Goal: Task Accomplishment & Management: Manage account settings

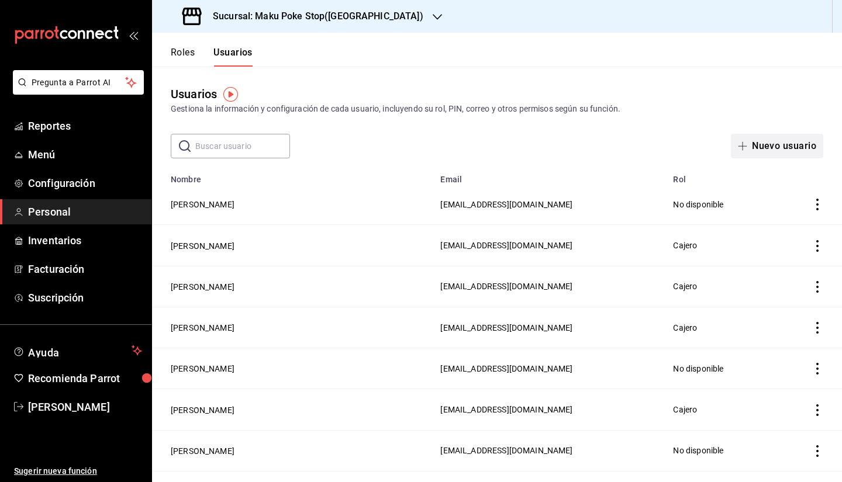
click at [750, 142] on button "Nuevo usuario" at bounding box center [777, 146] width 92 height 25
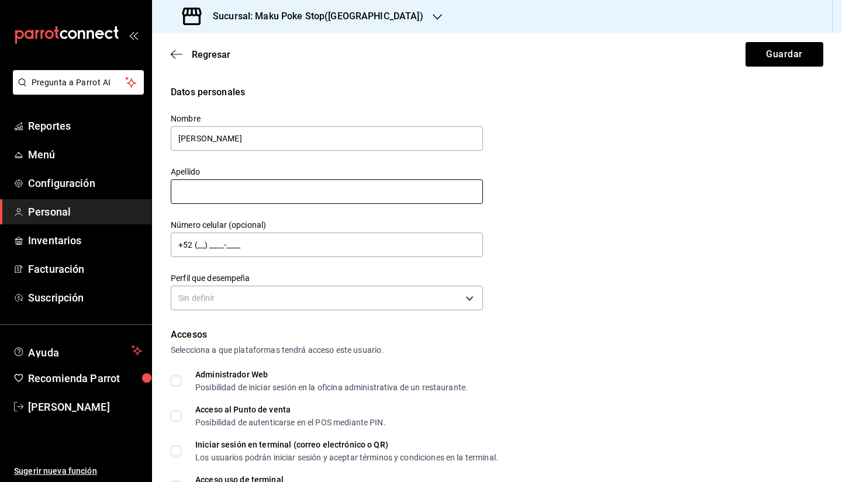
type input "Ricardo"
click at [222, 195] on input "text" at bounding box center [327, 192] width 312 height 25
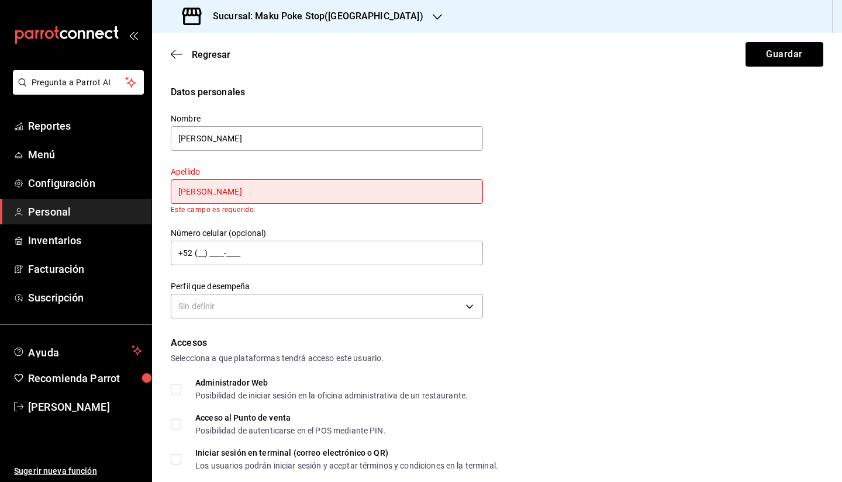
click at [200, 196] on input "Hernadez Ramos" at bounding box center [327, 192] width 312 height 25
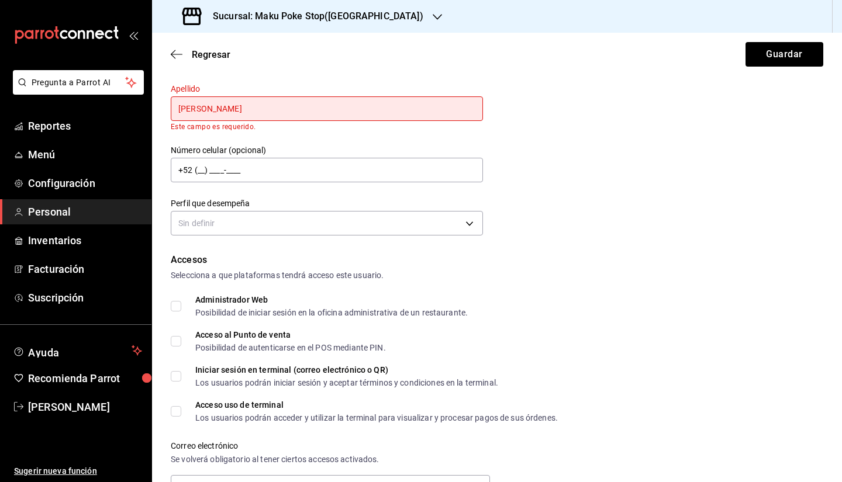
scroll to position [117, 0]
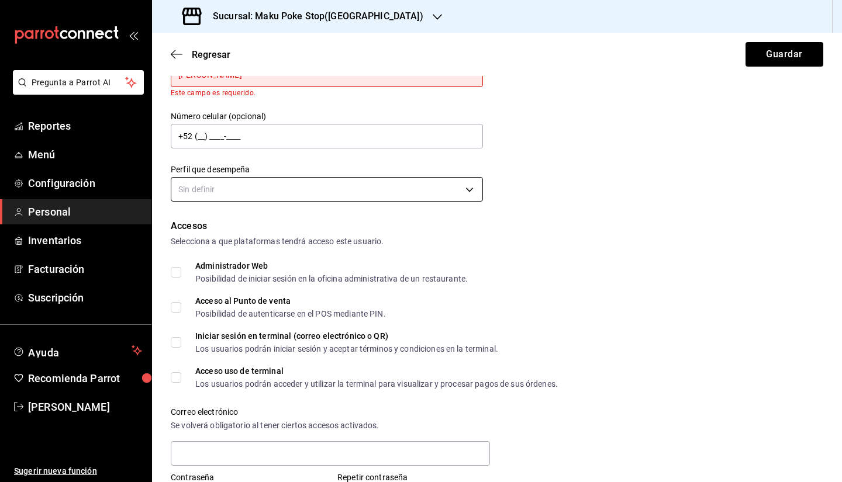
type input "Hernandez Ramos"
click at [365, 186] on body "Pregunta a Parrot AI Reportes Menú Configuración Personal Inventarios Facturaci…" at bounding box center [421, 241] width 842 height 482
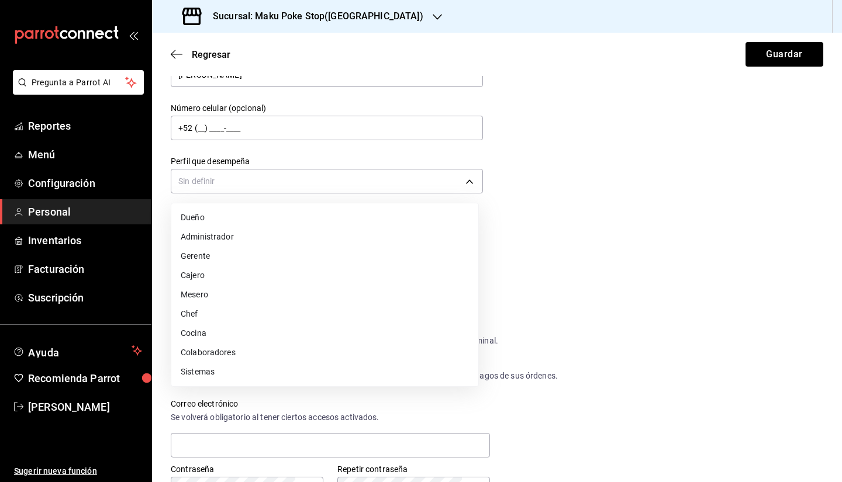
click at [357, 239] on li "Administrador" at bounding box center [324, 236] width 307 height 19
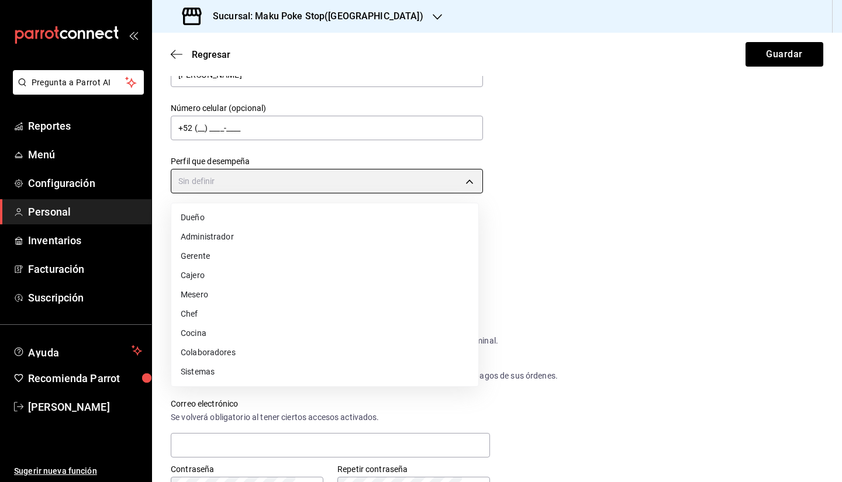
type input "ADMIN"
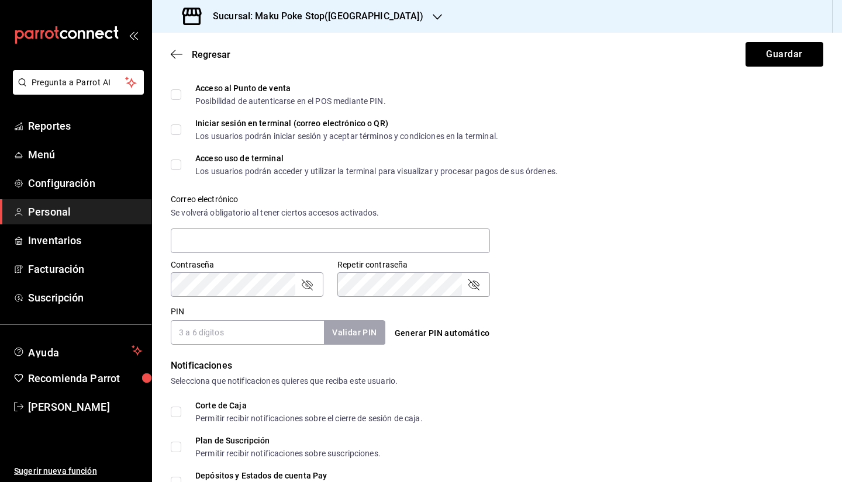
scroll to position [351, 0]
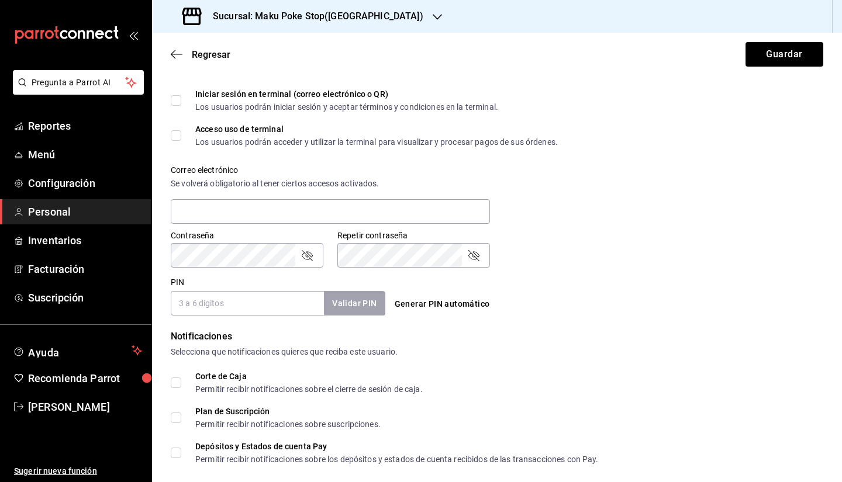
click at [570, 298] on div "Generar PIN automático" at bounding box center [497, 305] width 215 height 22
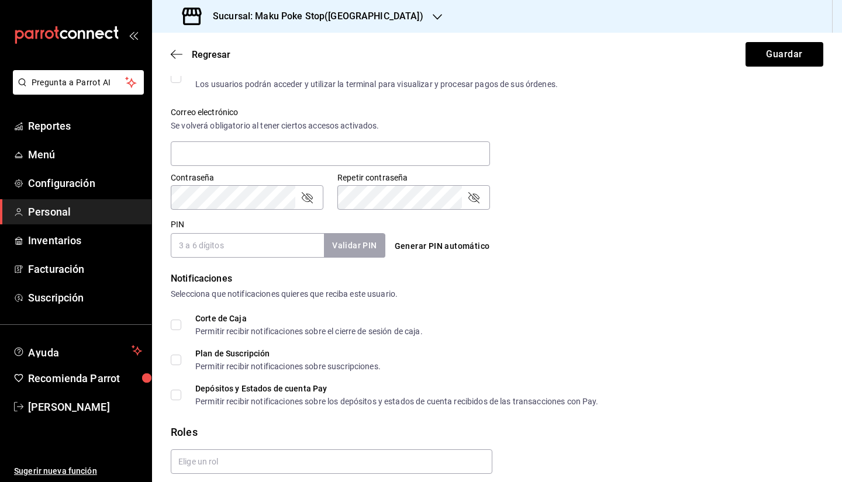
scroll to position [409, 0]
click at [256, 253] on input "PIN" at bounding box center [247, 245] width 153 height 25
type input "32761"
click at [369, 241] on button "Validar PIN" at bounding box center [354, 245] width 62 height 25
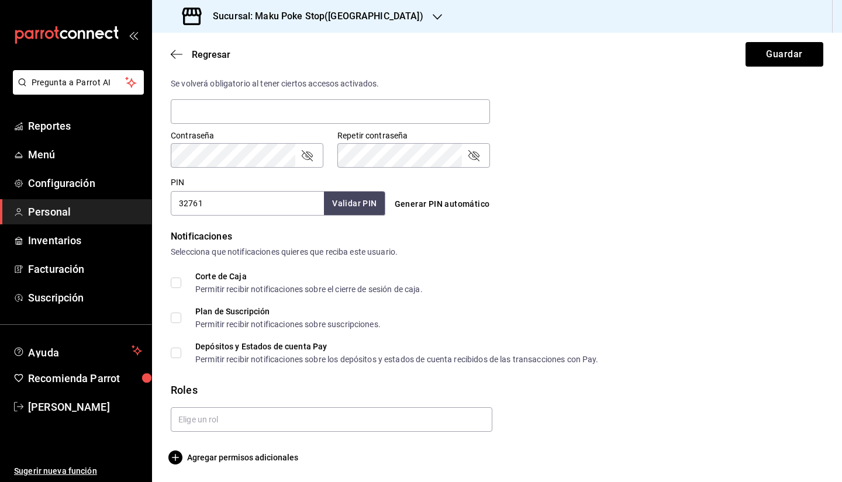
scroll to position [452, 0]
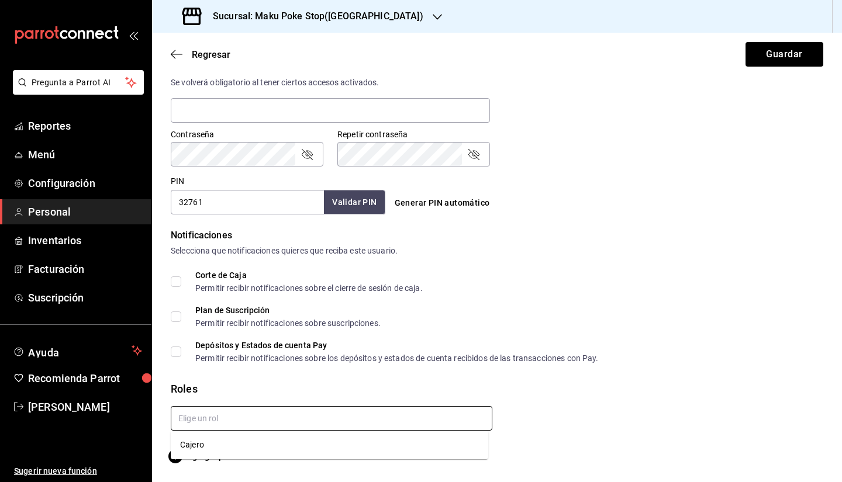
click at [237, 423] on input "text" at bounding box center [332, 418] width 322 height 25
click at [439, 395] on div "Roles" at bounding box center [497, 389] width 653 height 16
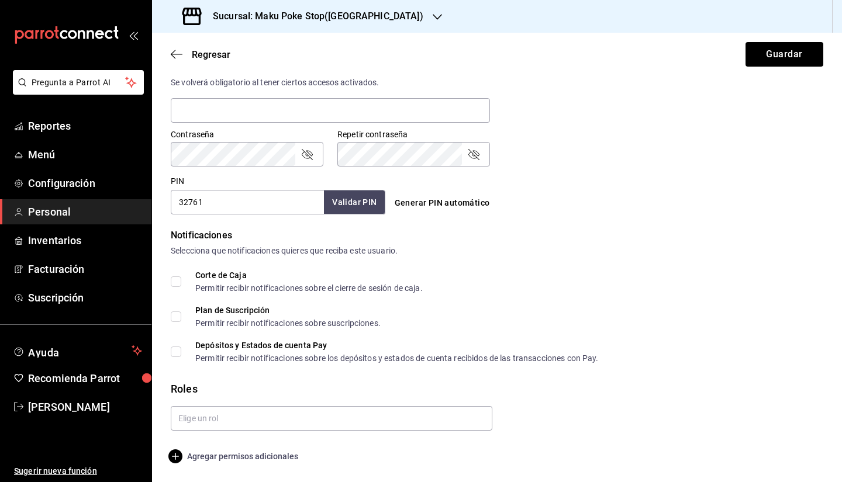
click at [175, 457] on icon "button" at bounding box center [175, 457] width 14 height 14
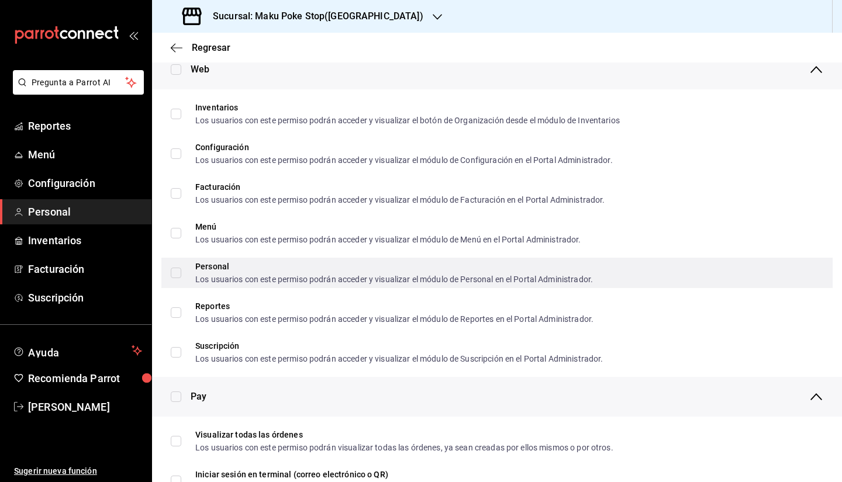
scroll to position [569, 0]
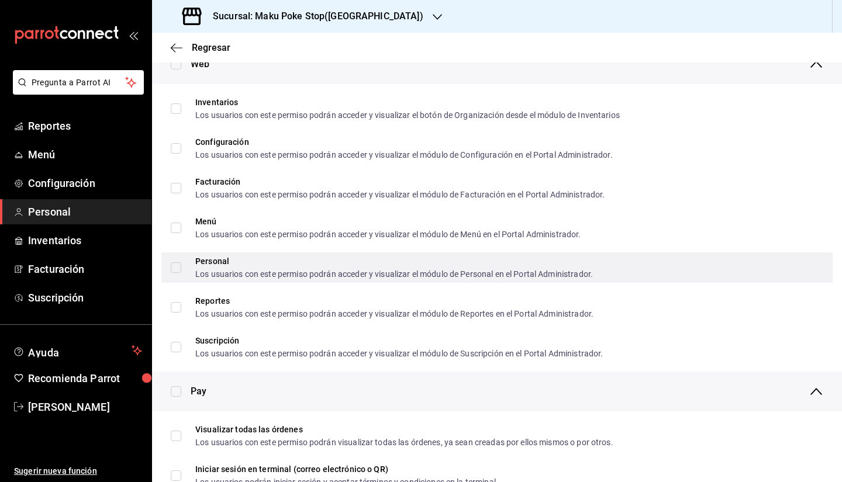
click at [173, 272] on input "Personal Los usuarios con este permiso podrán acceder y visualizar el módulo de…" at bounding box center [176, 268] width 11 height 11
checkbox input "true"
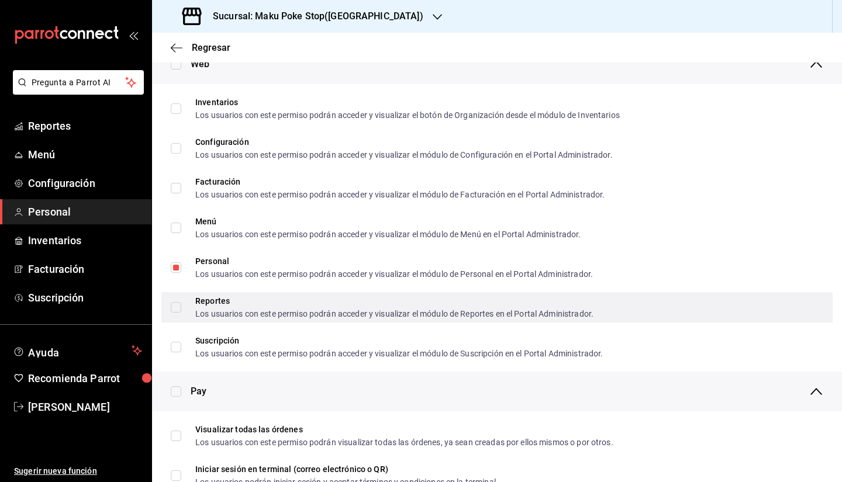
click at [173, 305] on input "Reportes Los usuarios con este permiso podrán acceder y visualizar el módulo de…" at bounding box center [176, 307] width 11 height 11
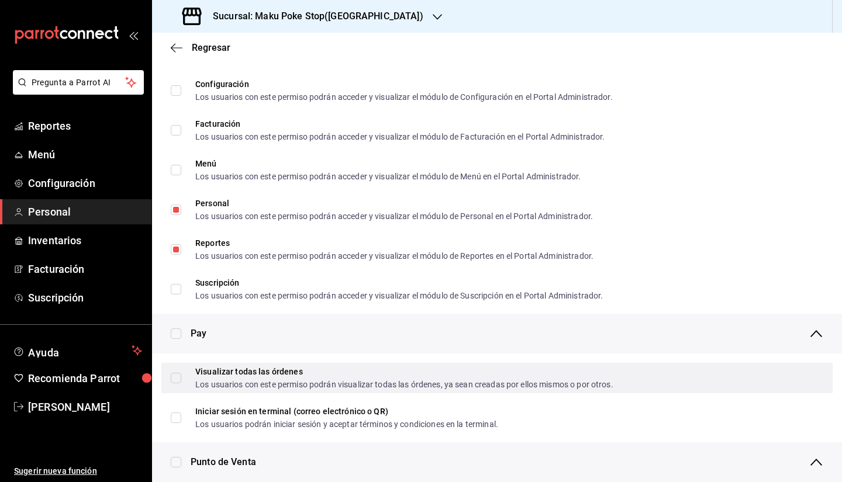
scroll to position [627, 0]
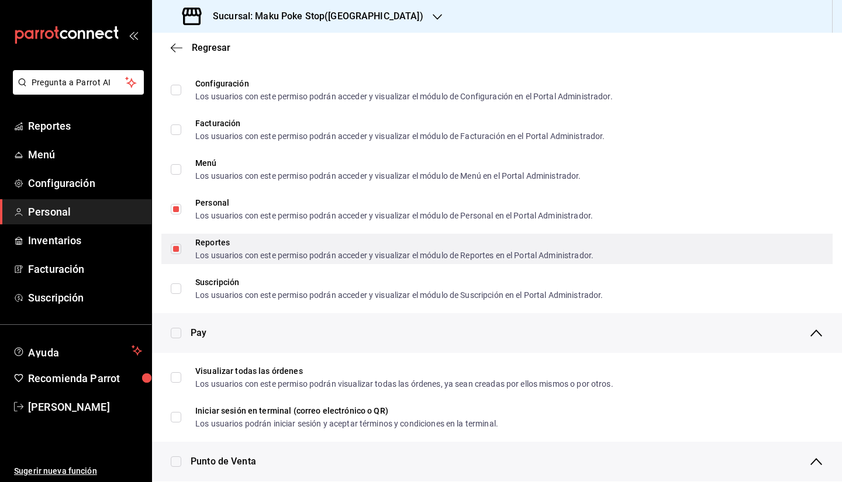
click at [178, 248] on input "Reportes Los usuarios con este permiso podrán acceder y visualizar el módulo de…" at bounding box center [176, 249] width 11 height 11
click at [182, 250] on span "Reportes Los usuarios con este permiso podrán acceder y visualizar el módulo de…" at bounding box center [387, 249] width 412 height 21
click at [181, 250] on input "Reportes Los usuarios con este permiso podrán acceder y visualizar el módulo de…" at bounding box center [176, 249] width 11 height 11
checkbox input "false"
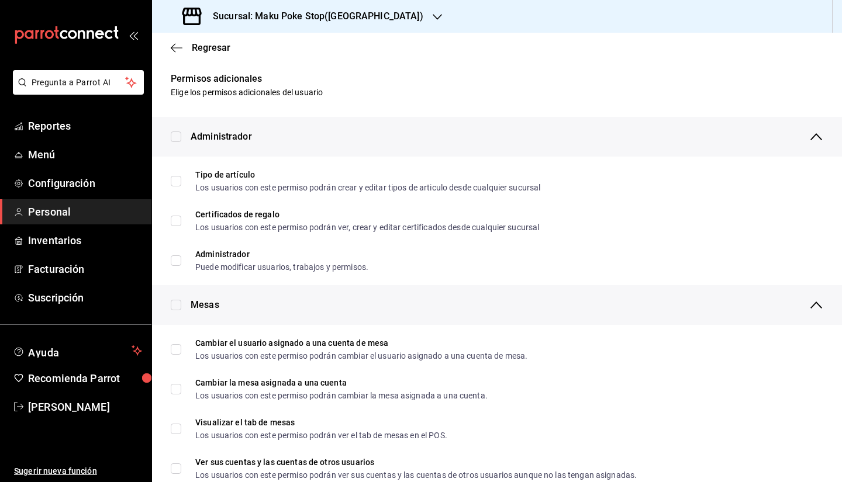
scroll to position [0, 0]
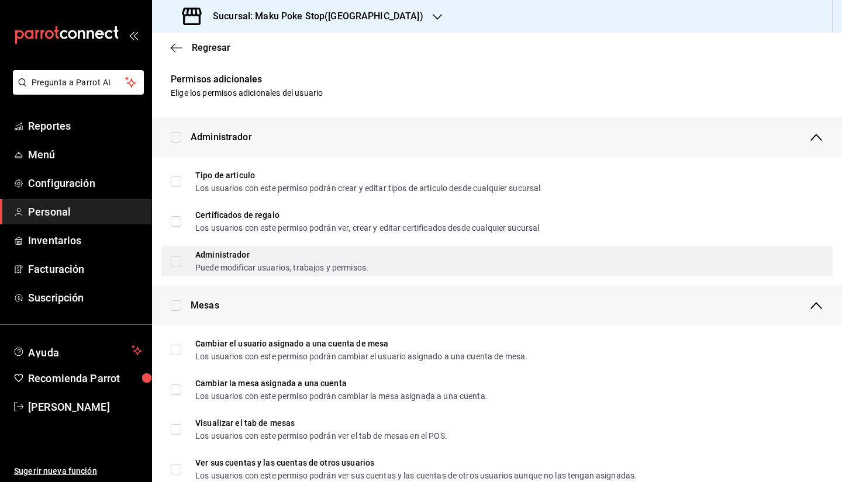
click at [176, 261] on input "Administrador Puede modificar usuarios, trabajos y permisos." at bounding box center [176, 261] width 11 height 11
click at [179, 261] on input "Administrador Puede modificar usuarios, trabajos y permisos." at bounding box center [176, 261] width 11 height 11
checkbox input "false"
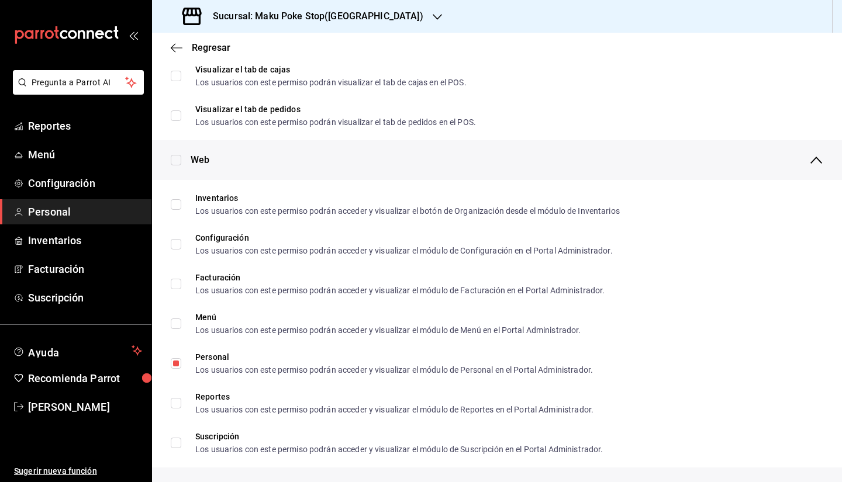
scroll to position [526, 0]
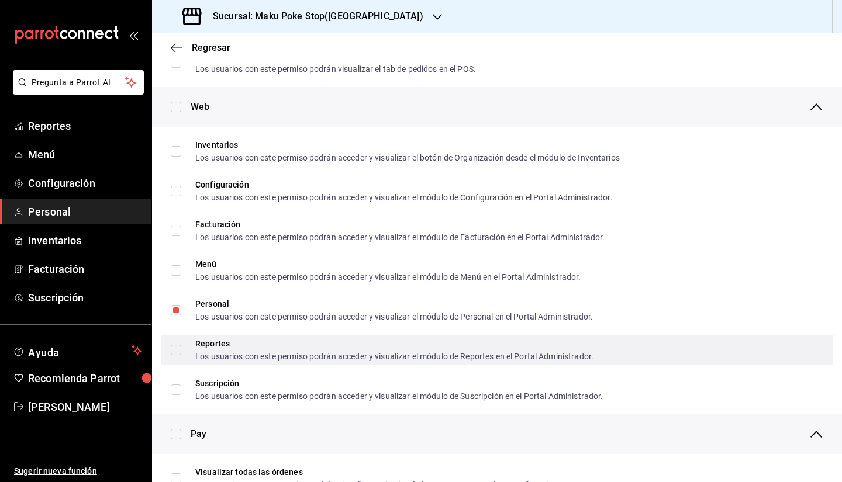
click at [178, 354] on input "Reportes Los usuarios con este permiso podrán acceder y visualizar el módulo de…" at bounding box center [176, 350] width 11 height 11
checkbox input "true"
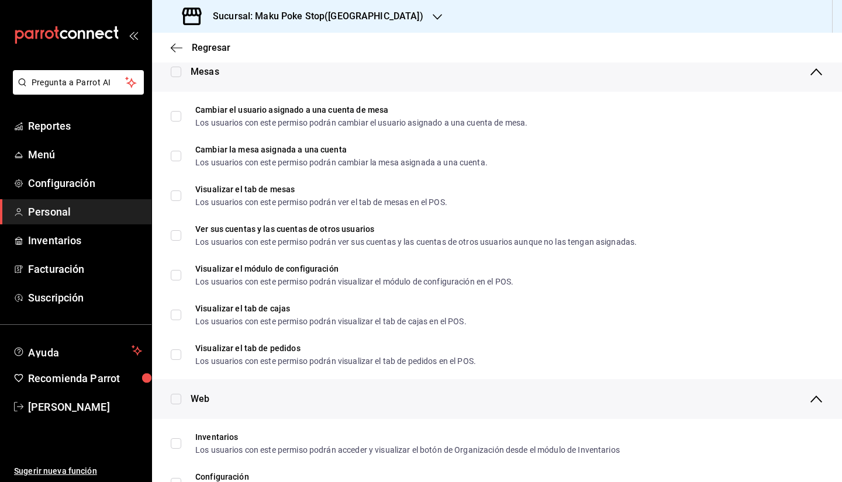
scroll to position [0, 0]
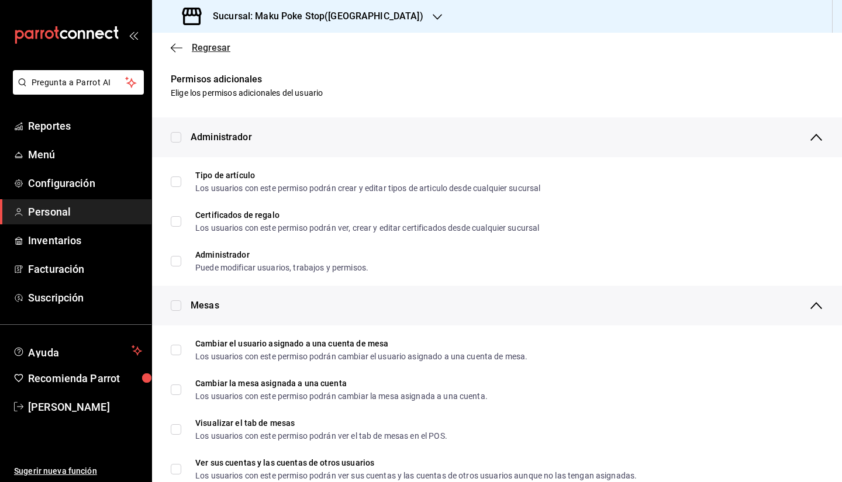
click at [206, 50] on span "Regresar" at bounding box center [211, 47] width 39 height 11
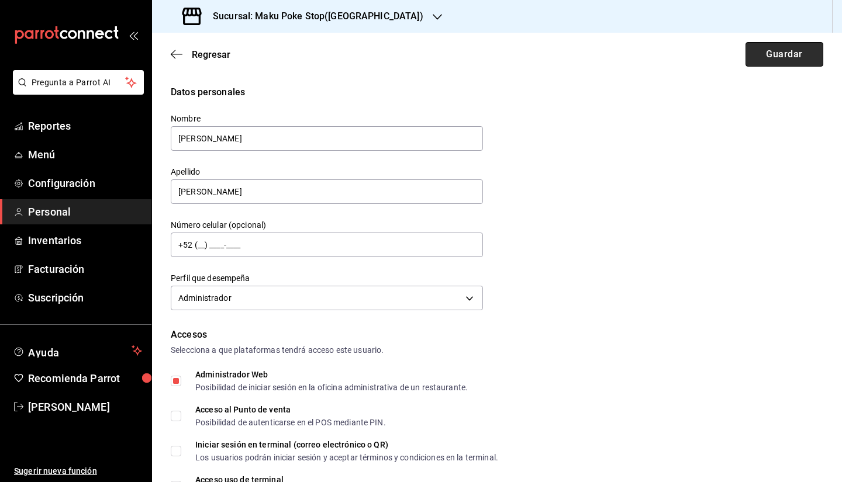
click at [810, 46] on button "Guardar" at bounding box center [785, 54] width 78 height 25
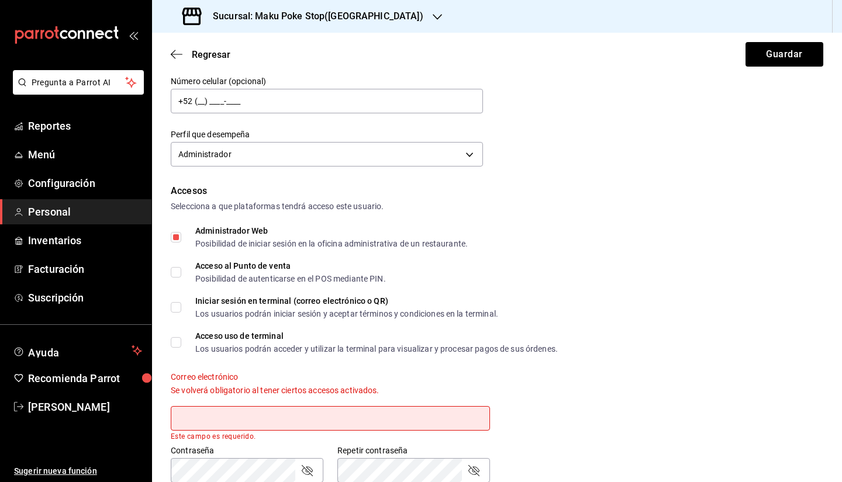
scroll to position [129, 0]
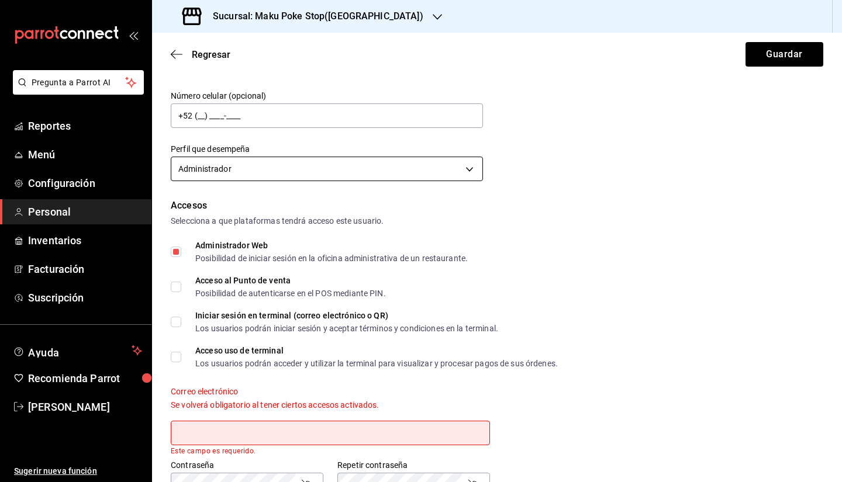
click at [226, 172] on body "Pregunta a Parrot AI Reportes Menú Configuración Personal Inventarios Facturaci…" at bounding box center [421, 241] width 842 height 482
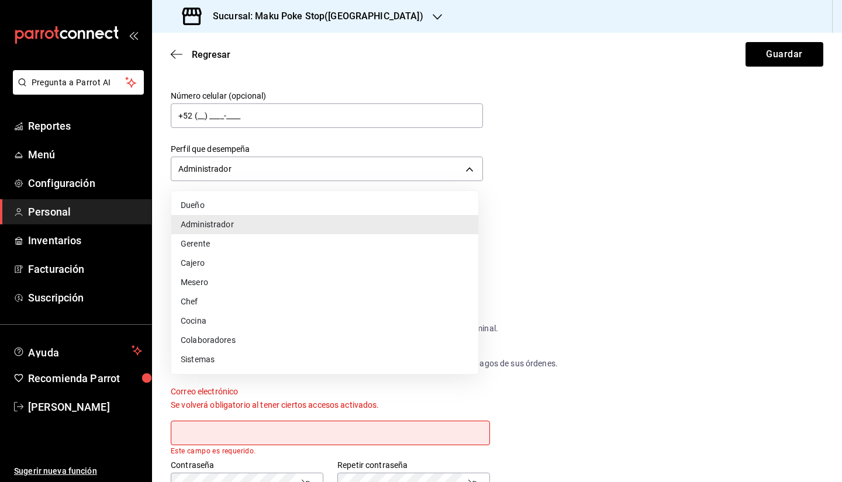
click at [225, 256] on li "Cajero" at bounding box center [324, 263] width 307 height 19
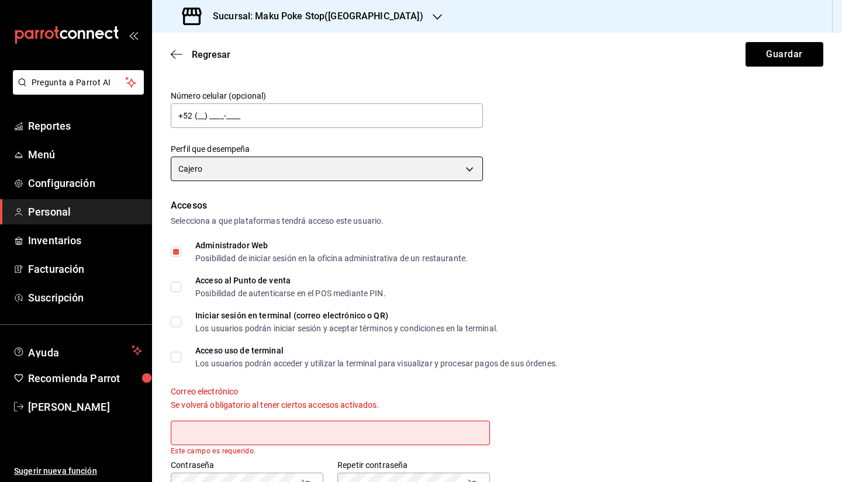
scroll to position [188, 0]
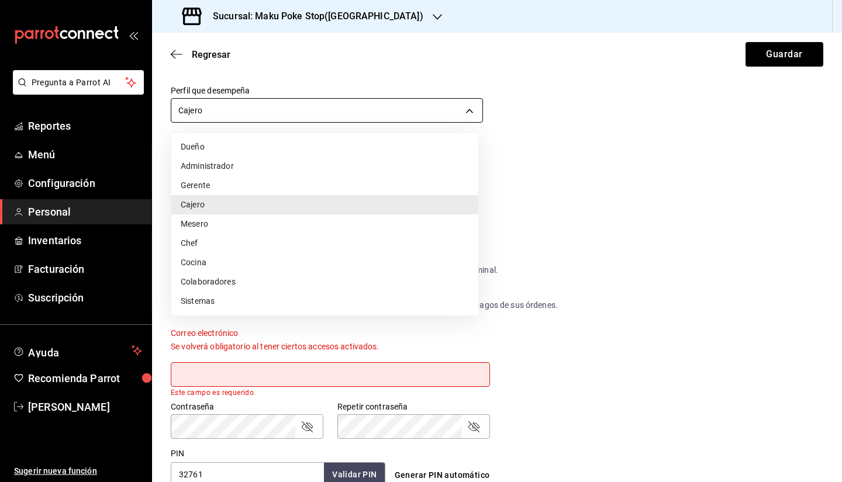
click at [243, 115] on body "Pregunta a Parrot AI Reportes Menú Configuración Personal Inventarios Facturaci…" at bounding box center [421, 241] width 842 height 482
click at [231, 169] on li "Administrador" at bounding box center [324, 166] width 307 height 19
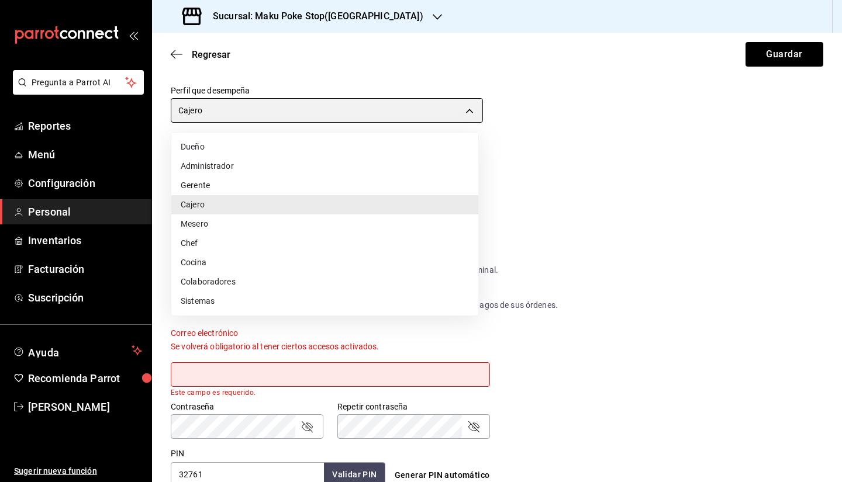
type input "ADMIN"
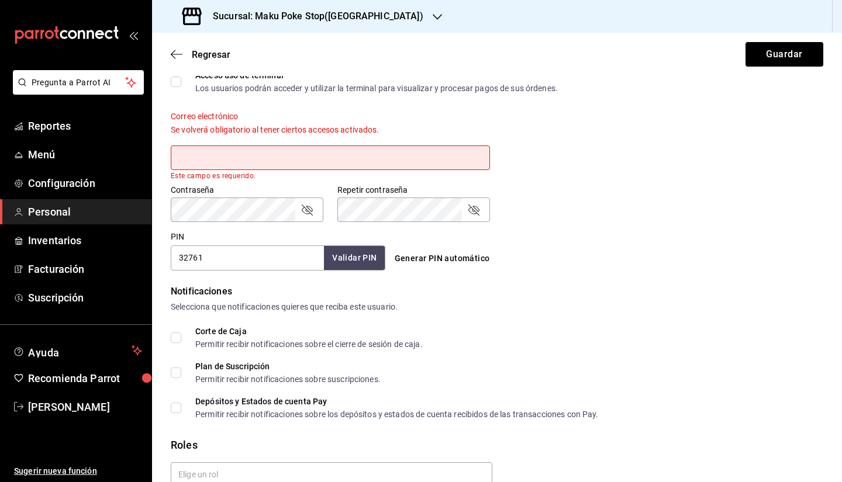
scroll to position [422, 0]
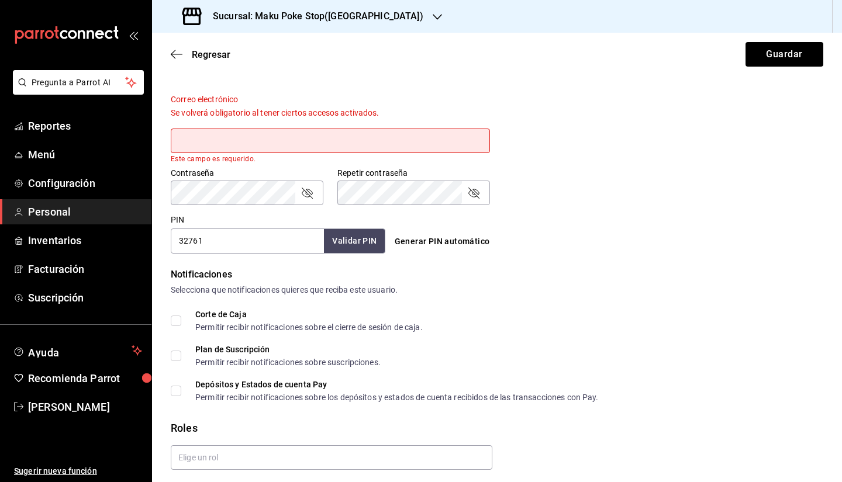
click at [237, 142] on input "text" at bounding box center [330, 141] width 319 height 25
click at [266, 138] on input "text" at bounding box center [330, 141] width 319 height 25
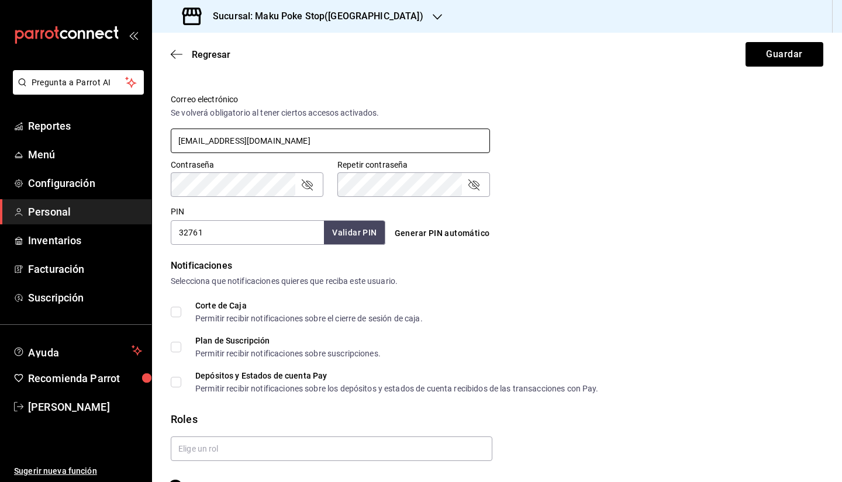
scroll to position [452, 0]
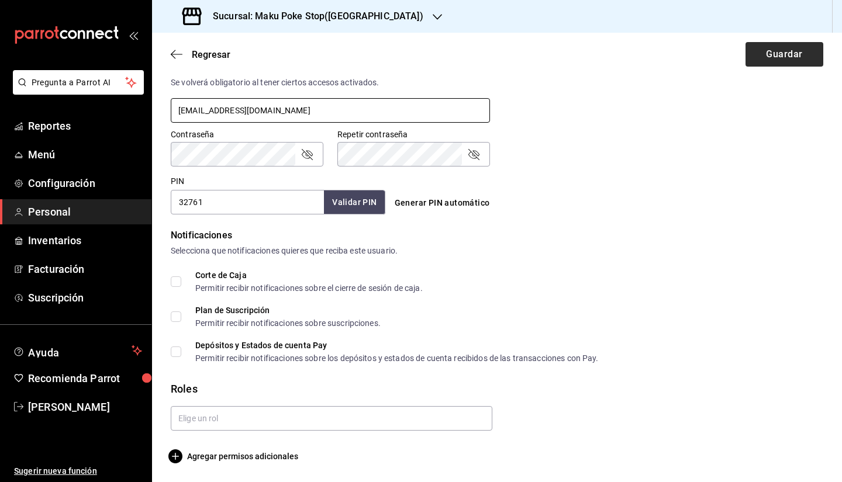
type input "admin@makupoke.com"
click at [778, 58] on button "Guardar" at bounding box center [785, 54] width 78 height 25
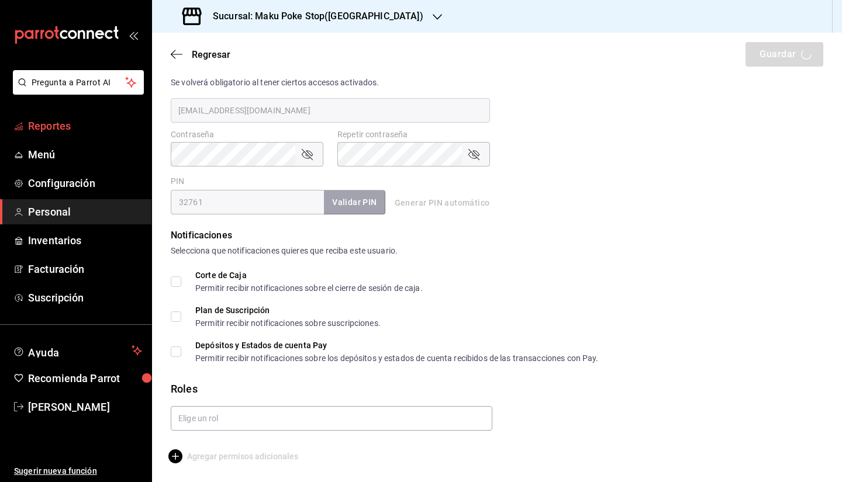
click at [58, 130] on span "Reportes" at bounding box center [85, 126] width 114 height 16
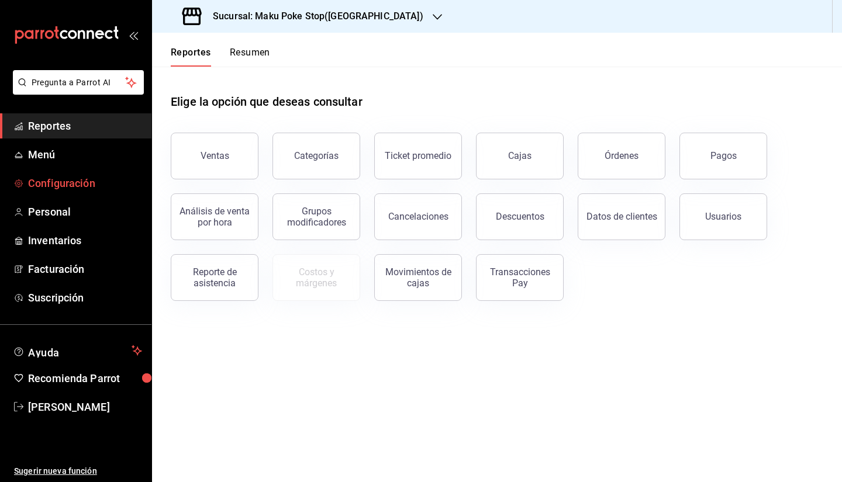
click at [80, 188] on span "Configuración" at bounding box center [85, 183] width 114 height 16
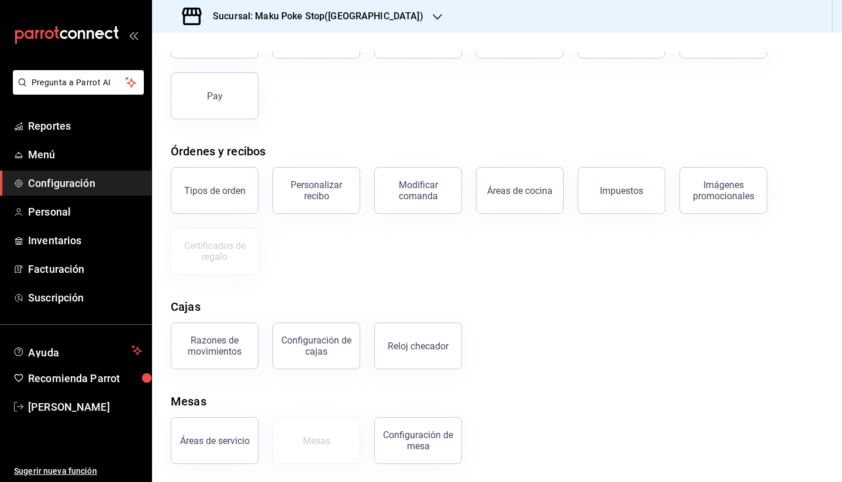
scroll to position [111, 0]
click at [75, 207] on span "Personal" at bounding box center [85, 212] width 114 height 16
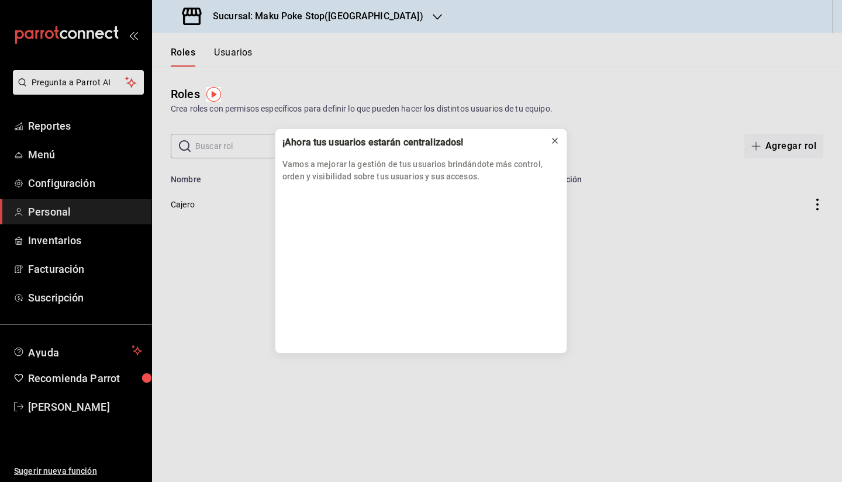
click at [551, 143] on icon at bounding box center [554, 140] width 9 height 9
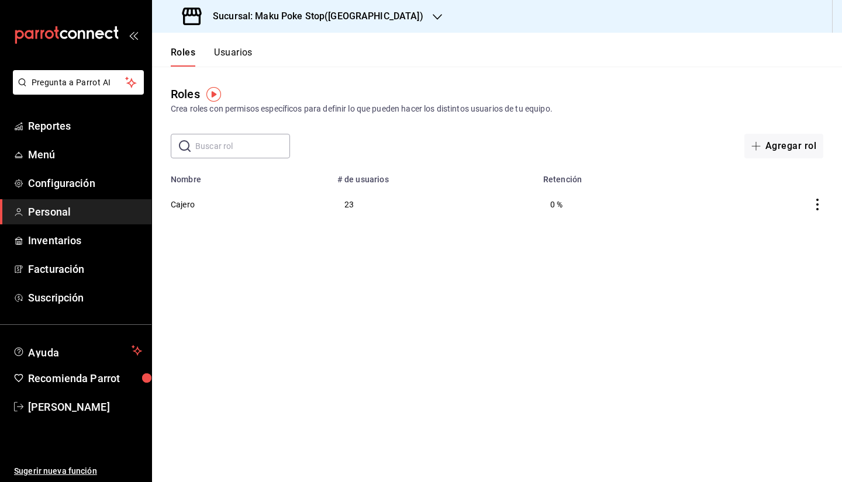
click at [229, 54] on button "Usuarios" at bounding box center [233, 57] width 39 height 20
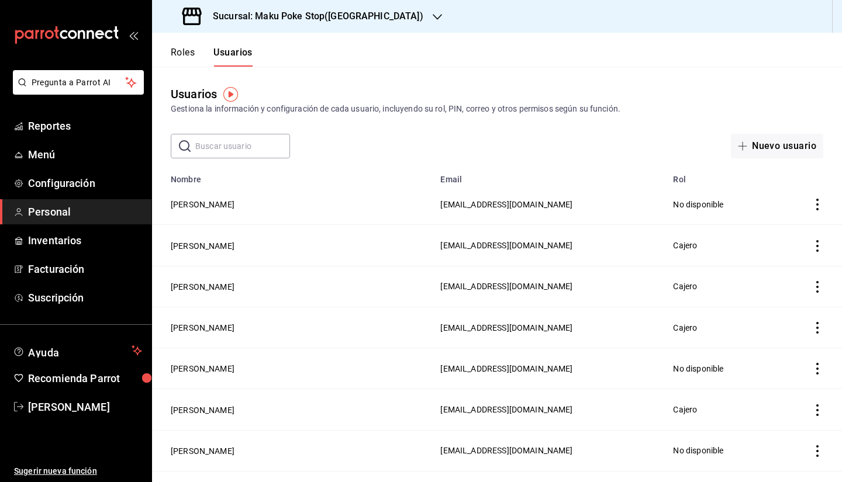
click at [193, 48] on button "Roles" at bounding box center [183, 57] width 24 height 20
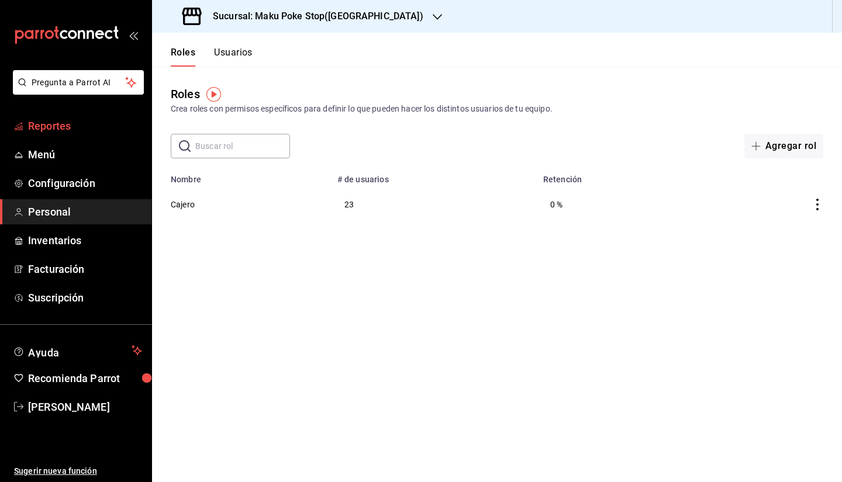
click at [61, 129] on span "Reportes" at bounding box center [85, 126] width 114 height 16
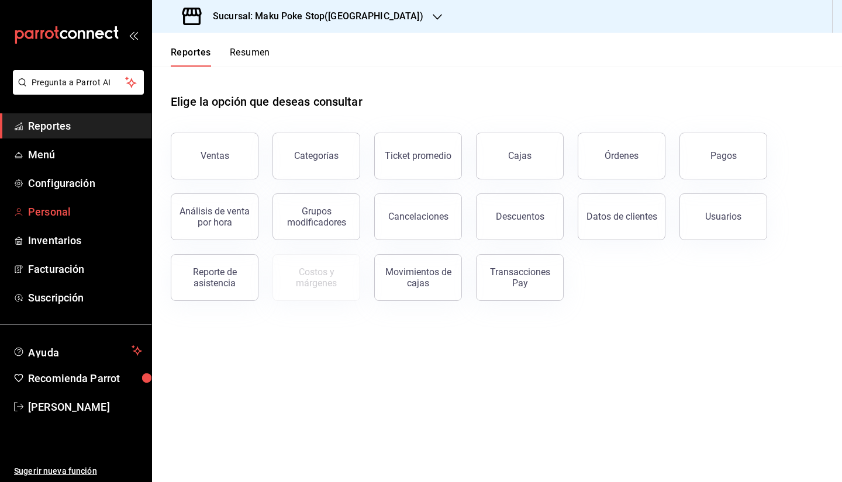
click at [66, 215] on span "Personal" at bounding box center [85, 212] width 114 height 16
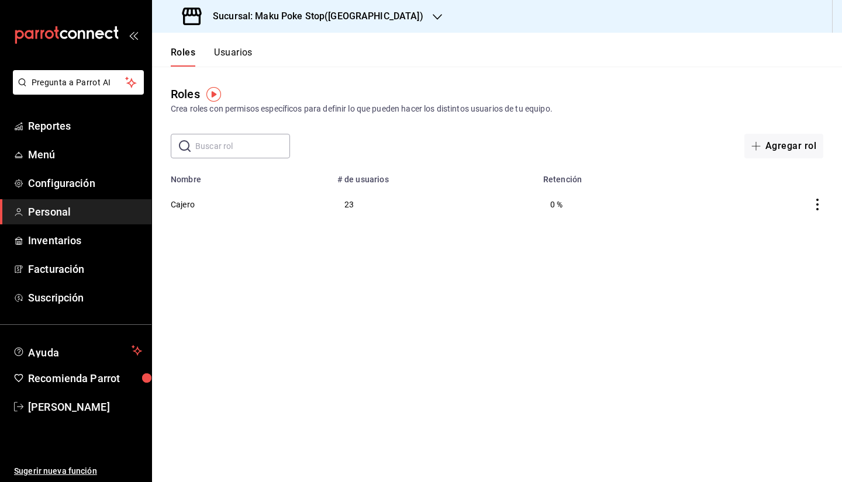
click at [233, 53] on button "Usuarios" at bounding box center [233, 57] width 39 height 20
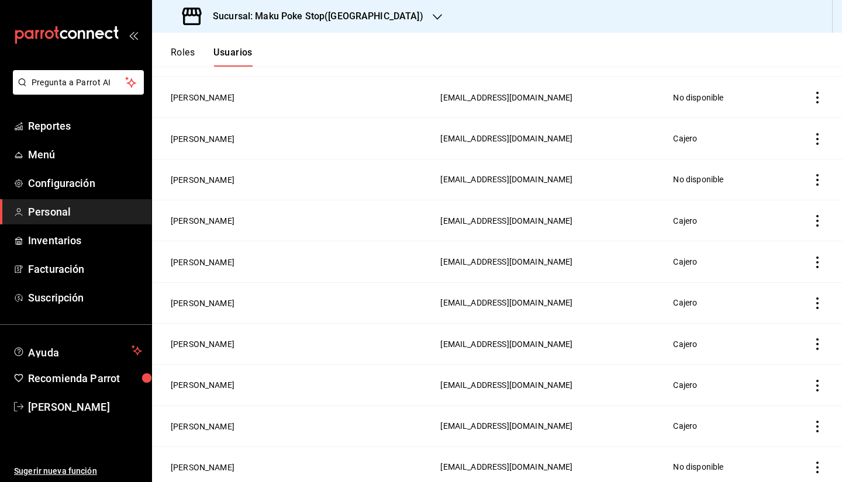
scroll to position [1305, 0]
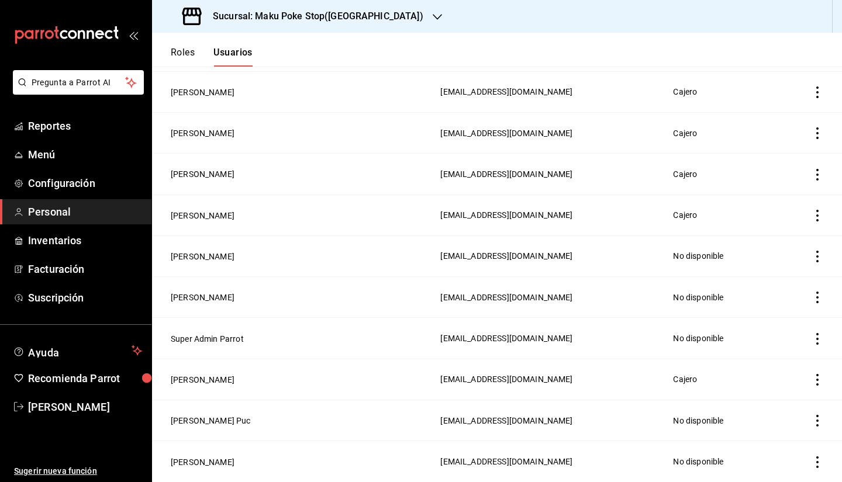
click at [326, 22] on h3 "Sucursal: Maku Poke Stop(Huayacan)" at bounding box center [314, 16] width 220 height 14
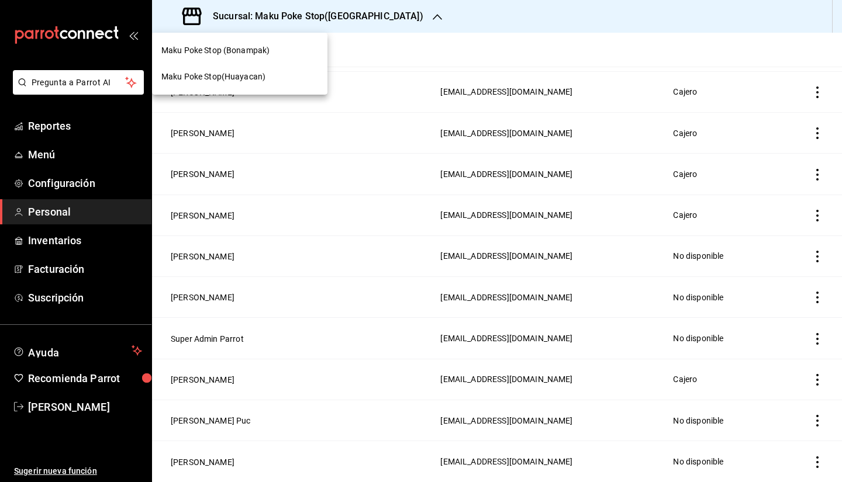
click at [248, 53] on span "Maku Poke Stop (Bonampak)" at bounding box center [215, 50] width 108 height 12
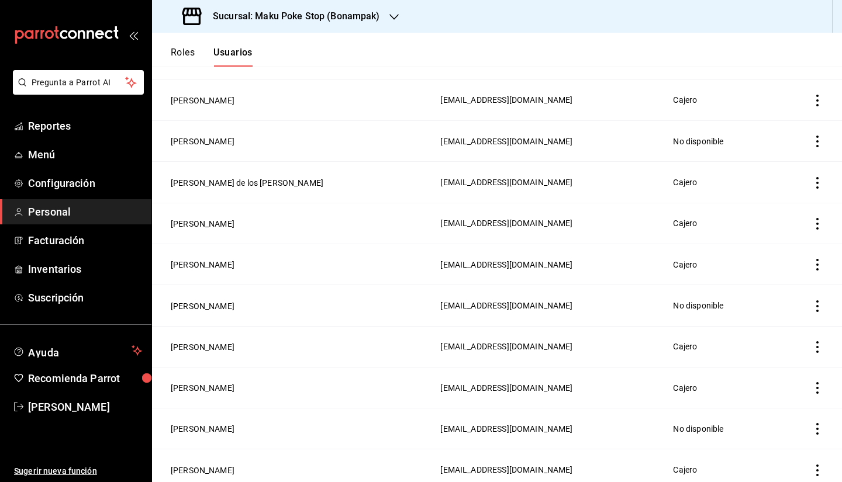
scroll to position [643, 0]
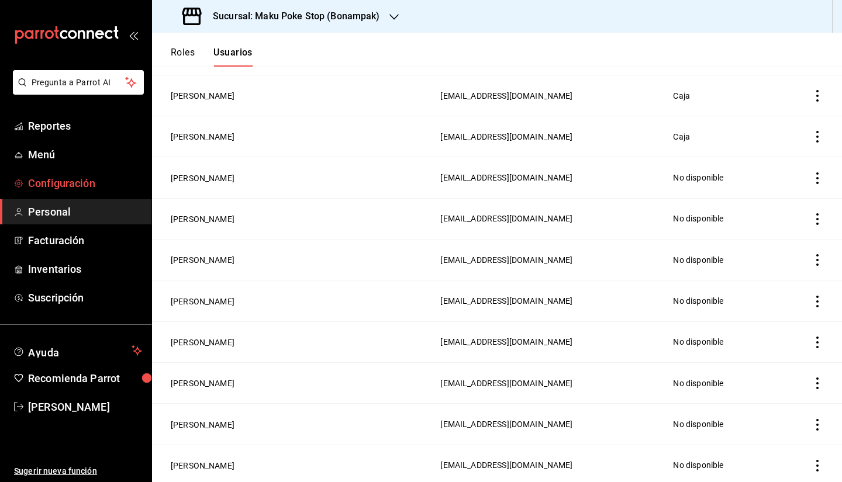
click at [75, 183] on span "Configuración" at bounding box center [85, 183] width 114 height 16
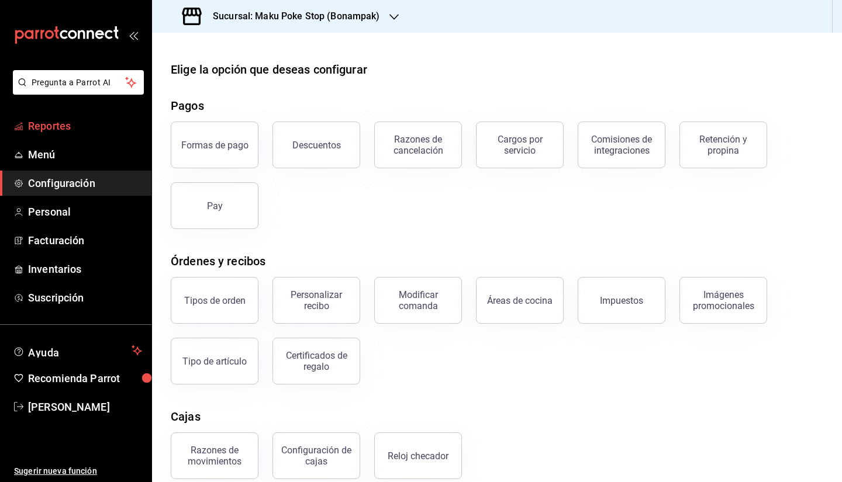
click at [78, 121] on span "Reportes" at bounding box center [85, 126] width 114 height 16
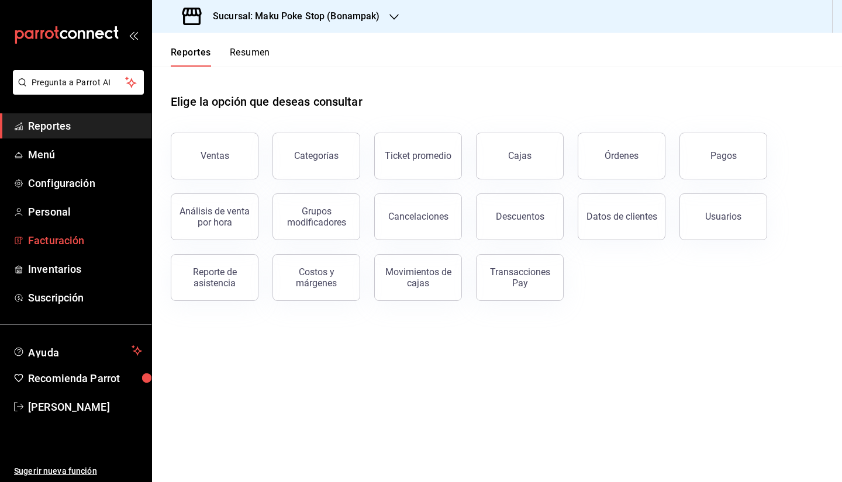
click at [73, 236] on span "Facturación" at bounding box center [85, 241] width 114 height 16
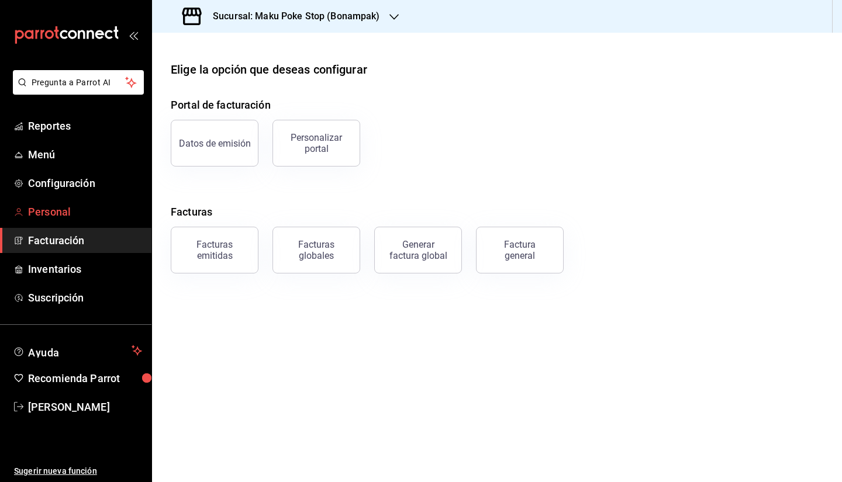
click at [70, 214] on span "Personal" at bounding box center [85, 212] width 114 height 16
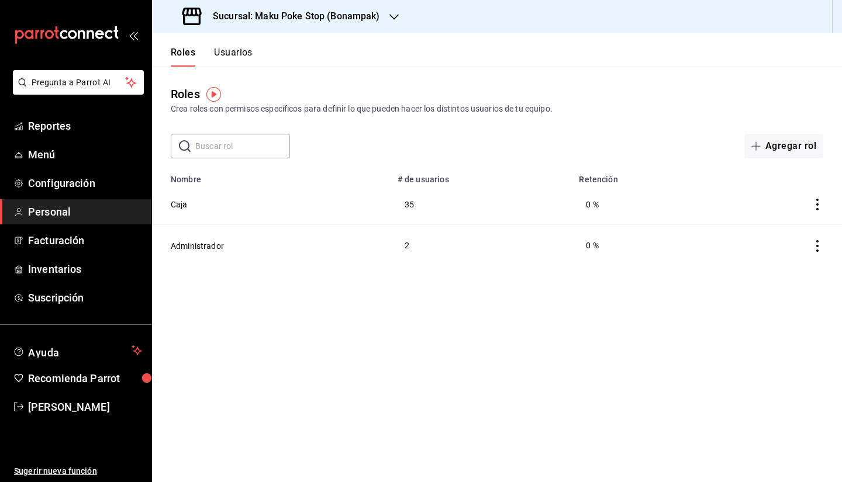
click at [236, 43] on div "Roles Usuarios" at bounding box center [202, 50] width 101 height 34
click at [243, 58] on button "Usuarios" at bounding box center [233, 57] width 39 height 20
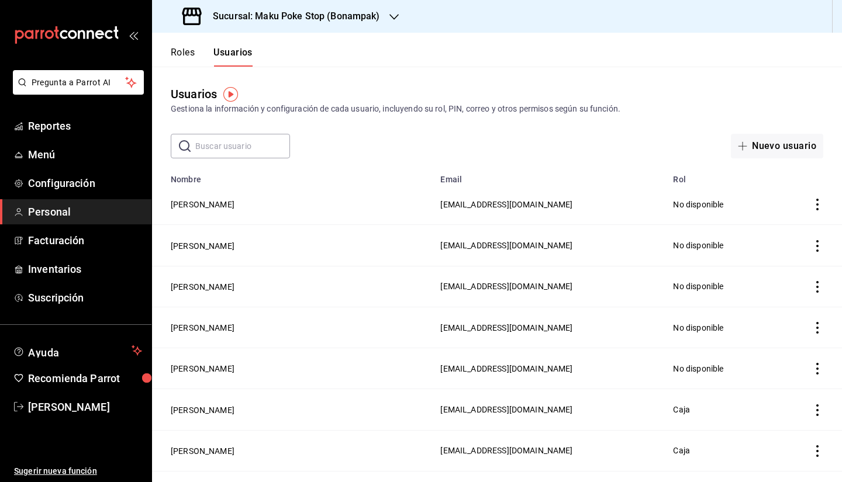
click at [192, 49] on button "Roles" at bounding box center [183, 57] width 24 height 20
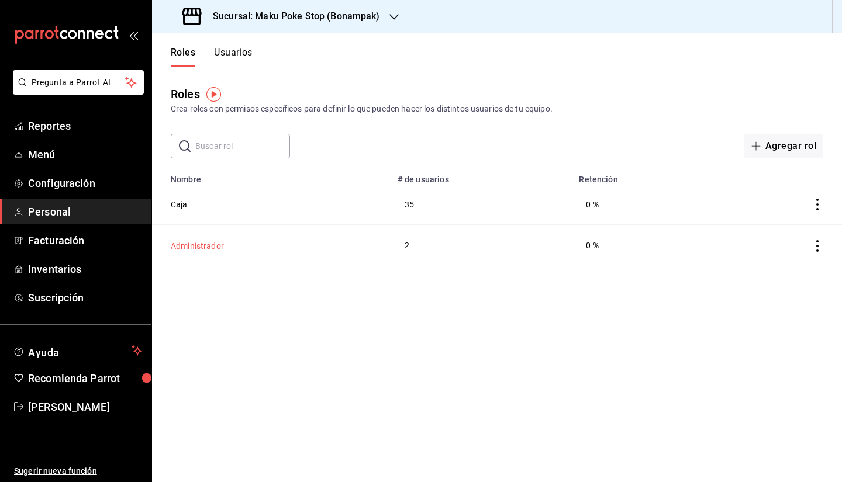
click at [214, 249] on button "Administrador" at bounding box center [197, 246] width 53 height 12
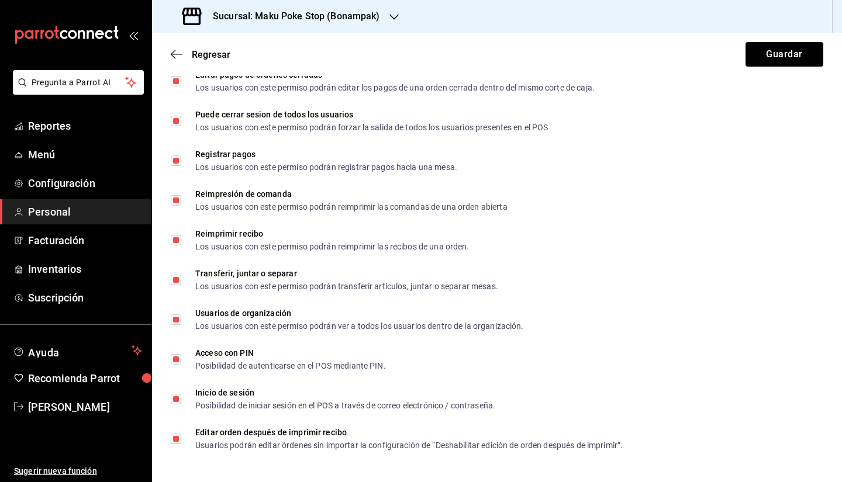
scroll to position [1902, 0]
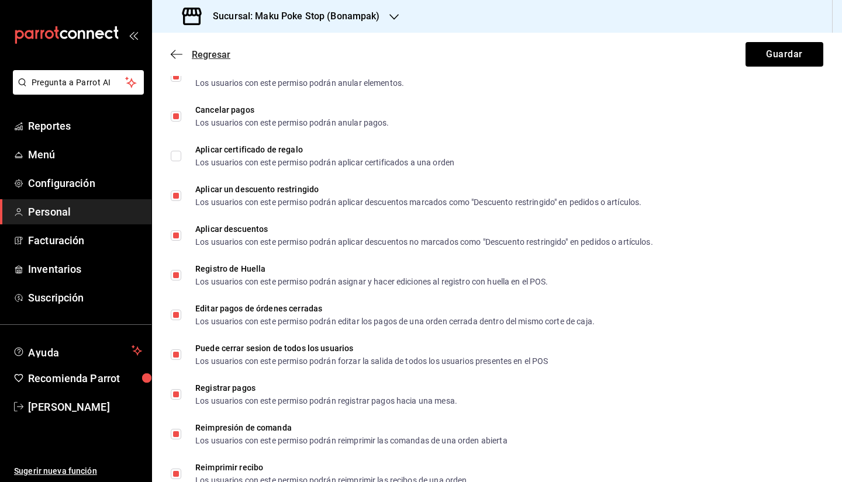
click at [216, 54] on span "Regresar" at bounding box center [211, 54] width 39 height 11
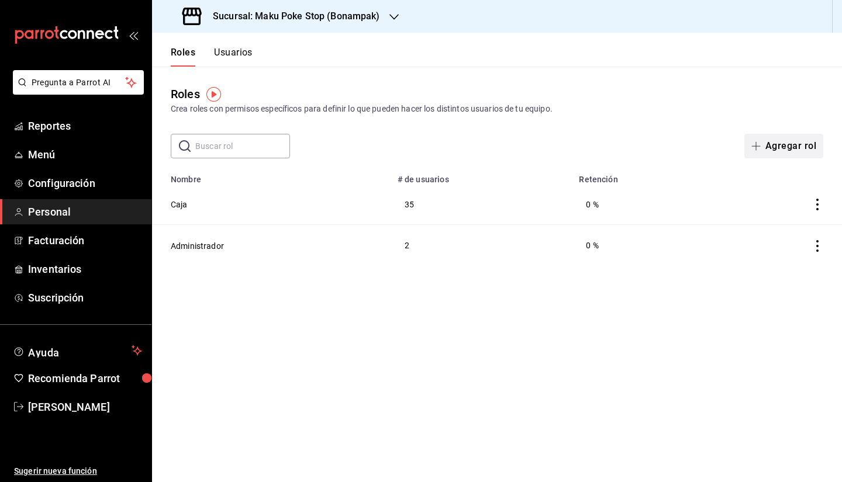
click at [787, 151] on button "Agregar rol" at bounding box center [783, 146] width 79 height 25
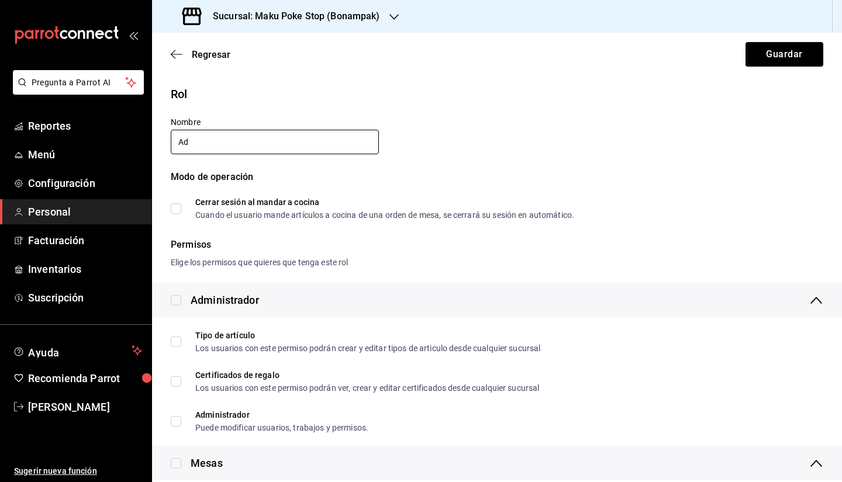
type input "A"
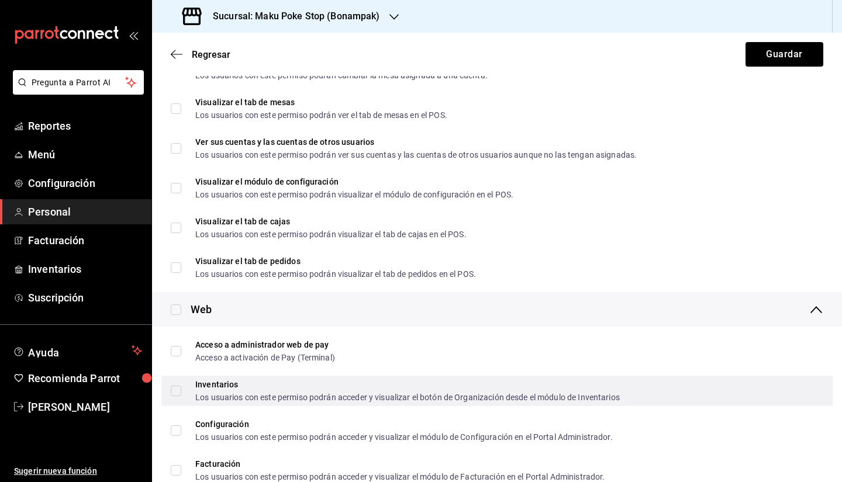
scroll to position [526, 0]
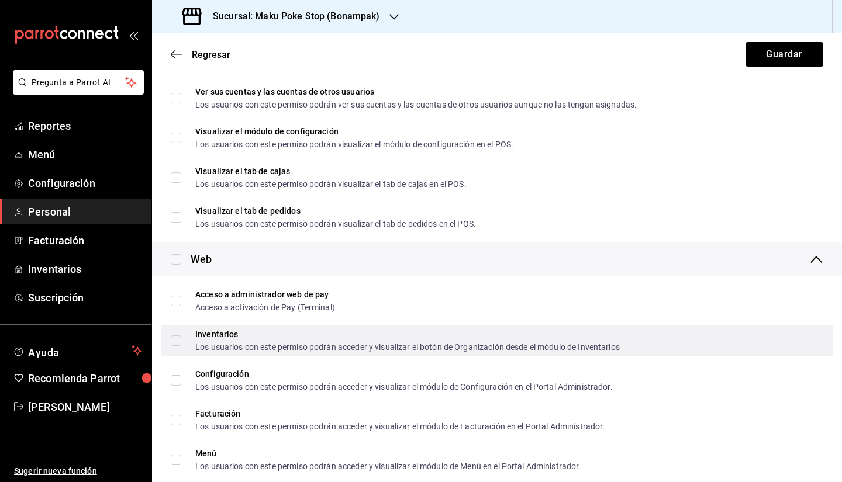
type input "Subadministrador"
click at [175, 346] on input "Inventarios Los usuarios con este permiso podrán acceder y visualizar el botón …" at bounding box center [176, 341] width 11 height 11
click at [177, 343] on input "Inventarios Los usuarios con este permiso podrán acceder y visualizar el botón …" at bounding box center [176, 341] width 11 height 11
checkbox input "false"
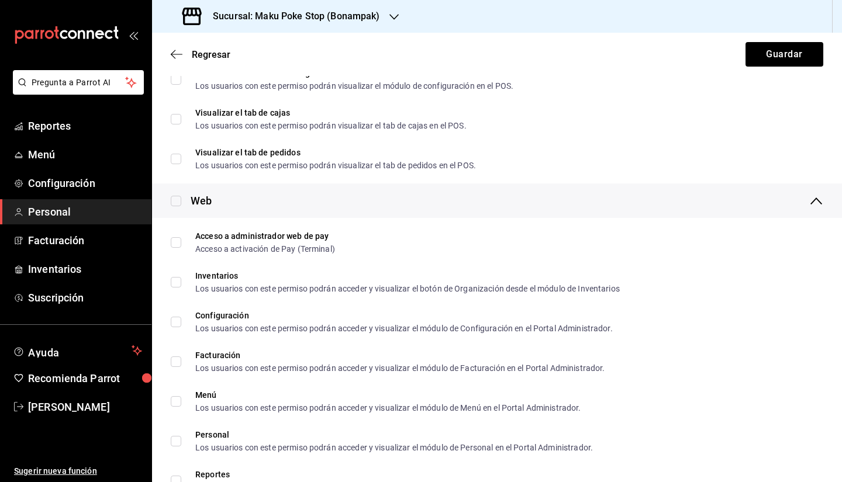
scroll to position [643, 0]
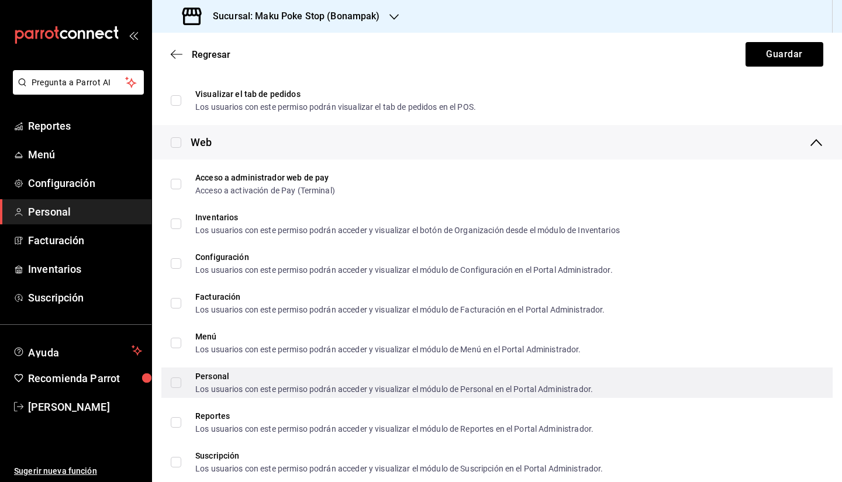
click at [176, 385] on input "Personal Los usuarios con este permiso podrán acceder y visualizar el módulo de…" at bounding box center [176, 383] width 11 height 11
checkbox input "true"
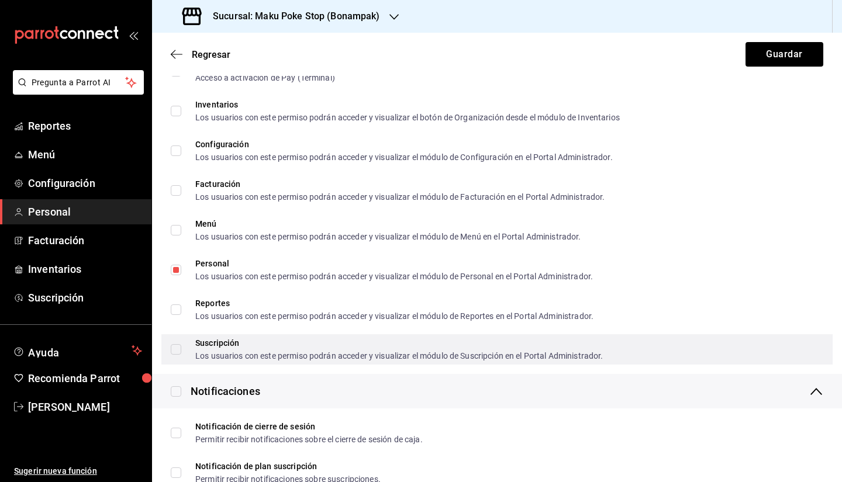
scroll to position [760, 0]
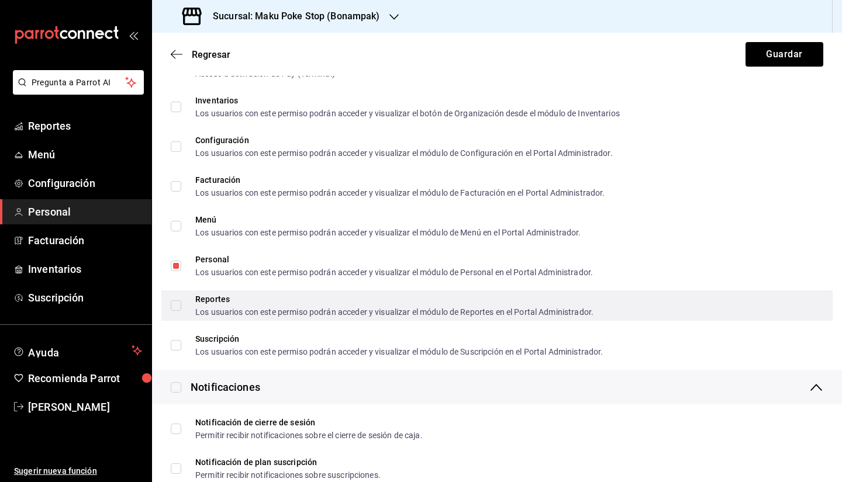
click at [171, 309] on input "Reportes Los usuarios con este permiso podrán acceder y visualizar el módulo de…" at bounding box center [176, 306] width 11 height 11
checkbox input "true"
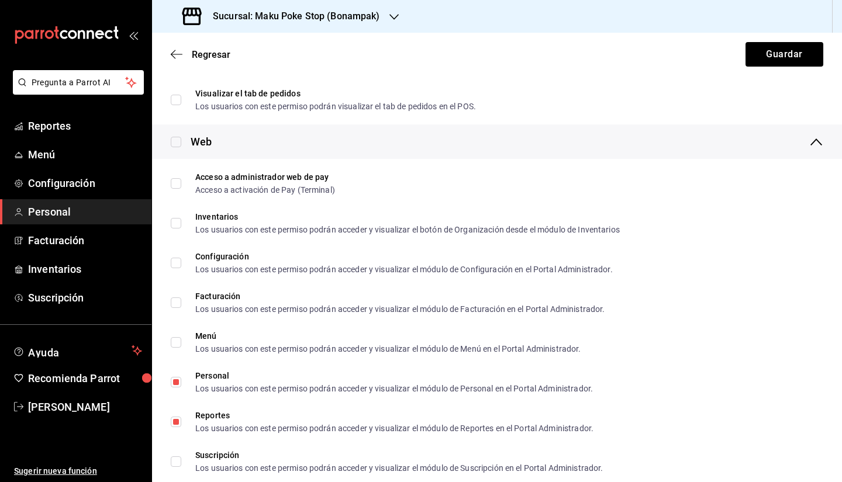
scroll to position [643, 0]
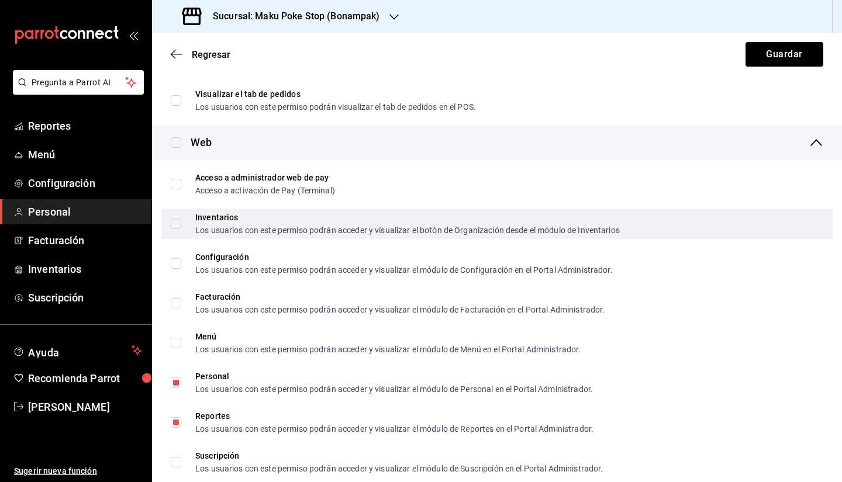
click at [176, 223] on input "Inventarios Los usuarios con este permiso podrán acceder y visualizar el botón …" at bounding box center [176, 224] width 11 height 11
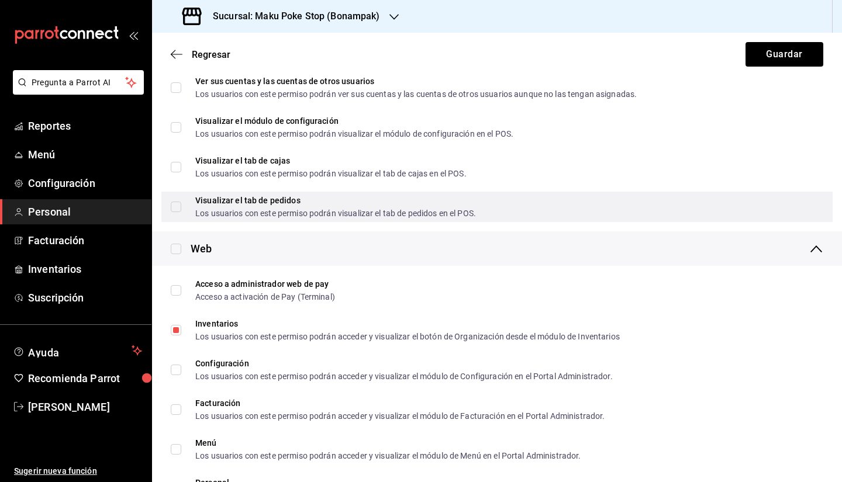
scroll to position [526, 0]
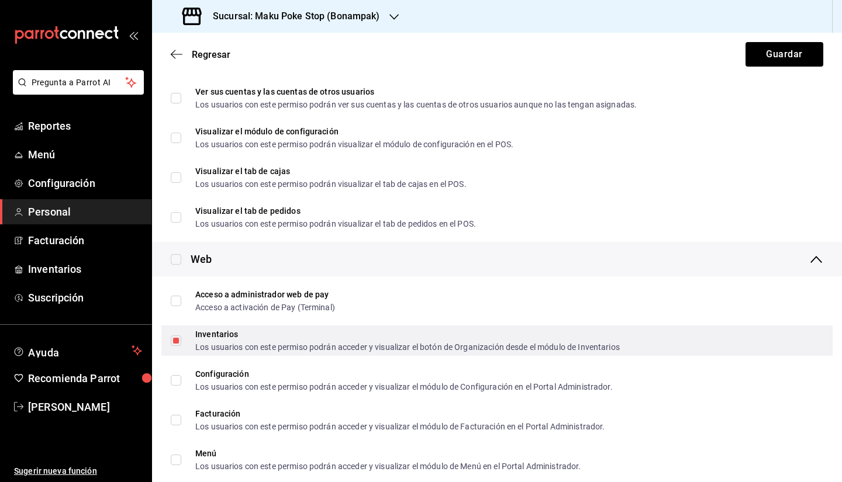
click at [176, 343] on input "Inventarios Los usuarios con este permiso podrán acceder y visualizar el botón …" at bounding box center [176, 341] width 11 height 11
checkbox input "false"
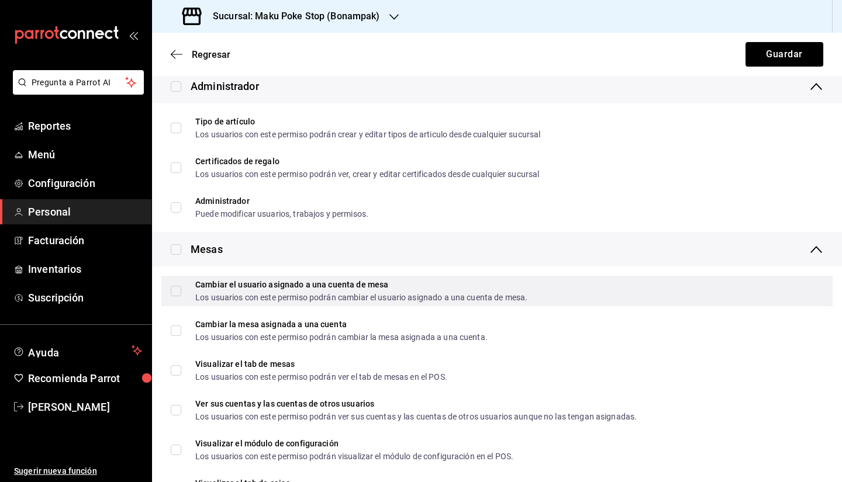
scroll to position [175, 0]
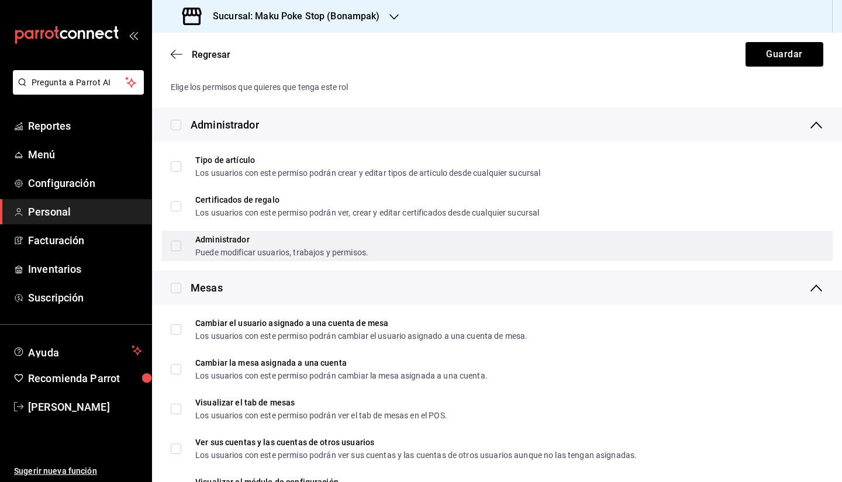
click at [263, 261] on div "Administrador Puede modificar usuarios, trabajos y permisos." at bounding box center [496, 246] width 671 height 30
checkbox input "true"
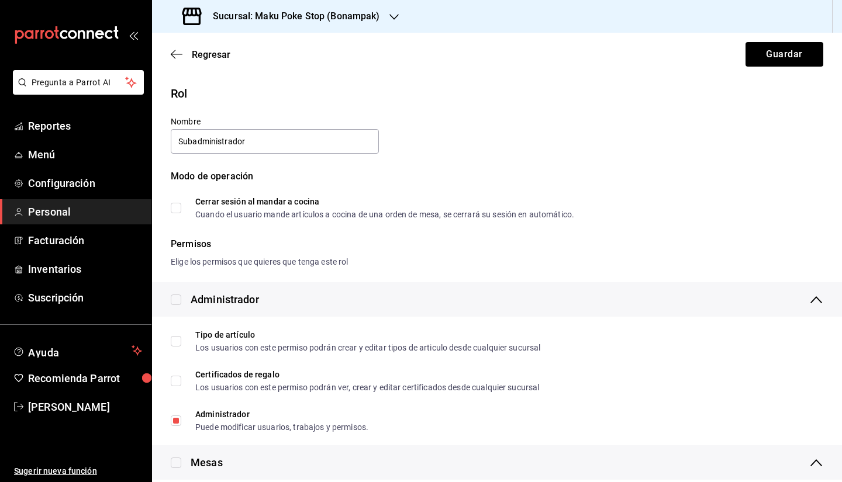
scroll to position [0, 0]
click at [758, 62] on button "Guardar" at bounding box center [785, 54] width 78 height 25
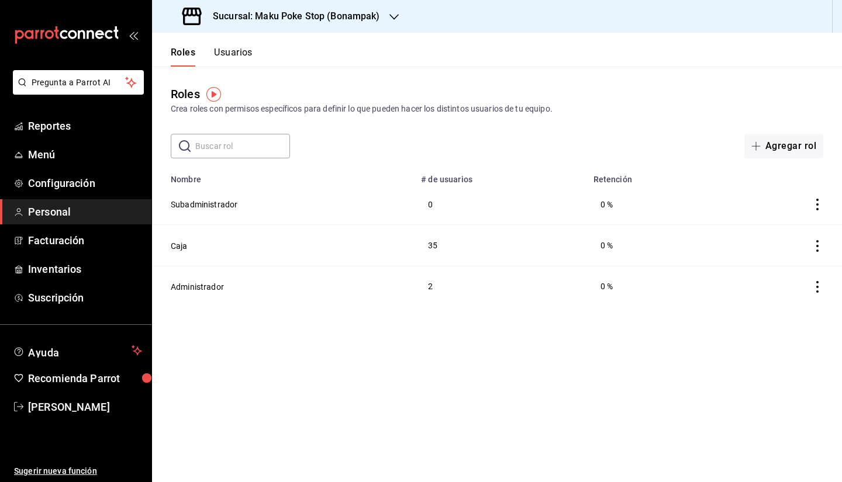
click at [236, 49] on button "Usuarios" at bounding box center [233, 57] width 39 height 20
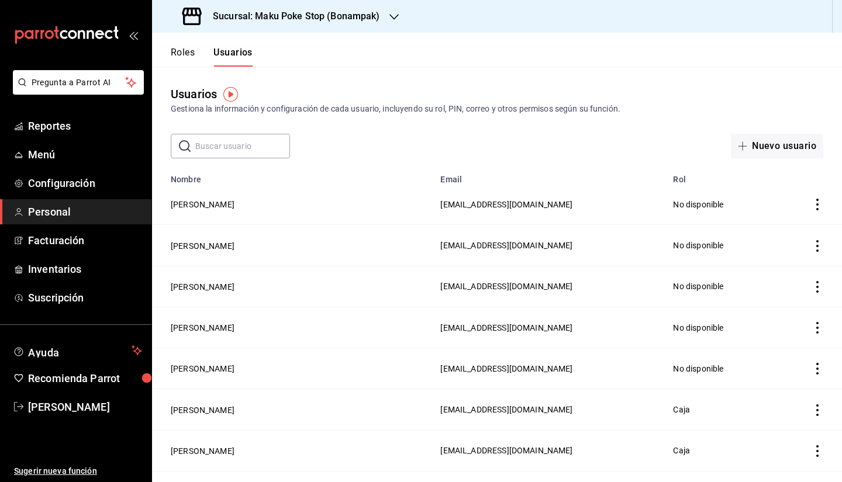
click at [813, 207] on icon "actions" at bounding box center [818, 205] width 12 height 12
click at [665, 212] on div at bounding box center [421, 241] width 842 height 482
click at [440, 206] on span "admin@makupoke.com" at bounding box center [506, 204] width 132 height 9
click at [184, 204] on button "Ricardo Hernandez Ramos" at bounding box center [203, 205] width 64 height 12
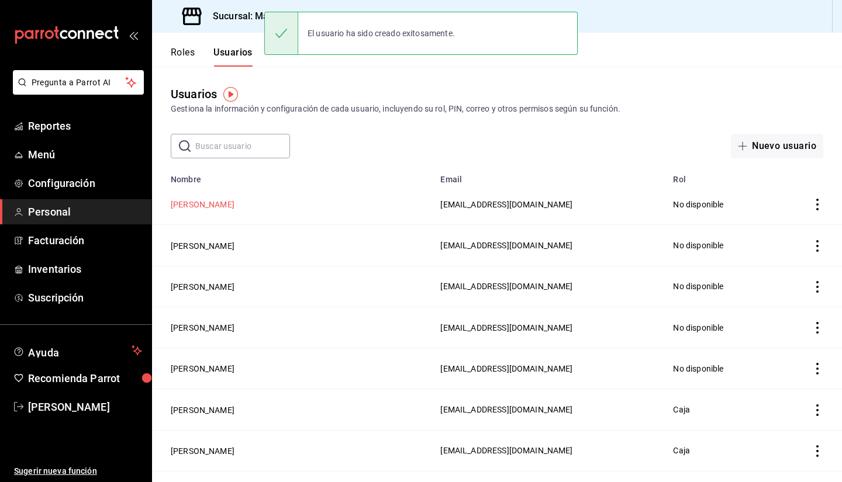
click at [232, 205] on button "Ricardo Hernandez Ramos" at bounding box center [203, 205] width 64 height 12
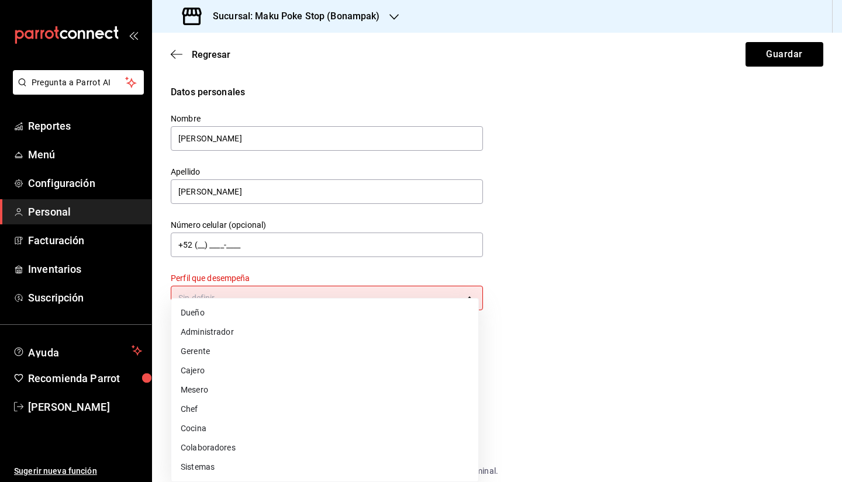
click at [271, 289] on body "Pregunta a Parrot AI Reportes Menú Configuración Personal Facturación Inventari…" at bounding box center [421, 241] width 842 height 482
click at [578, 312] on div at bounding box center [421, 241] width 842 height 482
click at [428, 305] on body "Pregunta a Parrot AI Reportes Menú Configuración Personal Facturación Inventari…" at bounding box center [421, 241] width 842 height 482
click at [318, 338] on li "Administrador" at bounding box center [324, 332] width 307 height 19
type input "ADMIN"
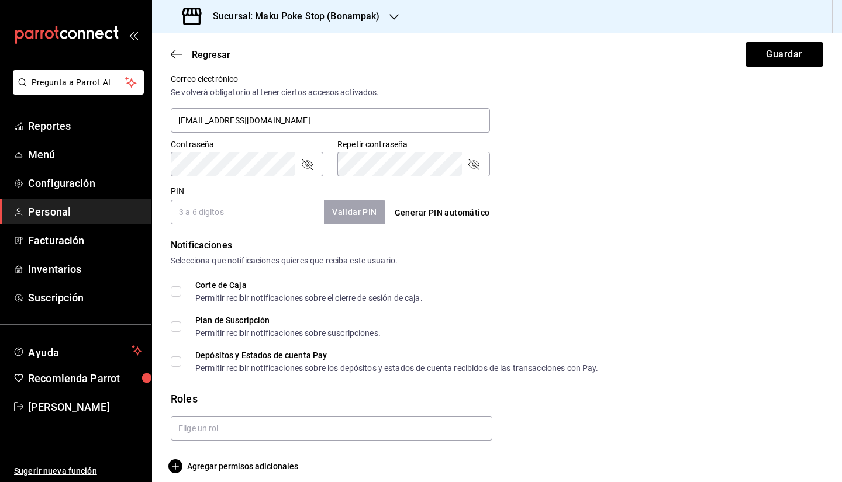
scroll to position [452, 0]
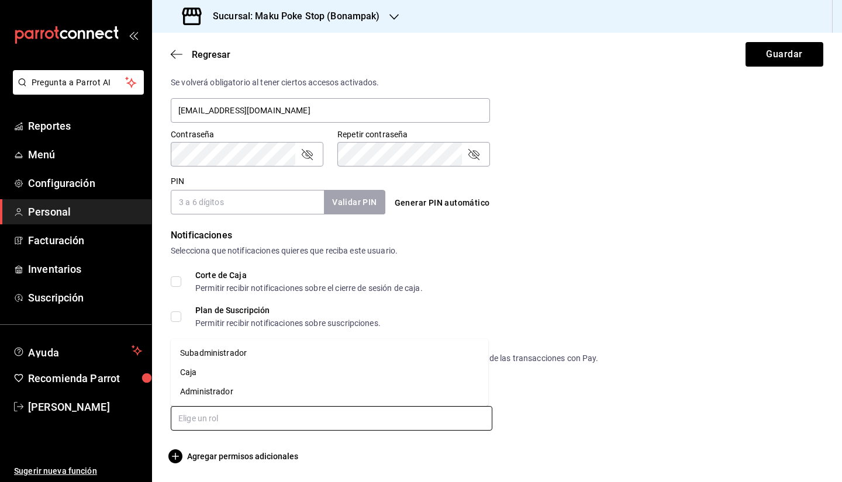
click at [205, 417] on input "text" at bounding box center [332, 418] width 322 height 25
click at [222, 354] on li "Subadministrador" at bounding box center [330, 353] width 318 height 19
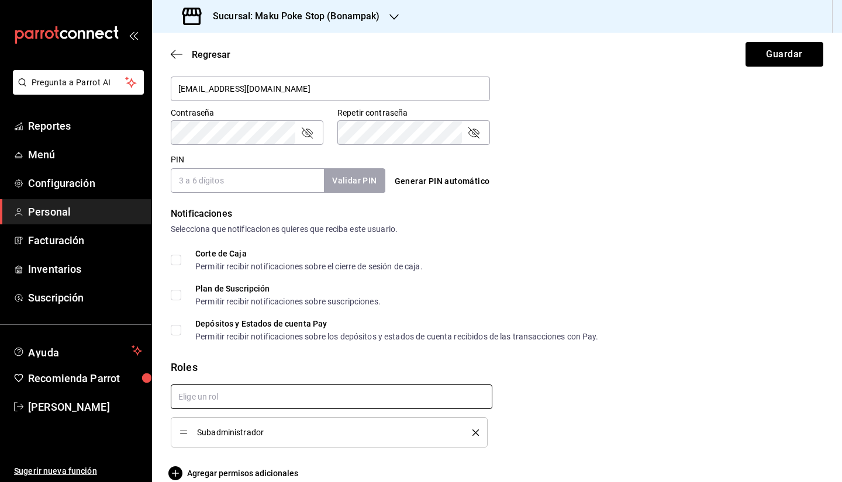
checkbox input "true"
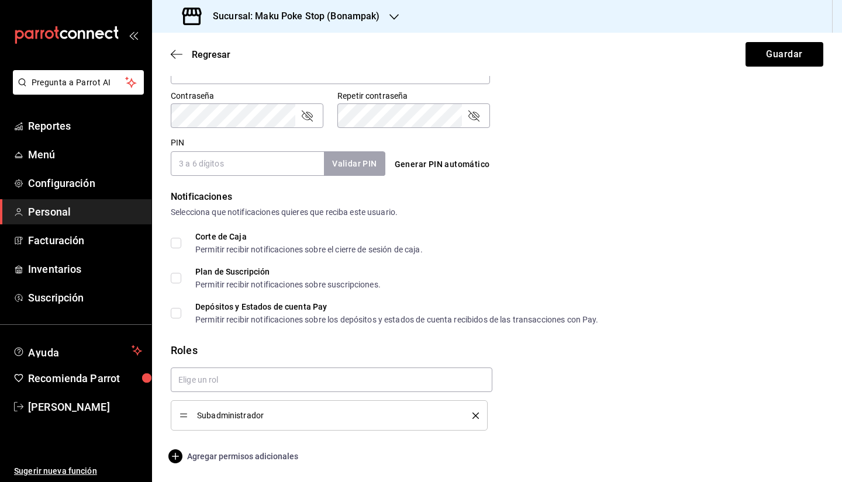
click at [175, 454] on icon "button" at bounding box center [175, 457] width 14 height 14
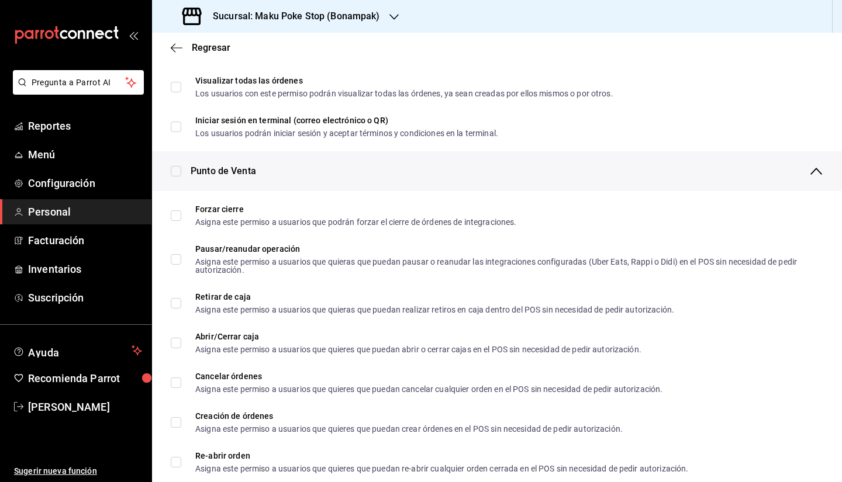
scroll to position [936, 0]
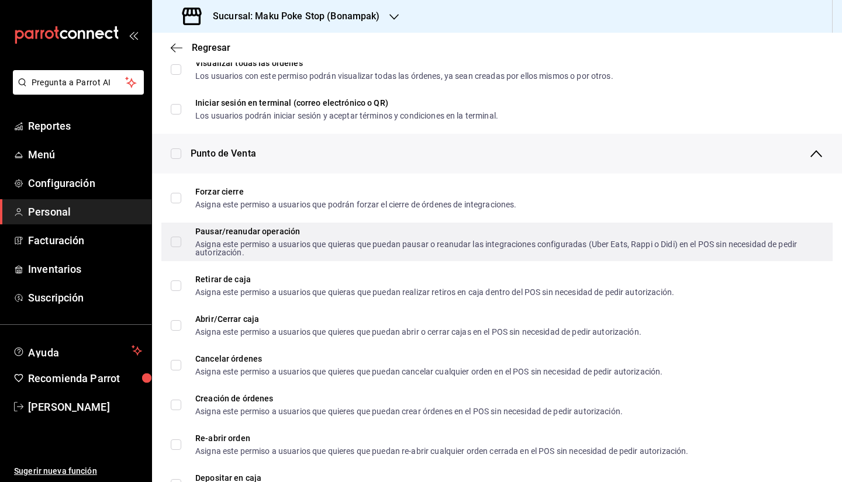
click at [172, 243] on input "Pausar/reanudar operación Asigna este permiso a usuarios que quieras que puedan…" at bounding box center [176, 242] width 11 height 11
checkbox input "true"
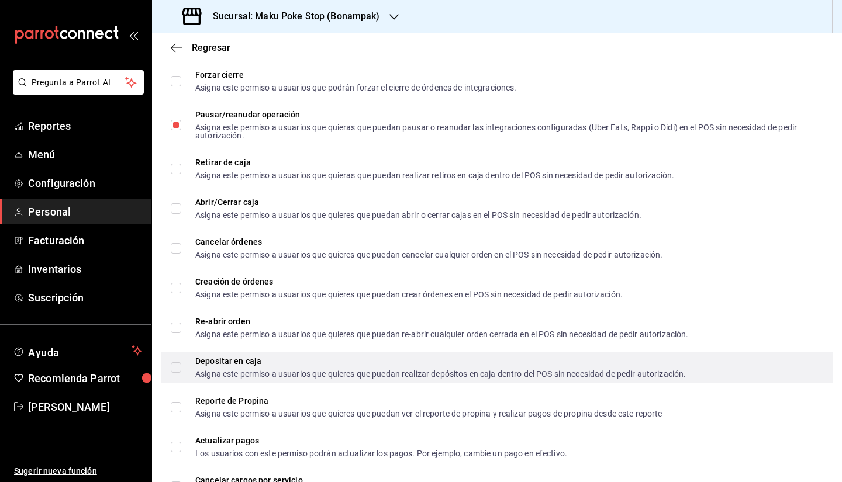
scroll to position [1111, 0]
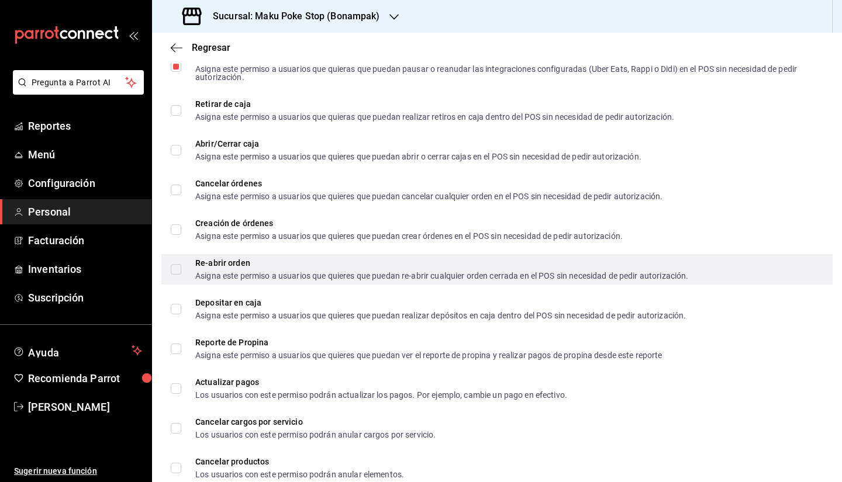
click at [178, 271] on input "Re-abrir orden Asigna este permiso a usuarios que quieres que puedan re-abrir c…" at bounding box center [176, 269] width 11 height 11
checkbox input "true"
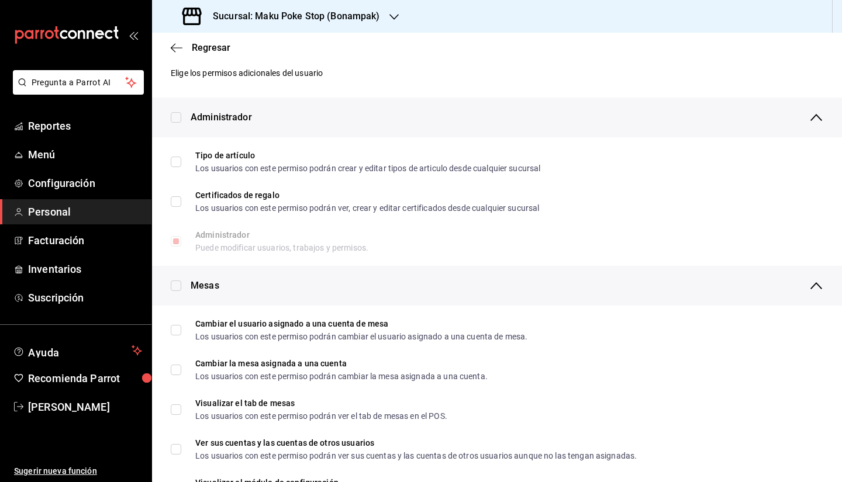
scroll to position [0, 0]
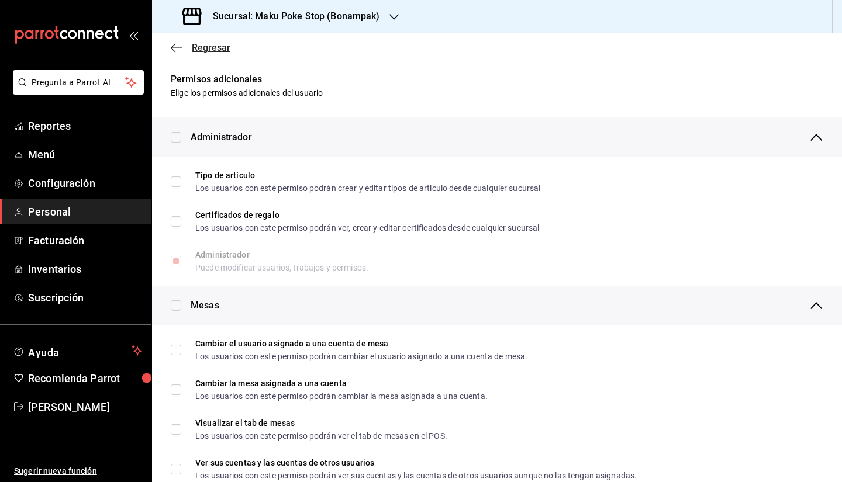
click at [206, 51] on span "Regresar" at bounding box center [211, 47] width 39 height 11
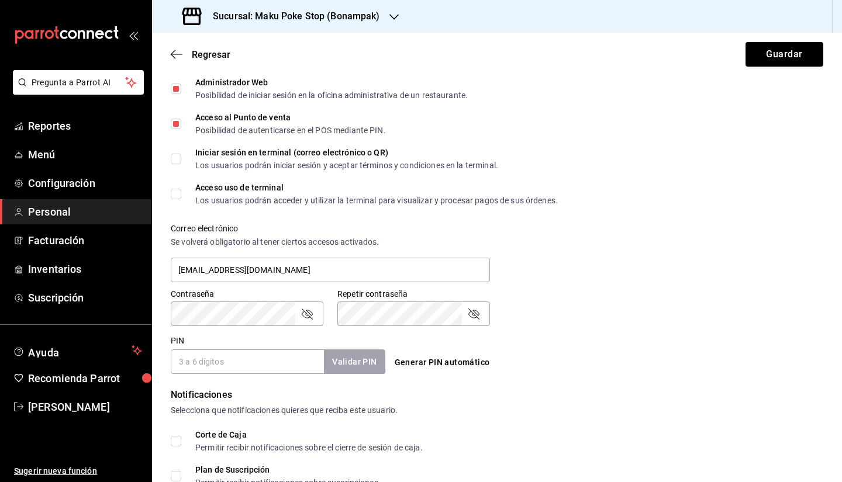
scroll to position [491, 0]
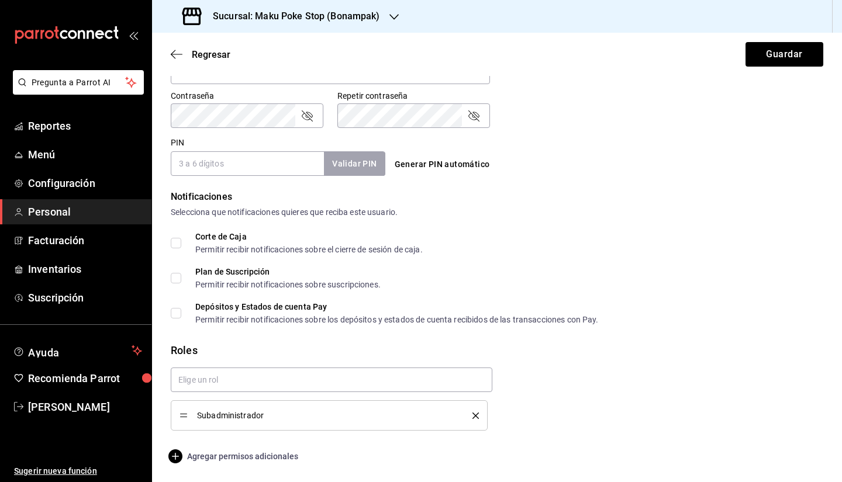
click at [176, 456] on icon "button" at bounding box center [175, 457] width 14 height 14
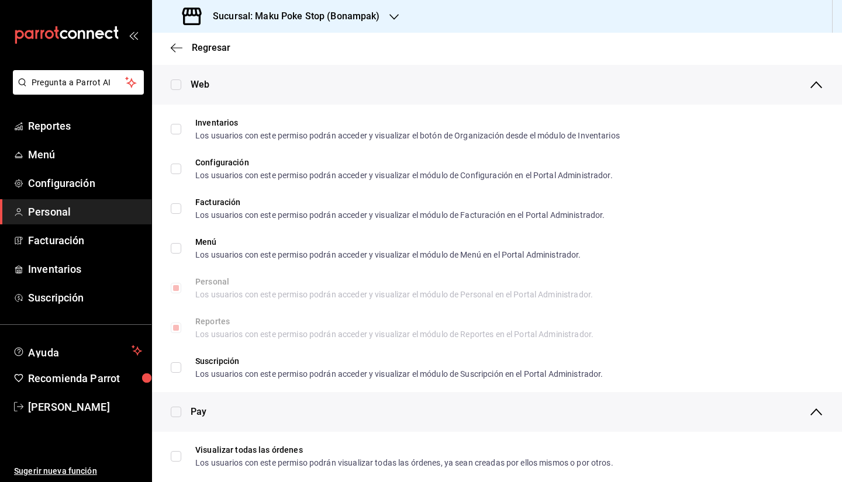
scroll to position [900, 0]
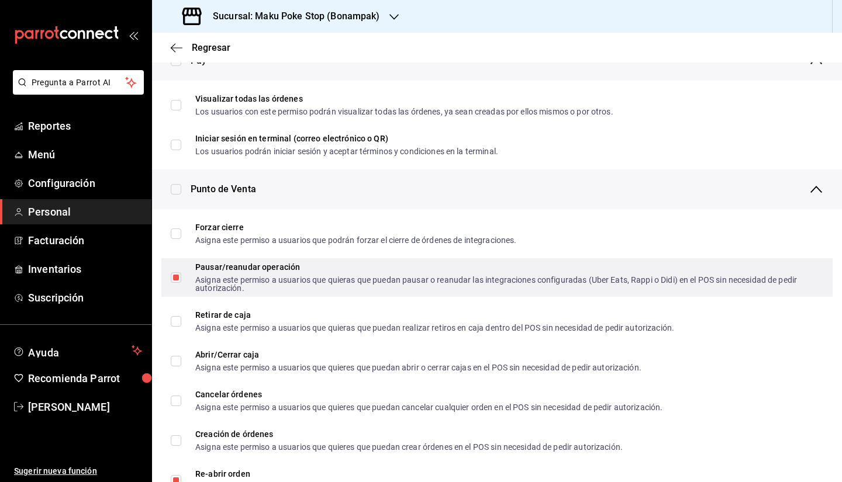
click at [177, 278] on input "Pausar/reanudar operación Asigna este permiso a usuarios que quieras que puedan…" at bounding box center [176, 278] width 11 height 11
checkbox input "false"
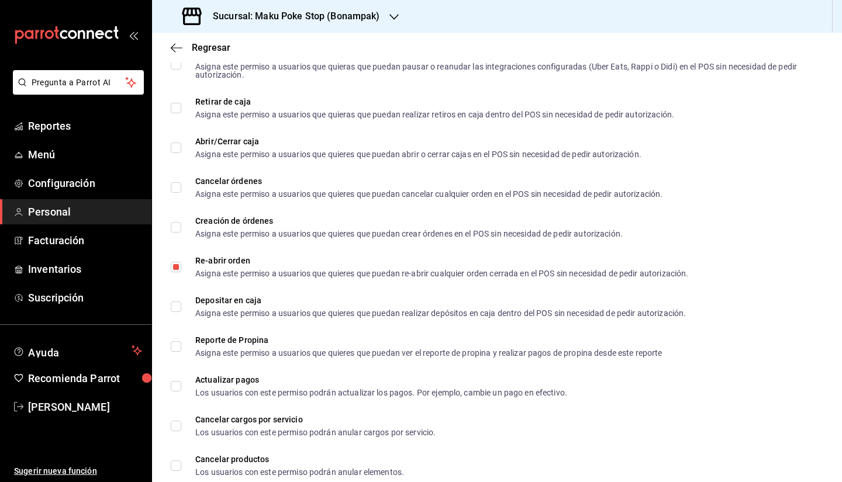
scroll to position [1134, 0]
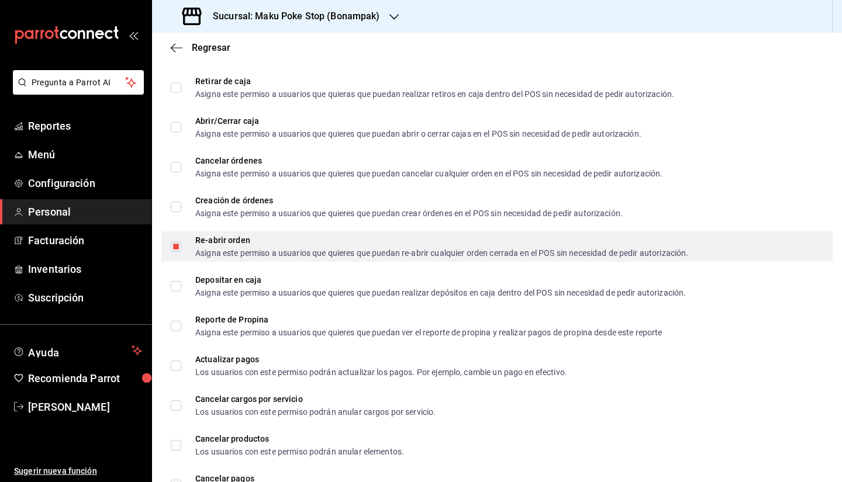
click at [174, 250] on input "Re-abrir orden Asigna este permiso a usuarios que quieres que puedan re-abrir c…" at bounding box center [176, 247] width 11 height 11
checkbox input "false"
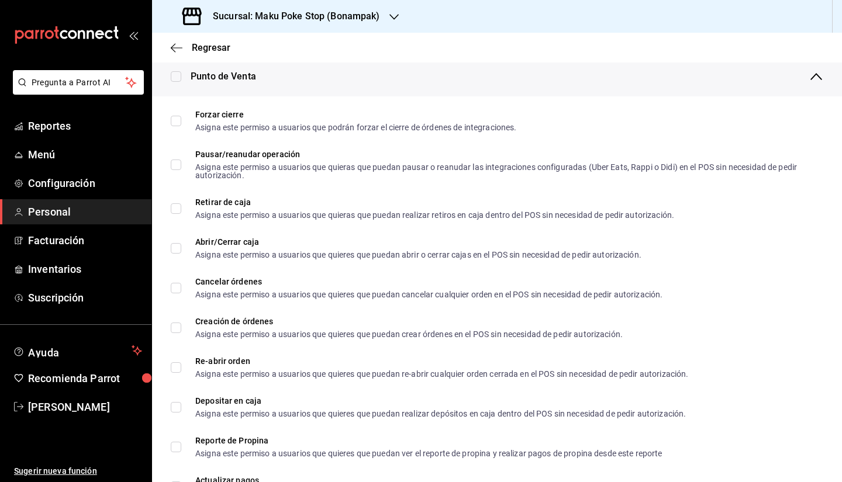
scroll to position [1111, 0]
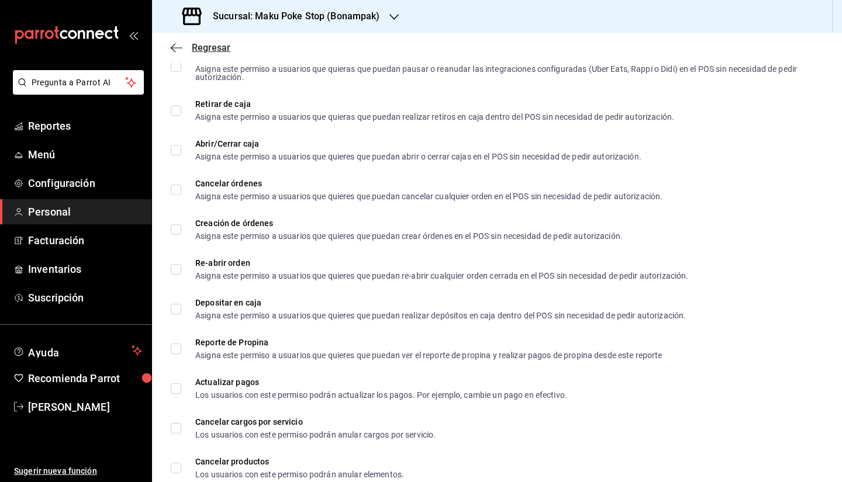
click at [202, 42] on span "Regresar" at bounding box center [211, 47] width 39 height 11
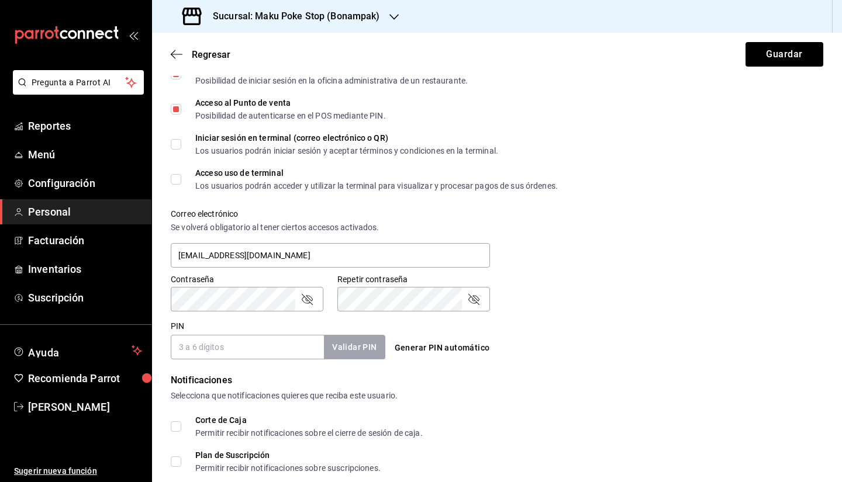
scroll to position [315, 0]
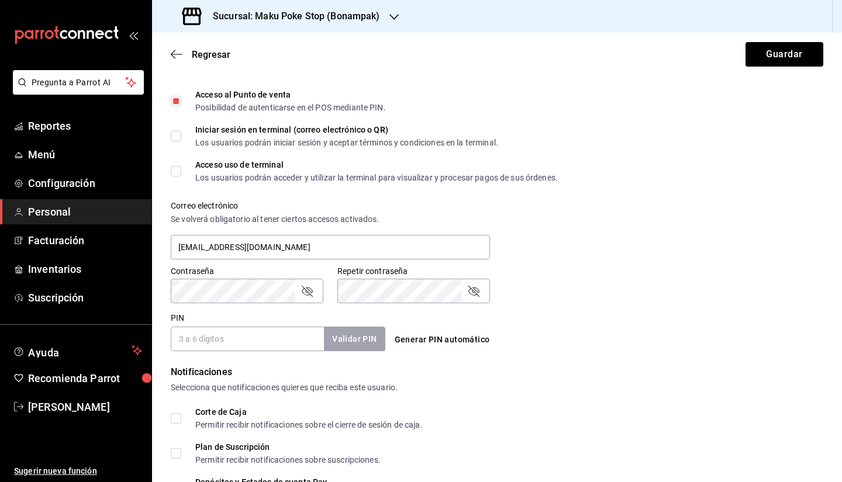
click at [234, 278] on div "Contraseña Contraseña" at bounding box center [247, 284] width 153 height 37
click at [263, 343] on input "PIN" at bounding box center [247, 339] width 153 height 25
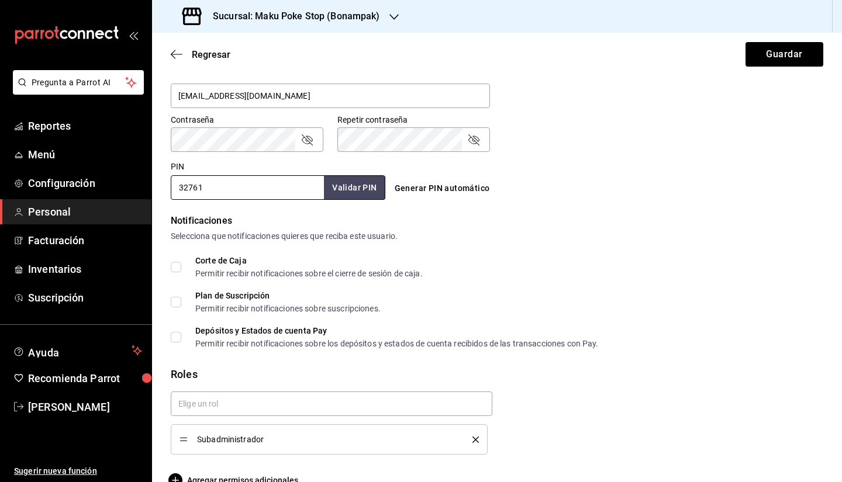
scroll to position [491, 0]
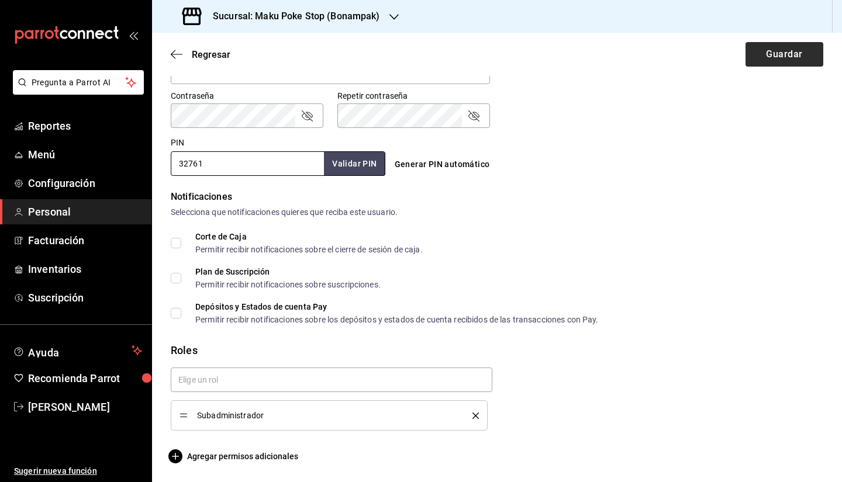
type input "32761"
click at [778, 55] on button "Guardar" at bounding box center [785, 54] width 78 height 25
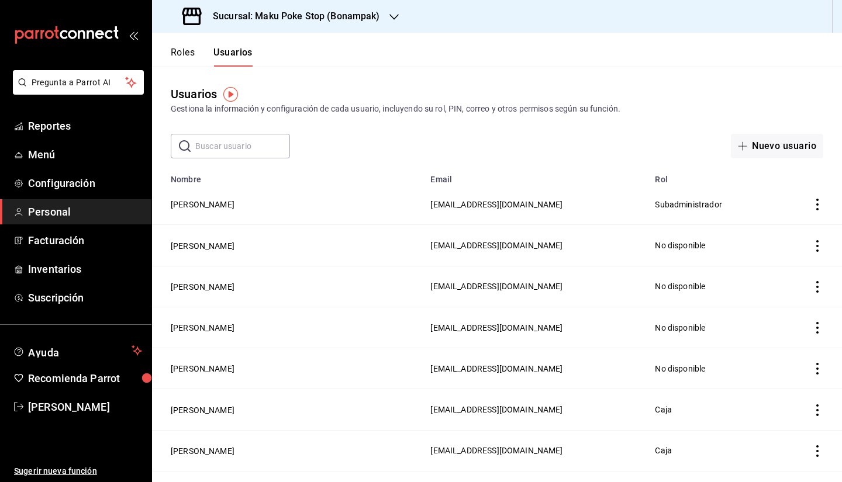
click at [294, 6] on div "Sucursal: Maku Poke Stop (Bonampak)" at bounding box center [282, 16] width 242 height 33
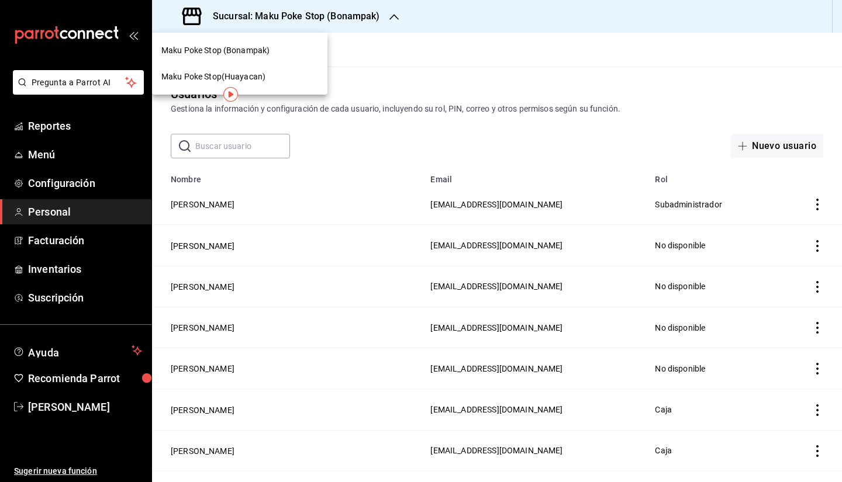
click at [254, 71] on span "Maku Poke Stop(Huayacan)" at bounding box center [213, 77] width 104 height 12
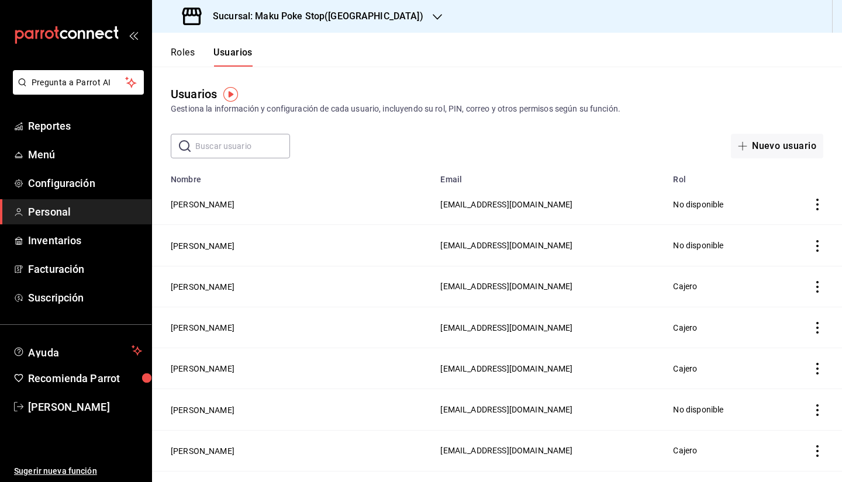
click at [812, 207] on icon "actions" at bounding box center [818, 205] width 12 height 12
click at [374, 203] on div at bounding box center [421, 241] width 842 height 482
click at [234, 204] on button "Ricardo Hernandez Ramos" at bounding box center [203, 205] width 64 height 12
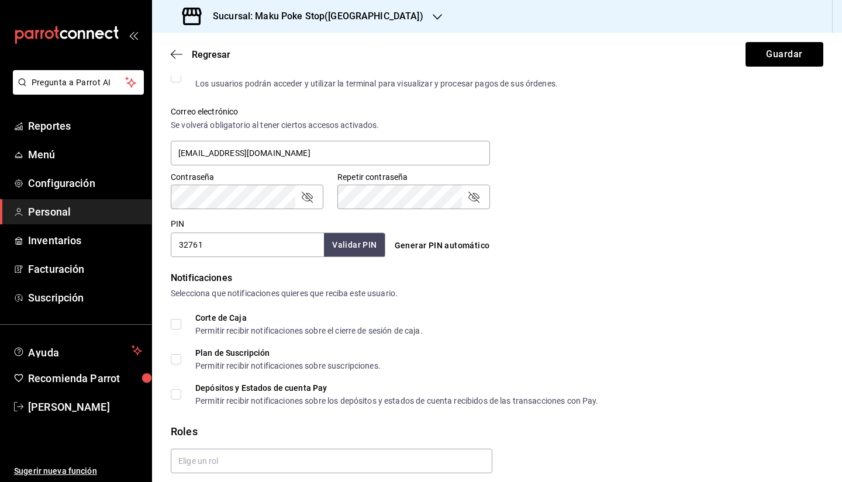
scroll to position [452, 0]
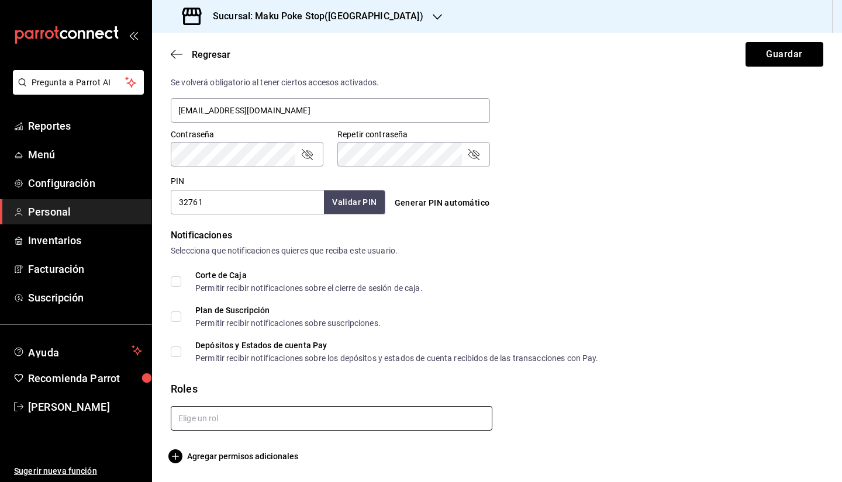
click at [245, 418] on input "text" at bounding box center [332, 418] width 322 height 25
click at [322, 362] on div "Permitir recibir notificaciones sobre los depósitos y estados de cuenta recibid…" at bounding box center [396, 358] width 403 height 8
click at [425, 334] on div "Corte de Caja Permitir recibir notificaciones sobre el cierre de sesión de caja…" at bounding box center [497, 316] width 653 height 91
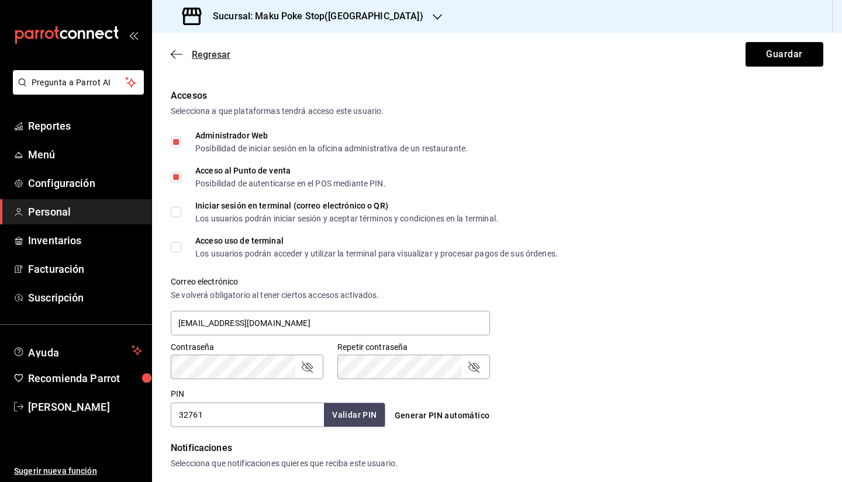
scroll to position [218, 0]
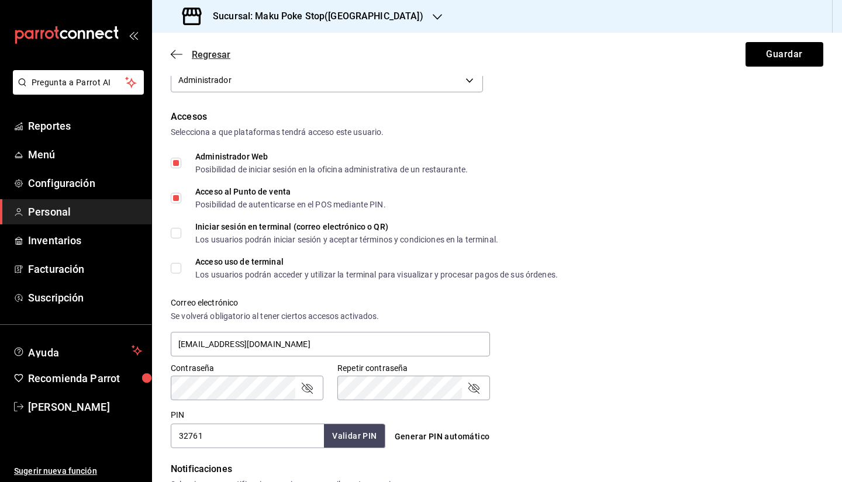
click at [212, 50] on span "Regresar" at bounding box center [211, 54] width 39 height 11
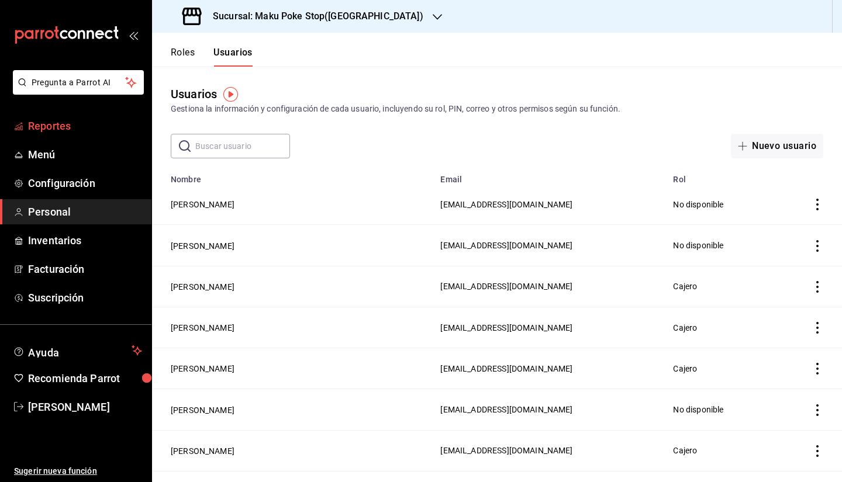
click at [60, 123] on span "Reportes" at bounding box center [85, 126] width 114 height 16
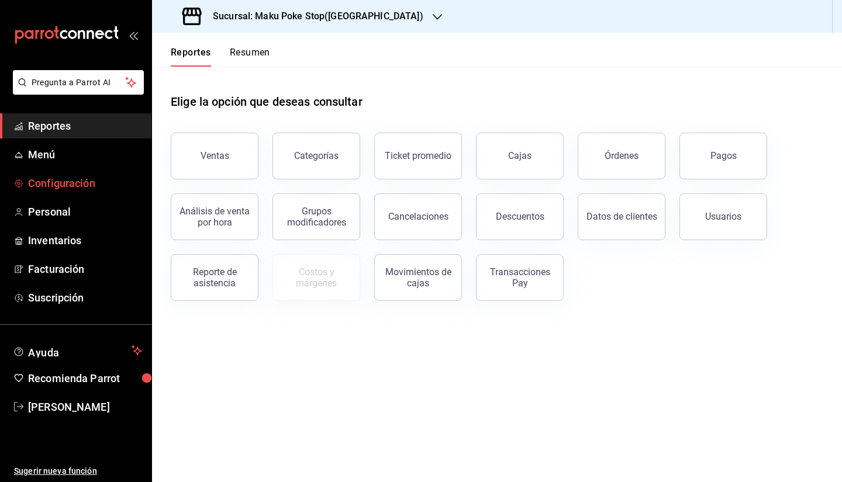
click at [69, 184] on span "Configuración" at bounding box center [85, 183] width 114 height 16
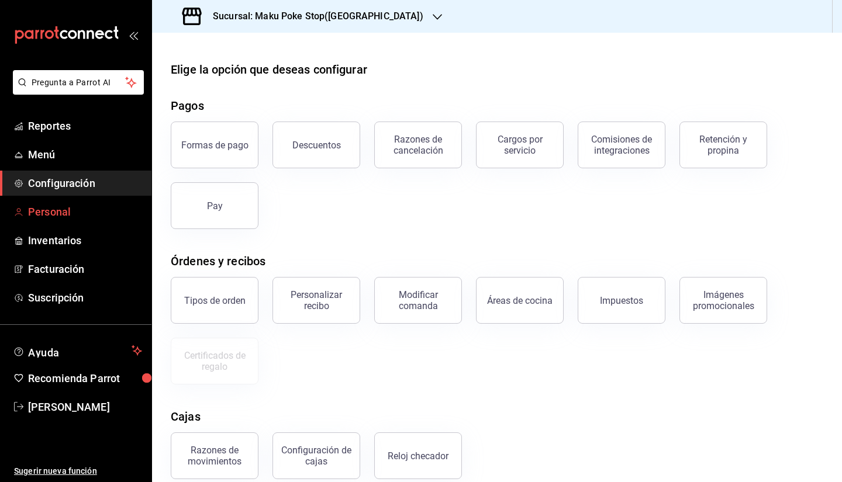
click at [68, 212] on span "Personal" at bounding box center [85, 212] width 114 height 16
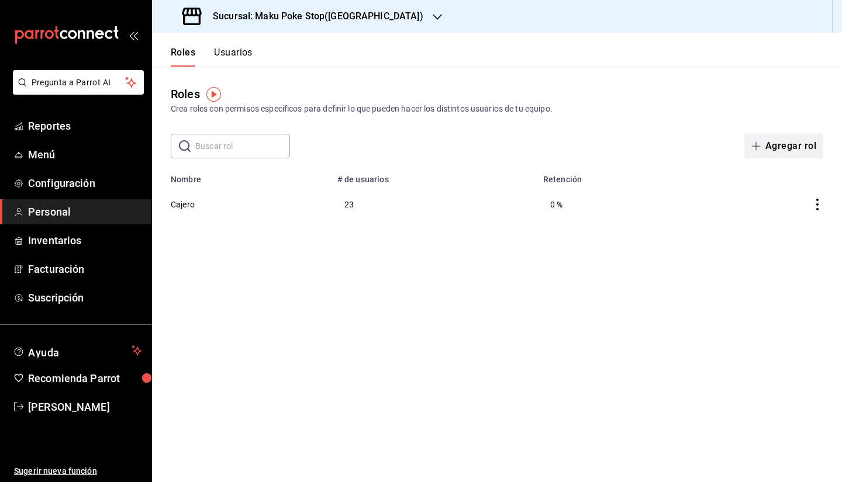
click at [784, 158] on button "Agregar rol" at bounding box center [783, 146] width 79 height 25
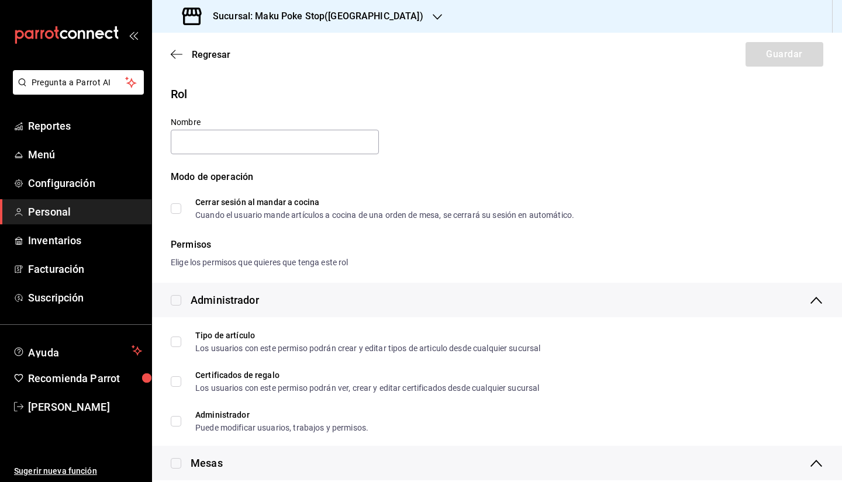
type input "u"
type input "Subadministrador"
click at [460, 141] on div "Rol Nombre Subadministrador Modo de operación Cerrar sesión al mandar a cocina …" at bounding box center [490, 145] width 667 height 148
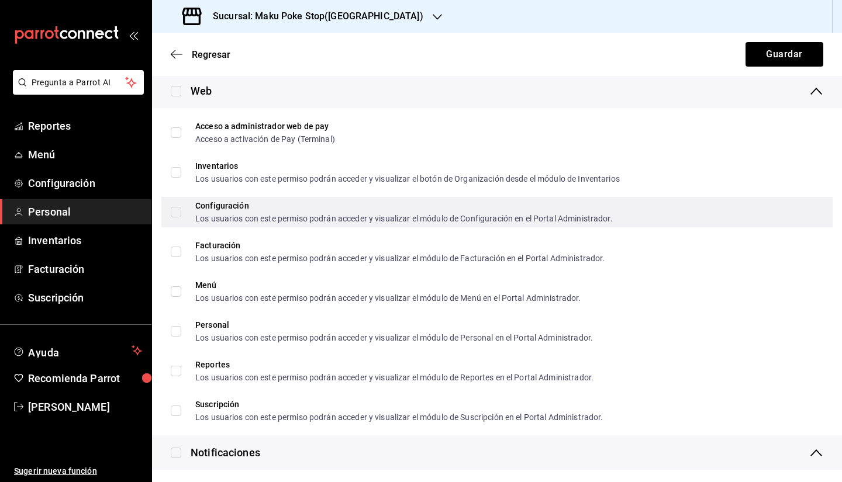
scroll to position [702, 0]
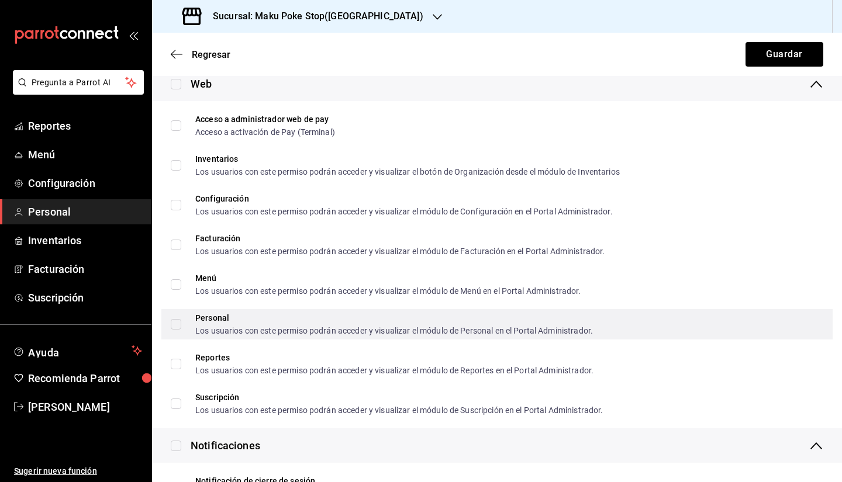
click at [173, 325] on input "Personal Los usuarios con este permiso podrán acceder y visualizar el módulo de…" at bounding box center [176, 324] width 11 height 11
checkbox input "true"
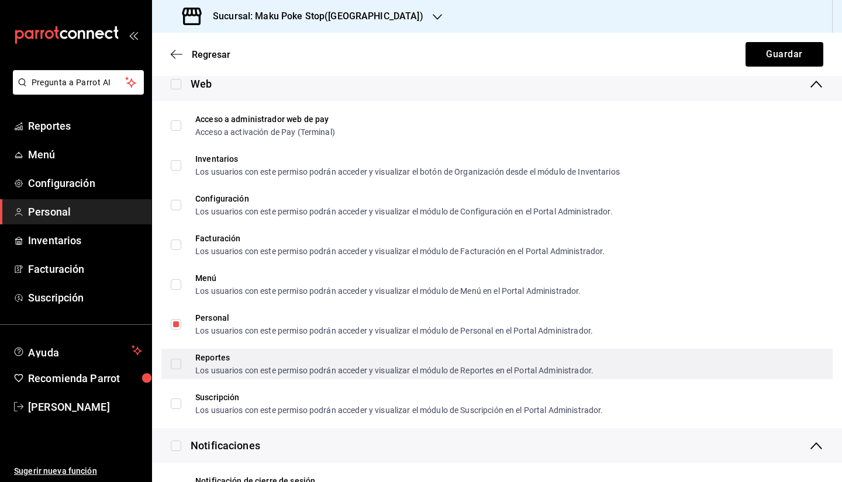
click at [175, 361] on input "Reportes Los usuarios con este permiso podrán acceder y visualizar el módulo de…" at bounding box center [176, 364] width 11 height 11
checkbox input "true"
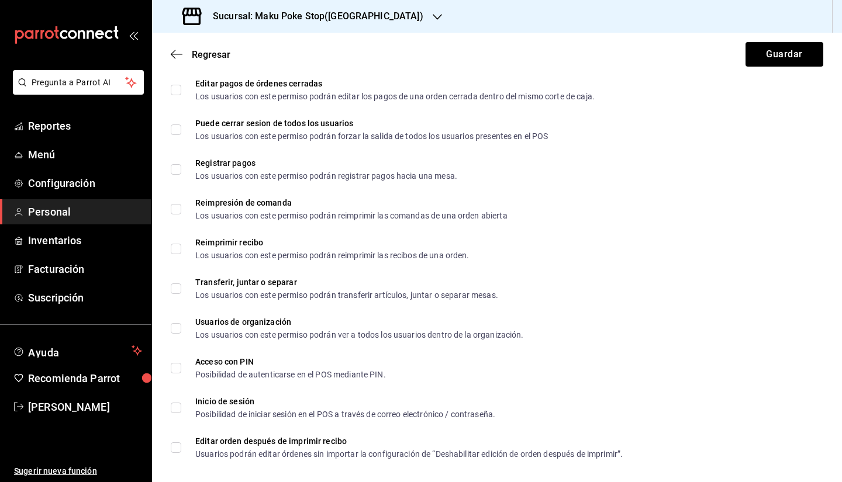
scroll to position [2039, 0]
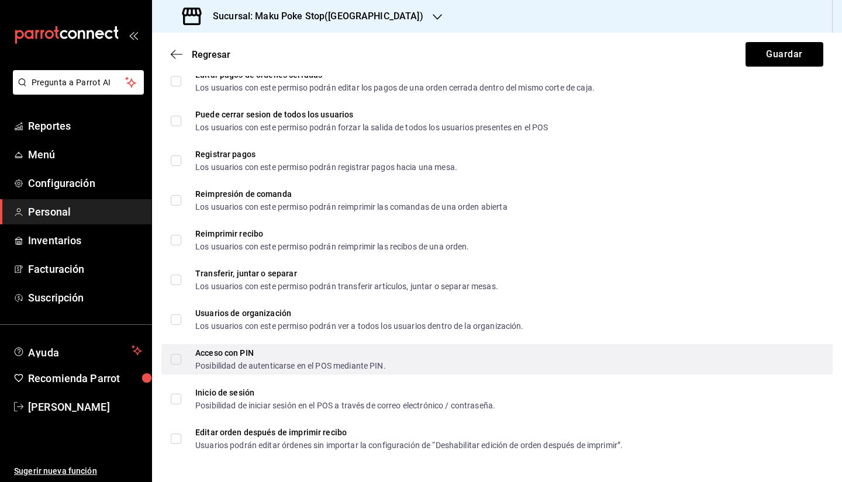
click at [377, 365] on div "Posibilidad de autenticarse en el POS mediante PIN." at bounding box center [290, 366] width 191 height 8
checkbox input "true"
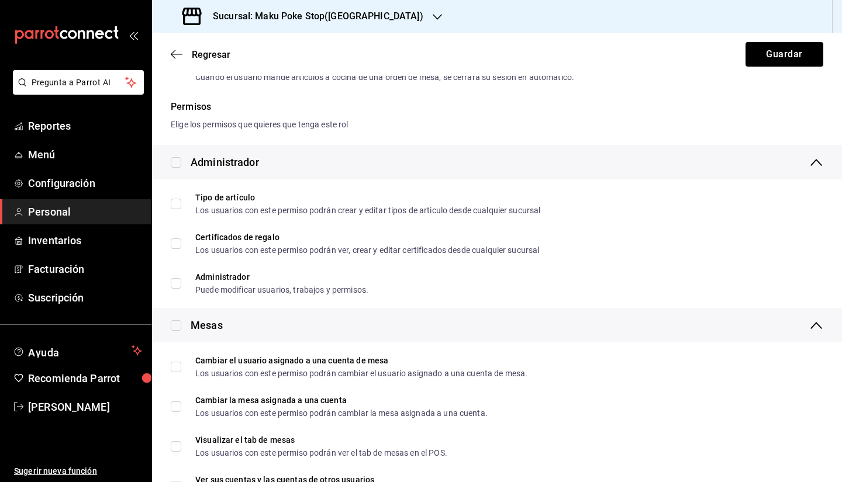
scroll to position [51, 0]
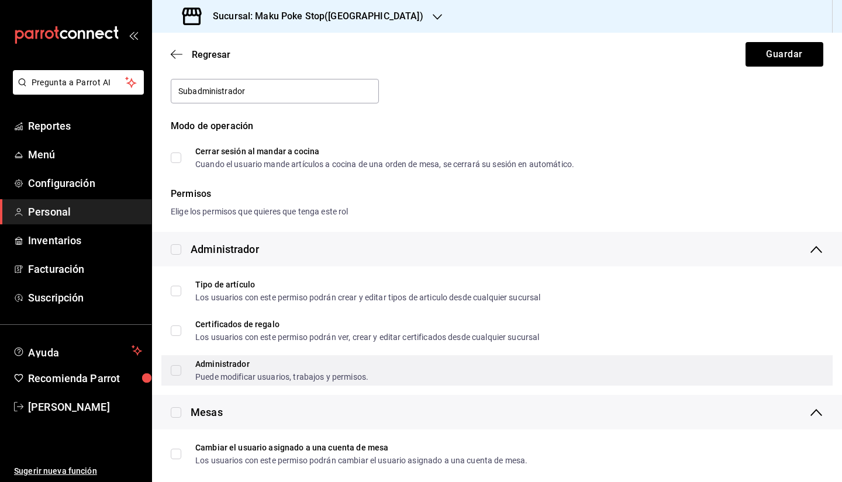
click at [275, 361] on div "Administrador" at bounding box center [281, 364] width 173 height 8
checkbox input "true"
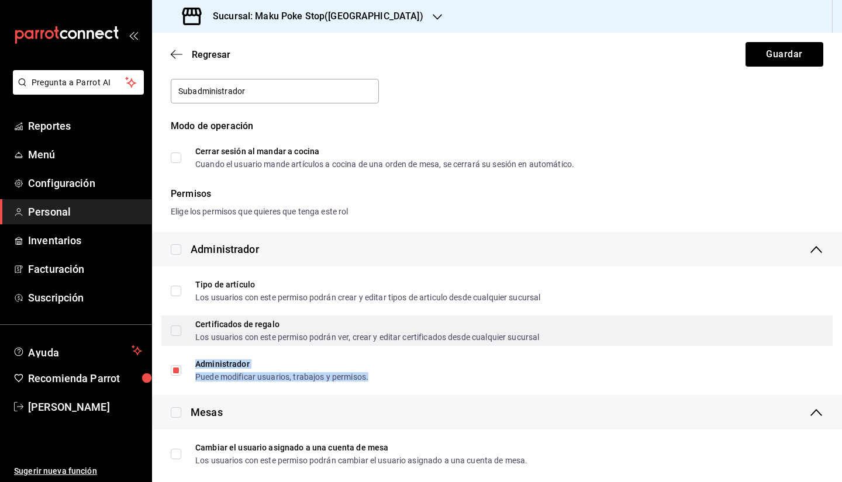
scroll to position [0, 0]
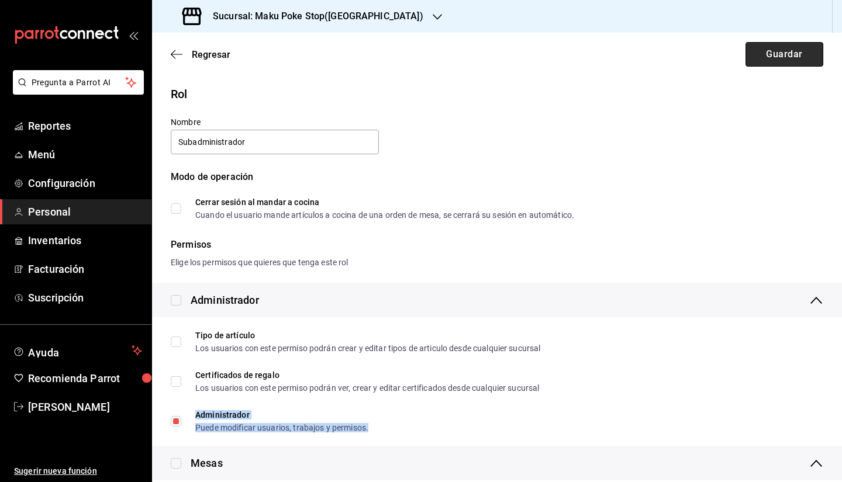
click at [781, 46] on button "Guardar" at bounding box center [785, 54] width 78 height 25
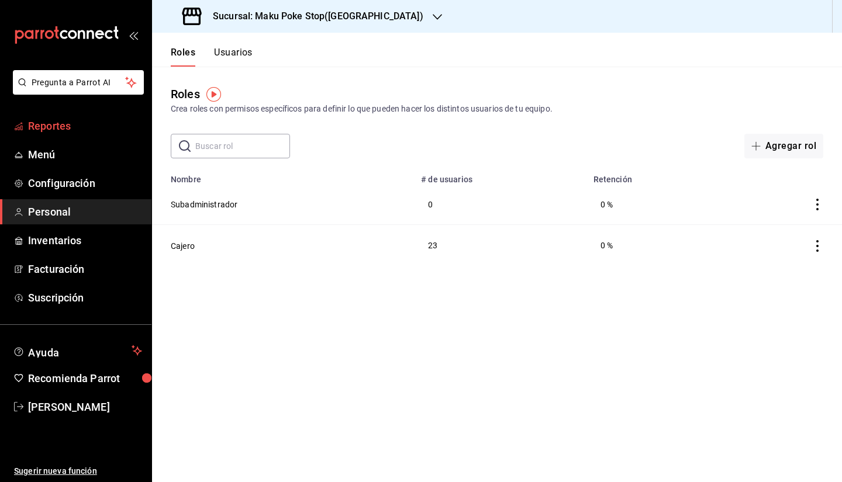
click at [80, 127] on span "Reportes" at bounding box center [85, 126] width 114 height 16
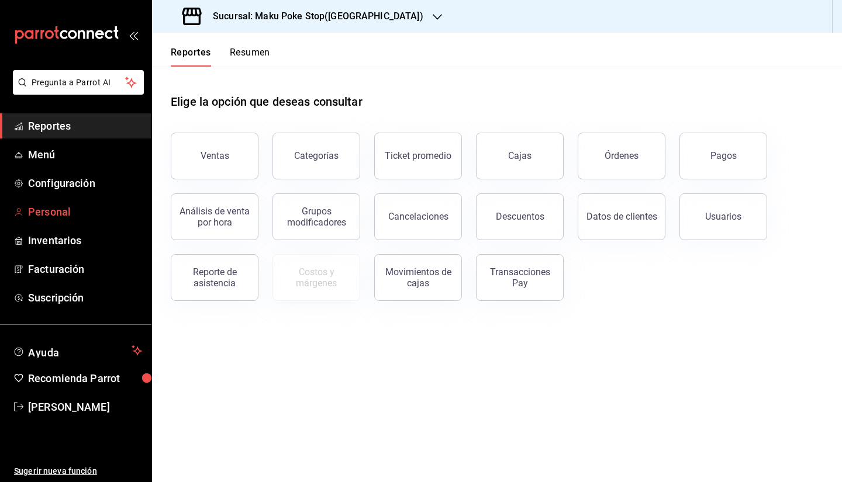
click at [67, 210] on span "Personal" at bounding box center [85, 212] width 114 height 16
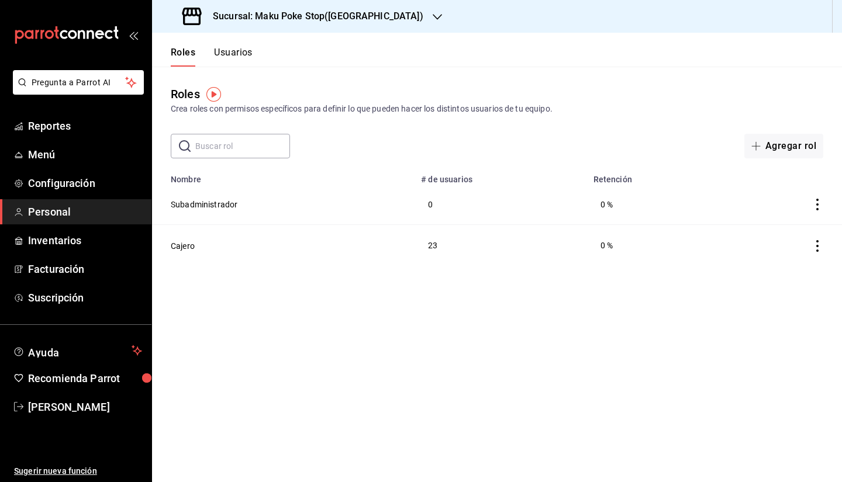
click at [234, 56] on button "Usuarios" at bounding box center [233, 57] width 39 height 20
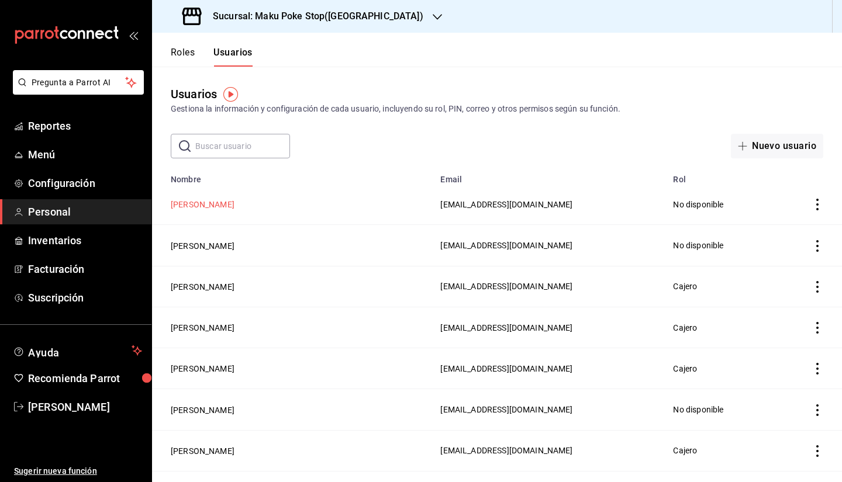
click at [234, 204] on button "Ricardo Hernandez Ramos" at bounding box center [203, 205] width 64 height 12
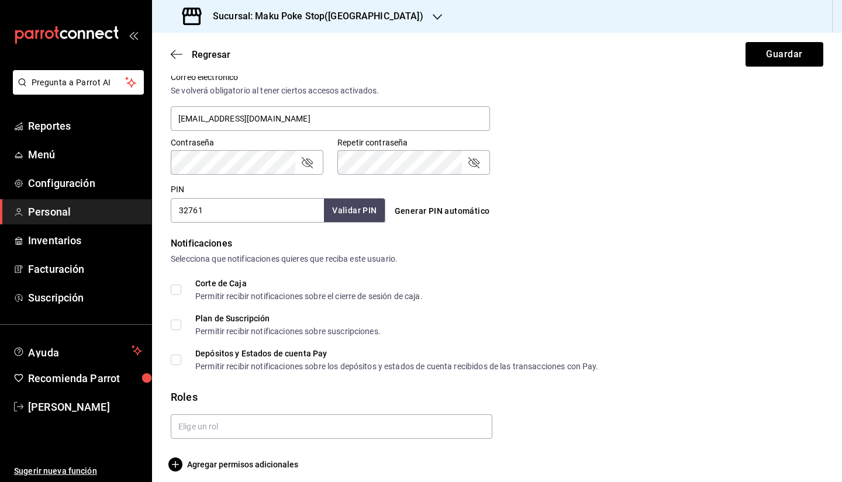
scroll to position [452, 0]
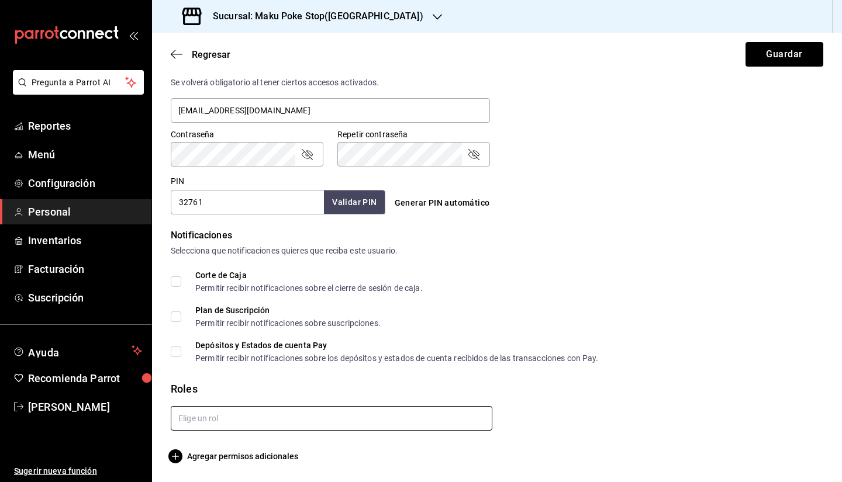
click at [219, 419] on input "text" at bounding box center [332, 418] width 322 height 25
click at [218, 446] on li "Subadministrador" at bounding box center [330, 445] width 318 height 19
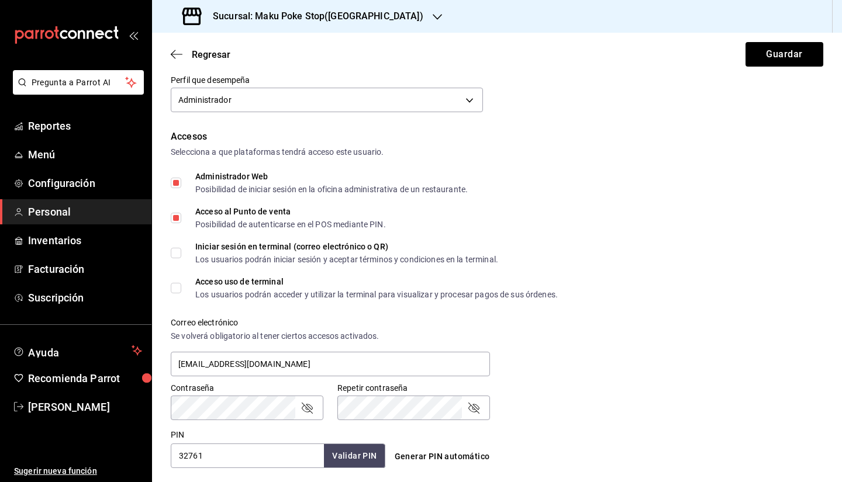
scroll to position [0, 0]
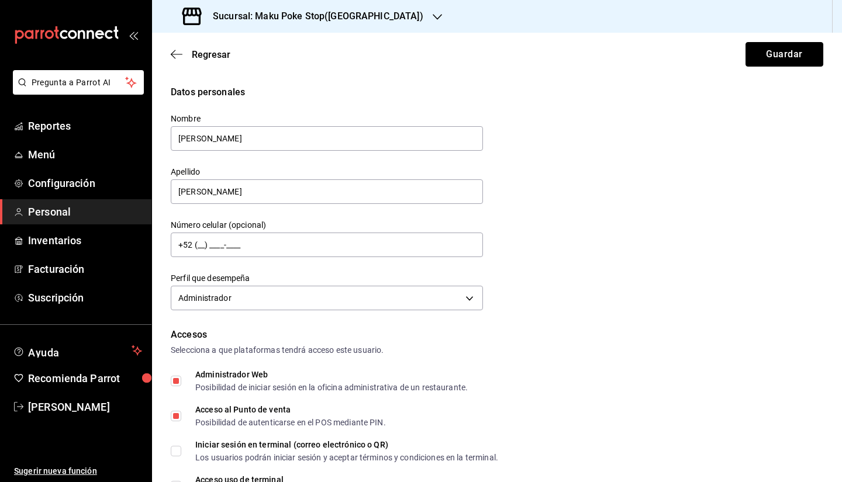
click at [775, 51] on button "Guardar" at bounding box center [785, 54] width 78 height 25
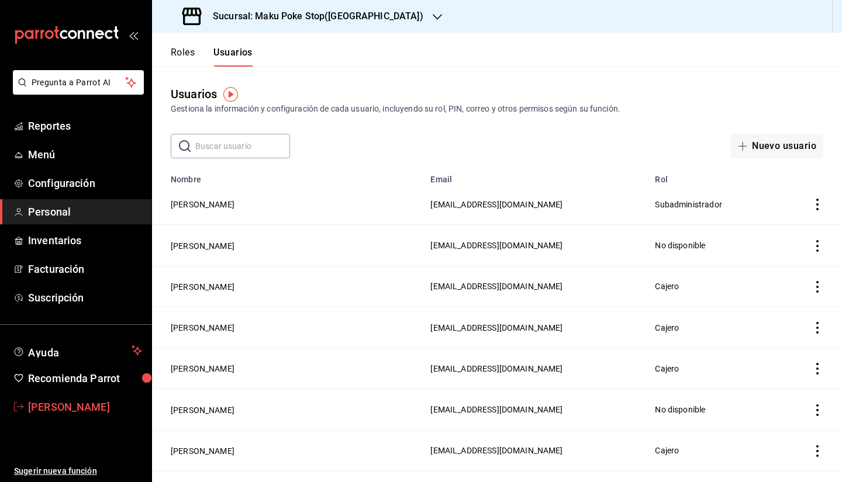
click at [58, 408] on span "[PERSON_NAME]" at bounding box center [85, 407] width 114 height 16
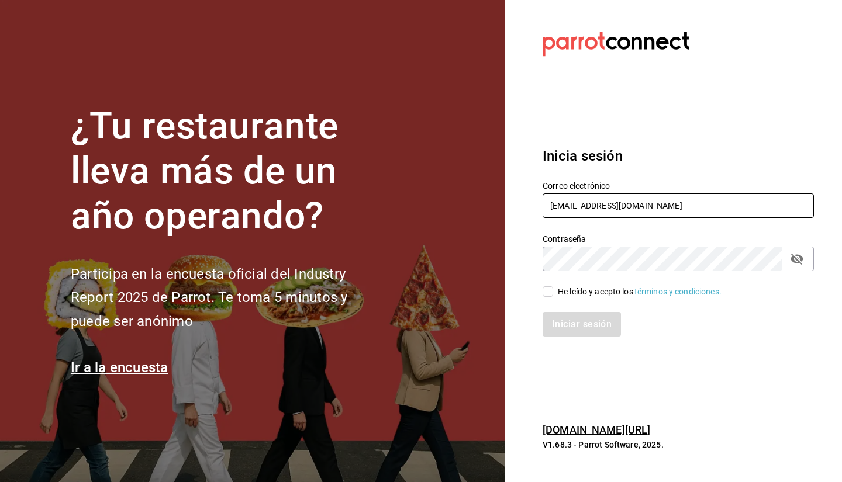
click at [735, 213] on input "facturacion@makupoke.com" at bounding box center [678, 206] width 271 height 25
drag, startPoint x: 706, startPoint y: 202, endPoint x: 368, endPoint y: 225, distance: 338.8
click at [368, 225] on div "¿Tu restaurante lleva más de un año operando? Participa en la encuesta oficial …" at bounding box center [421, 241] width 842 height 482
type input "admin@makupoke.com"
click at [549, 289] on input "He leído y acepto los Términos y condiciones." at bounding box center [548, 292] width 11 height 11
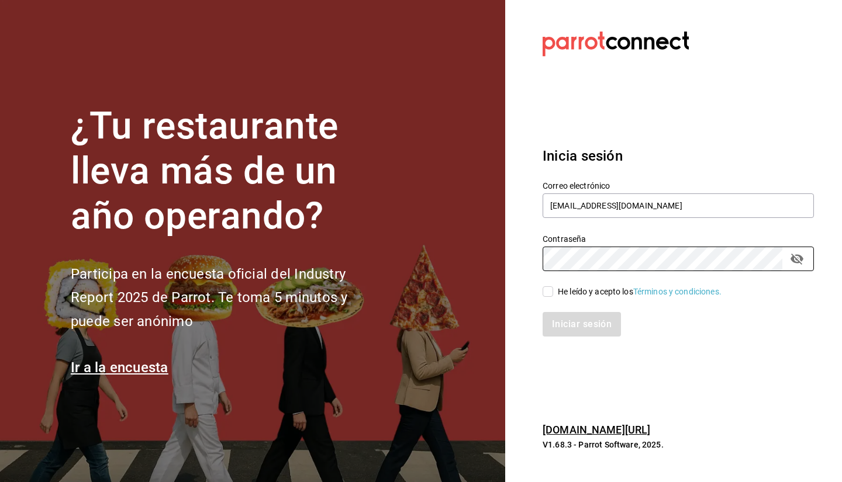
checkbox input "true"
click at [586, 320] on button "Iniciar sesión" at bounding box center [583, 324] width 80 height 25
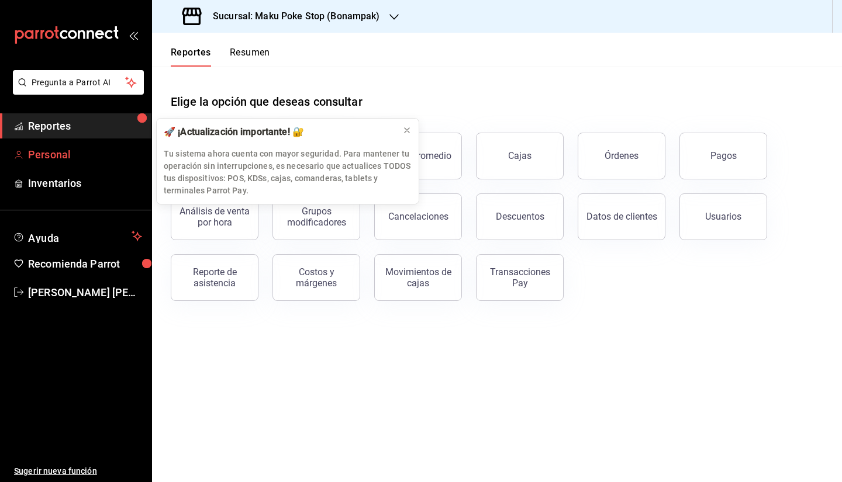
click at [49, 160] on span "Personal" at bounding box center [85, 155] width 114 height 16
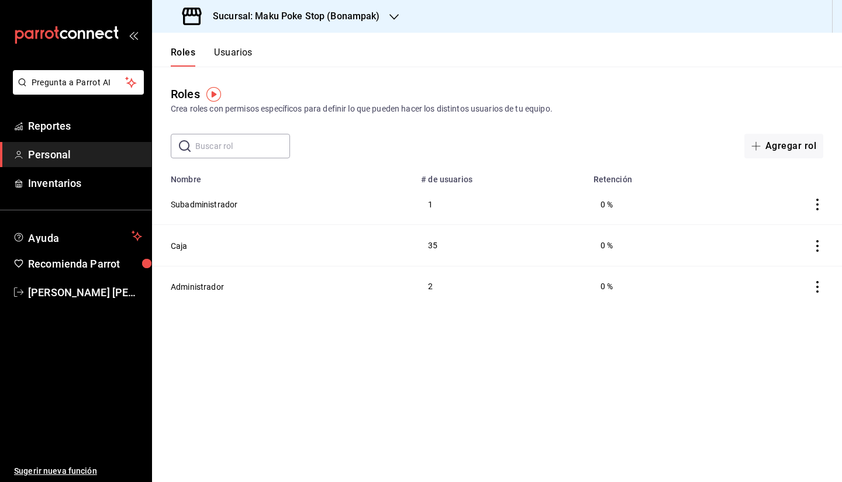
click at [242, 54] on button "Usuarios" at bounding box center [233, 57] width 39 height 20
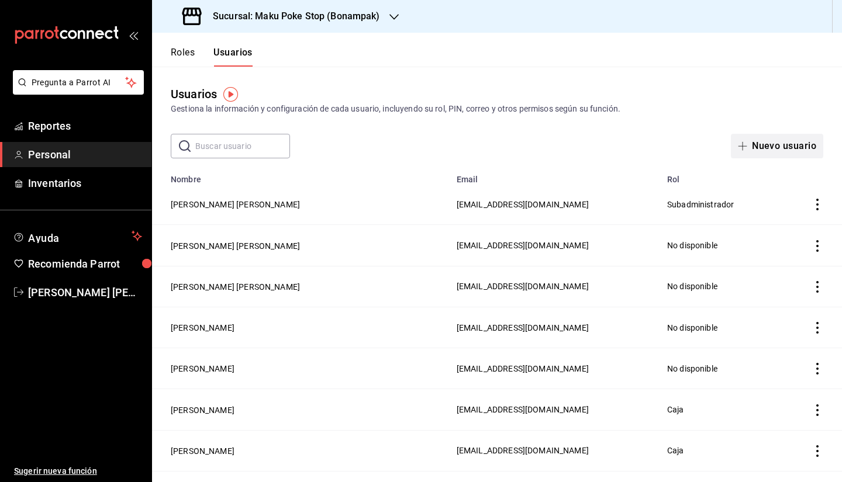
click at [746, 147] on button "Nuevo usuario" at bounding box center [777, 146] width 92 height 25
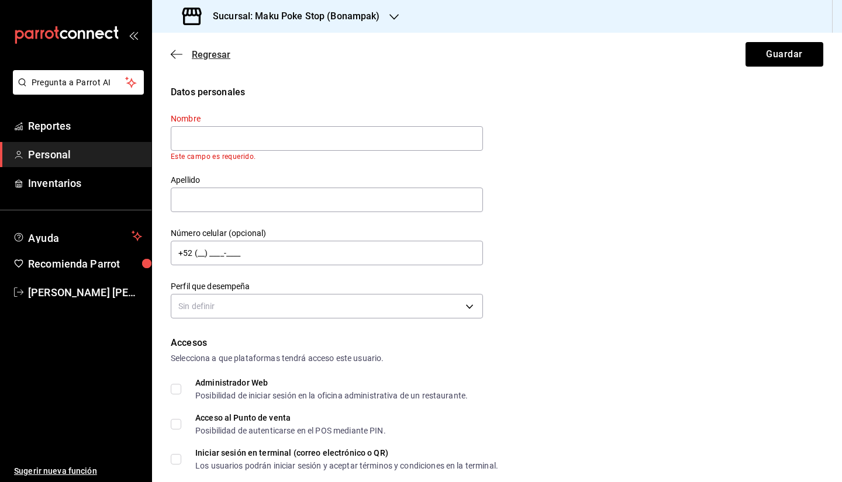
click at [208, 53] on span "Regresar" at bounding box center [211, 54] width 39 height 11
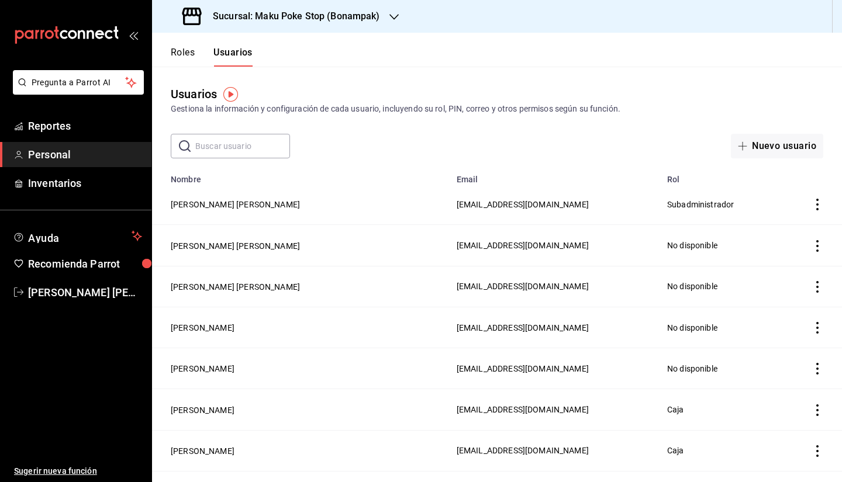
click at [186, 55] on button "Roles" at bounding box center [183, 57] width 24 height 20
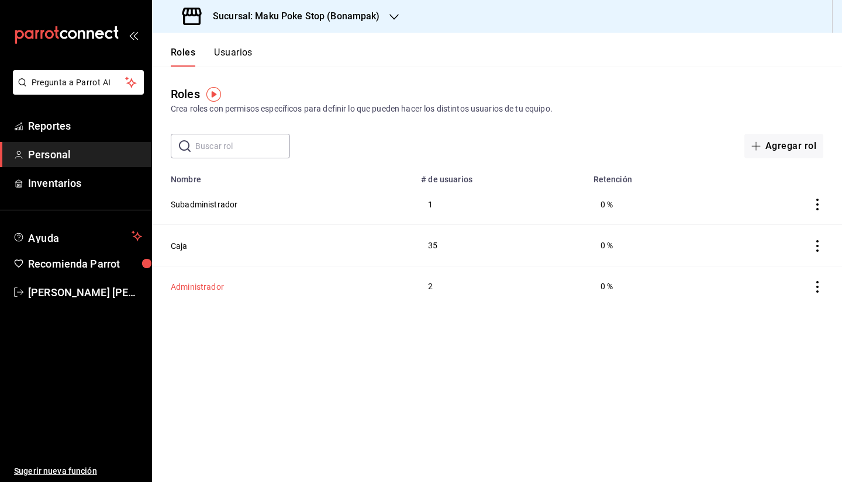
click at [200, 291] on button "Administrador" at bounding box center [197, 287] width 53 height 12
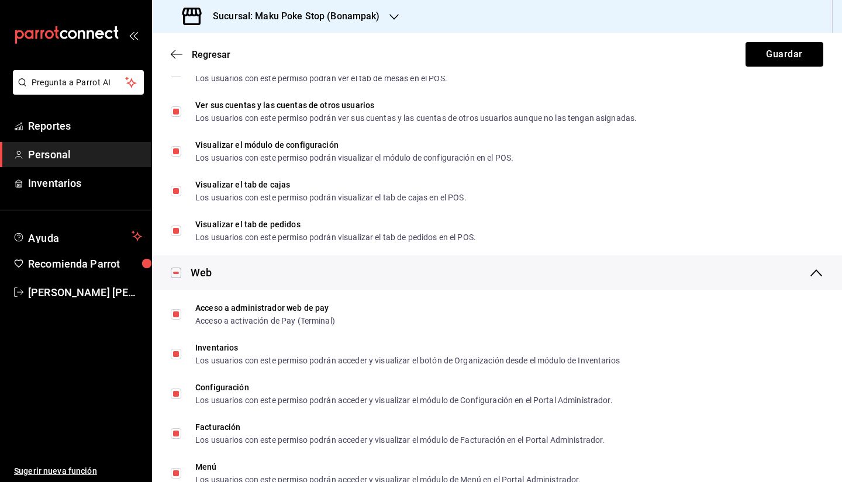
scroll to position [760, 0]
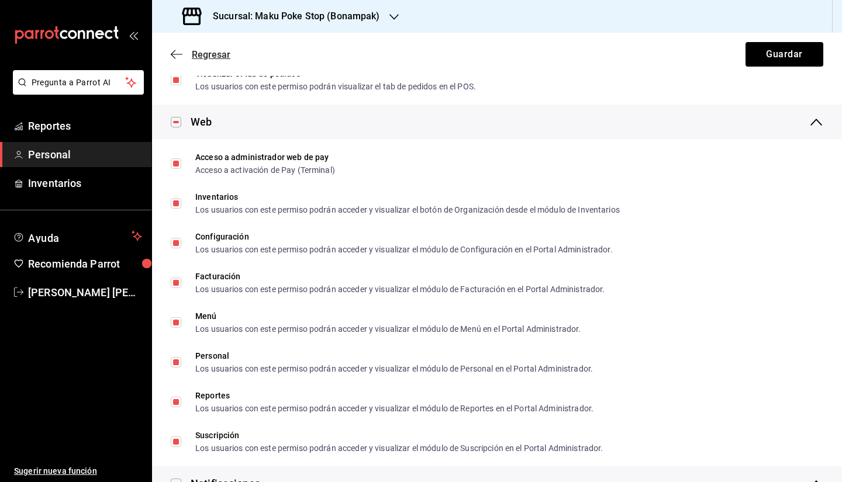
click at [212, 53] on span "Regresar" at bounding box center [211, 54] width 39 height 11
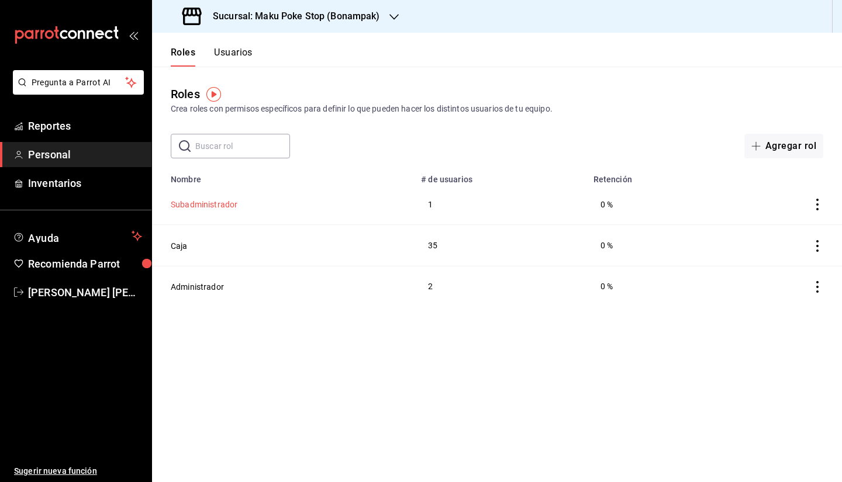
click at [185, 209] on button "Subadministrador" at bounding box center [204, 205] width 67 height 12
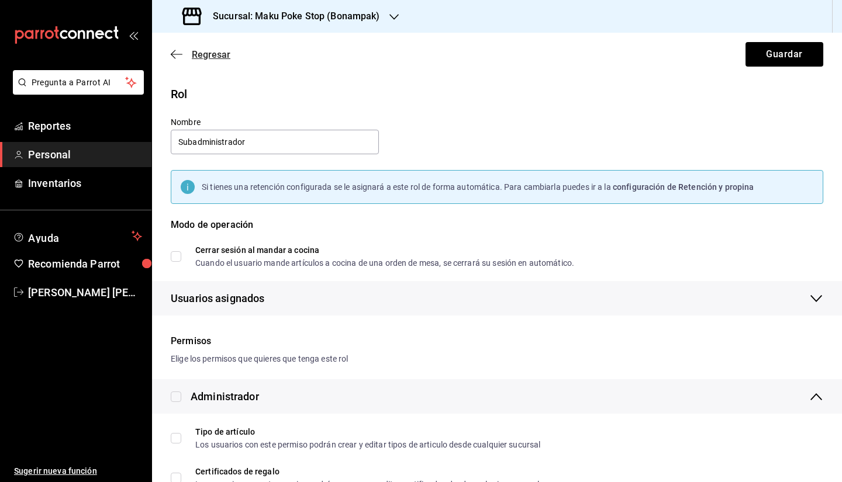
click at [220, 54] on span "Regresar" at bounding box center [211, 54] width 39 height 11
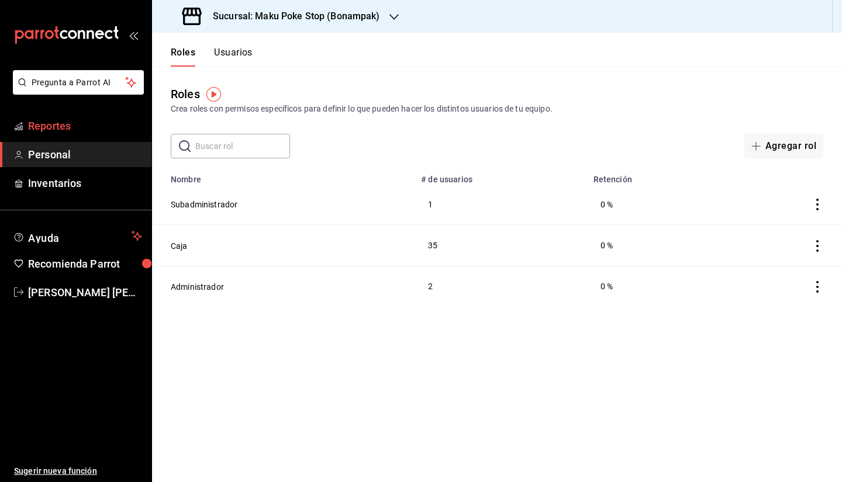
click at [54, 133] on span "Reportes" at bounding box center [85, 126] width 114 height 16
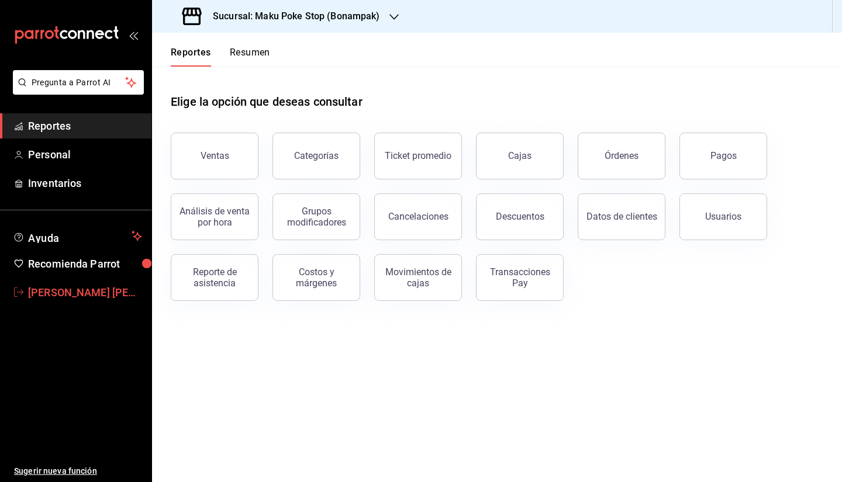
click at [47, 289] on span "Ricardo Hernandez Ramos" at bounding box center [85, 293] width 114 height 16
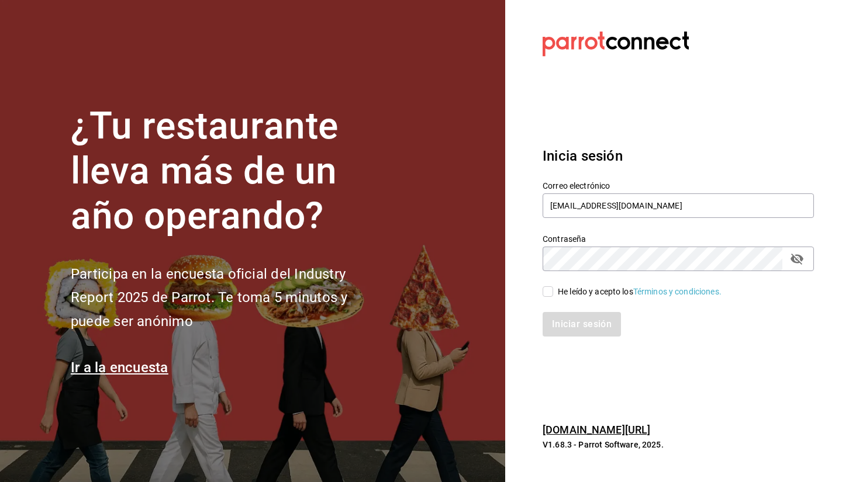
click at [551, 292] on input "He leído y acepto los Términos y condiciones." at bounding box center [548, 292] width 11 height 11
checkbox input "true"
click at [578, 326] on button "Iniciar sesión" at bounding box center [583, 324] width 80 height 25
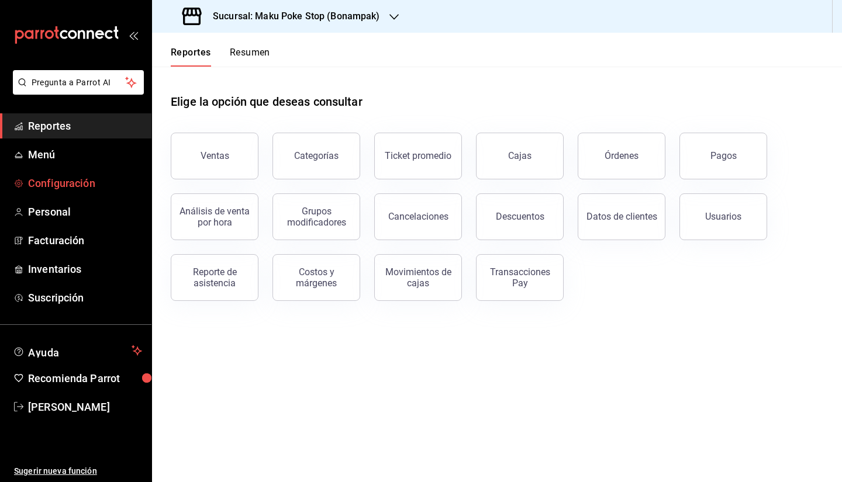
click at [73, 183] on span "Configuración" at bounding box center [85, 183] width 114 height 16
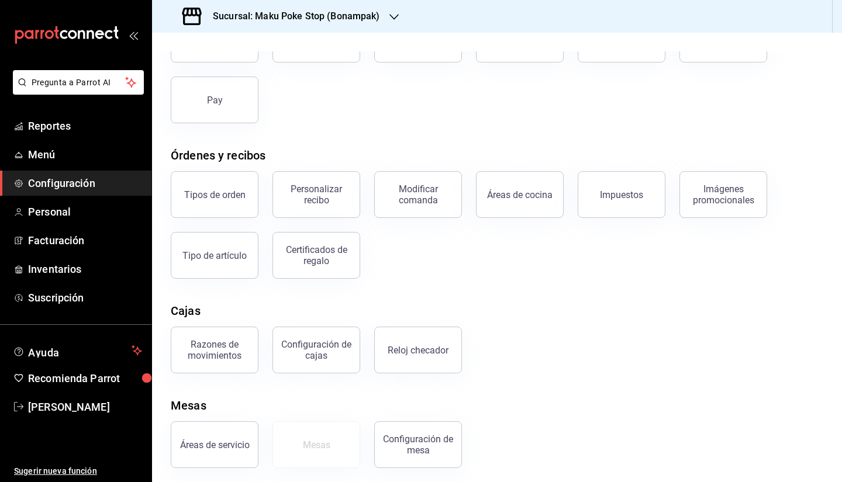
scroll to position [111, 0]
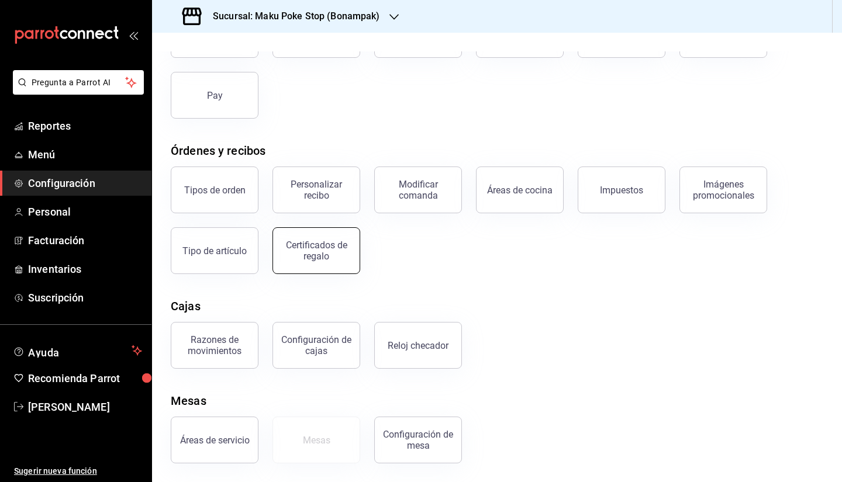
click at [343, 249] on div "Certificados de regalo" at bounding box center [316, 251] width 73 height 22
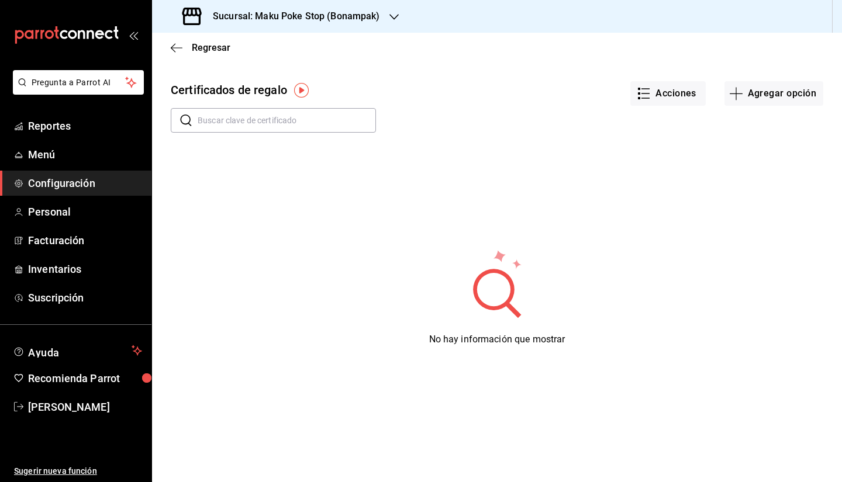
click at [300, 92] on img "button" at bounding box center [301, 90] width 15 height 15
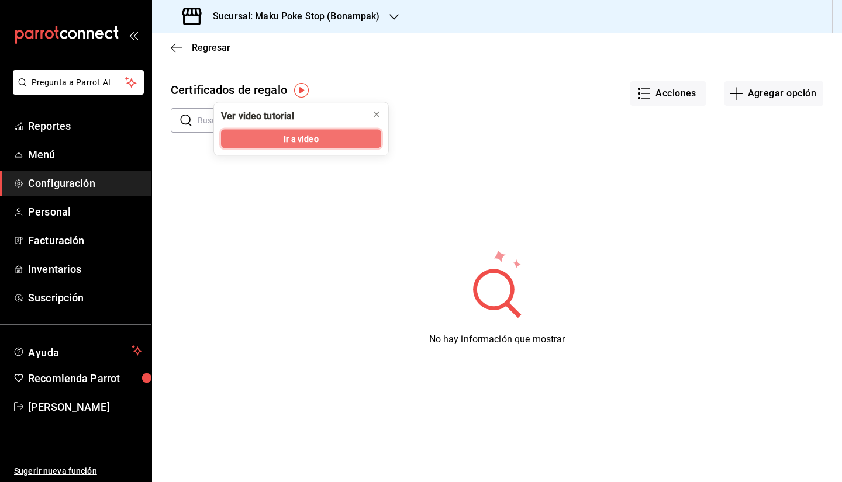
click at [313, 139] on span "Ir a video" at bounding box center [301, 139] width 35 height 12
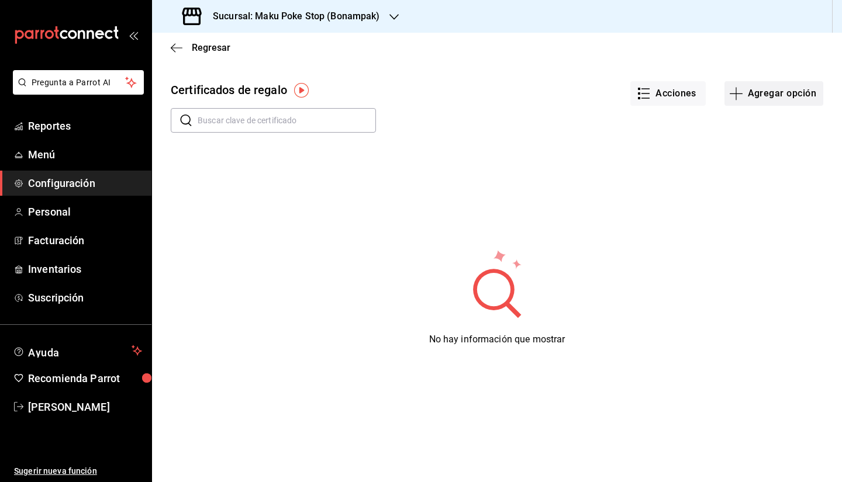
click at [759, 101] on button "Agregar opción" at bounding box center [774, 93] width 99 height 25
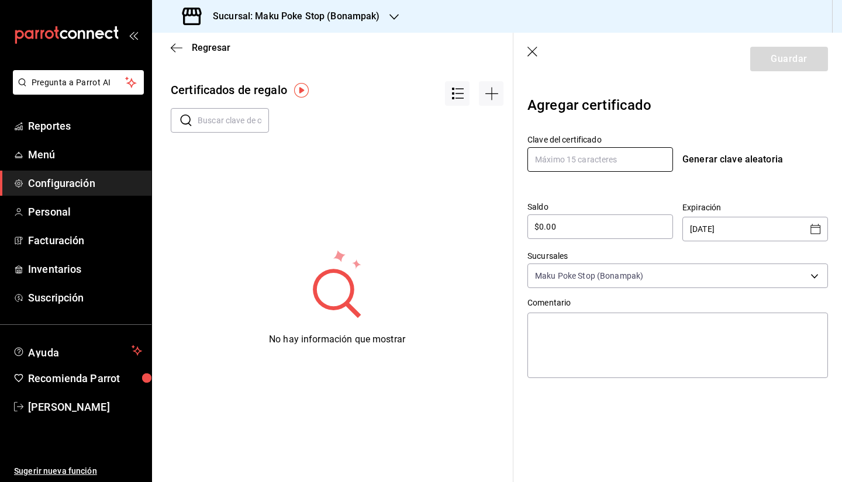
click at [594, 164] on input "text" at bounding box center [600, 159] width 146 height 25
type input "MKB0001"
click at [567, 227] on input "$0.00" at bounding box center [600, 227] width 146 height 14
click at [600, 224] on input "$0.00" at bounding box center [600, 227] width 146 height 14
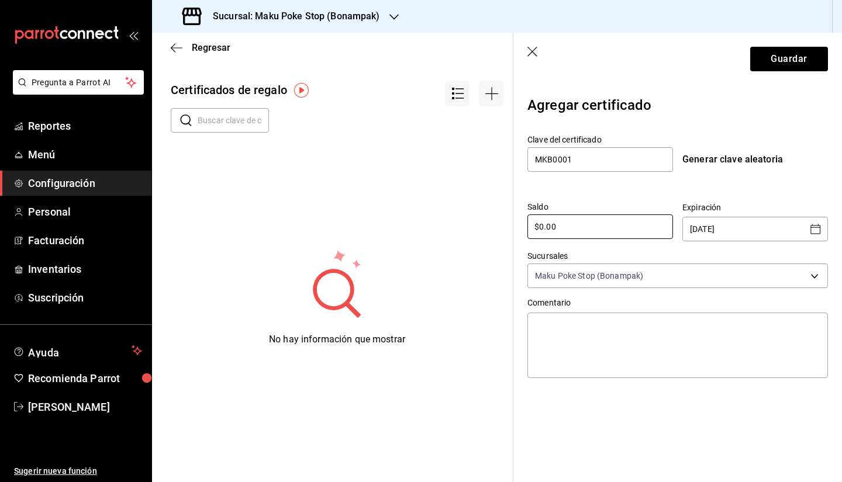
drag, startPoint x: 555, startPoint y: 229, endPoint x: 513, endPoint y: 228, distance: 41.5
click at [513, 228] on div "Agregar certificado Clave del certificado MKB0001 Generar clave aleatoria Saldo…" at bounding box center [677, 257] width 329 height 344
type input "$582"
click at [818, 229] on icon "Open calendar" at bounding box center [816, 229] width 14 height 14
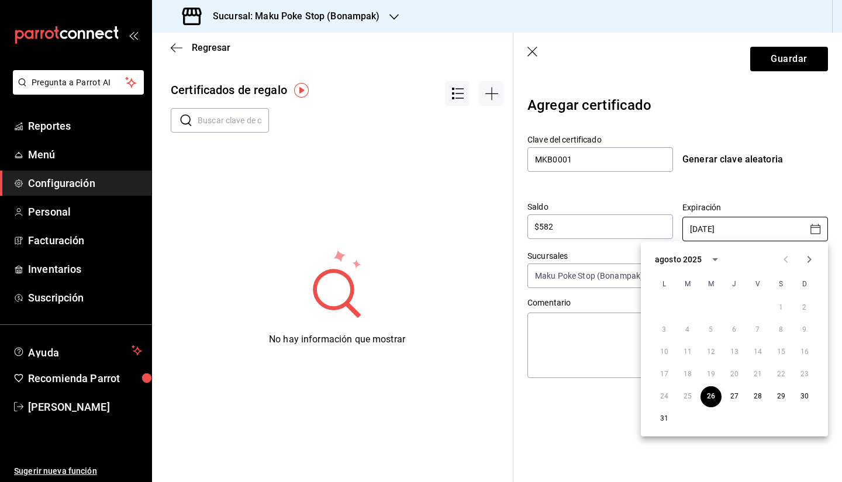
click at [810, 258] on icon "Next month" at bounding box center [810, 259] width 4 height 7
click at [808, 354] on button "20" at bounding box center [804, 352] width 21 height 21
type input "20/09/2025"
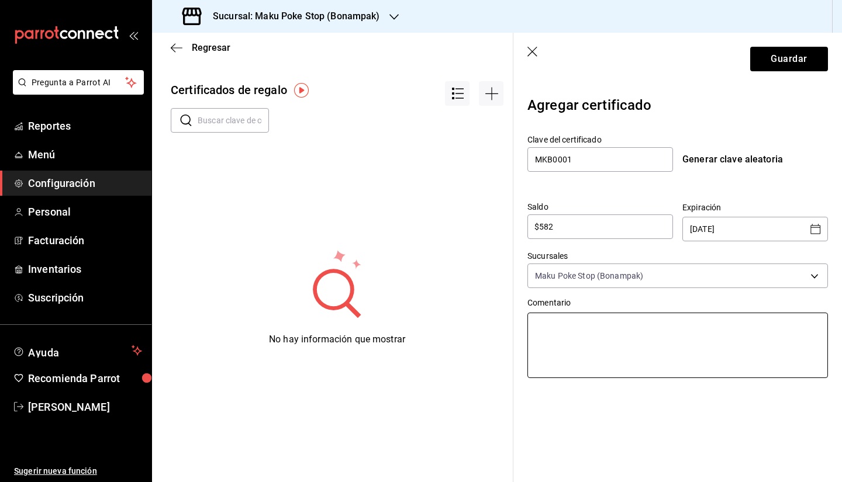
click at [641, 329] on textarea at bounding box center [677, 345] width 301 height 65
type textarea "I"
type textarea "x"
type textarea "Ig"
type textarea "x"
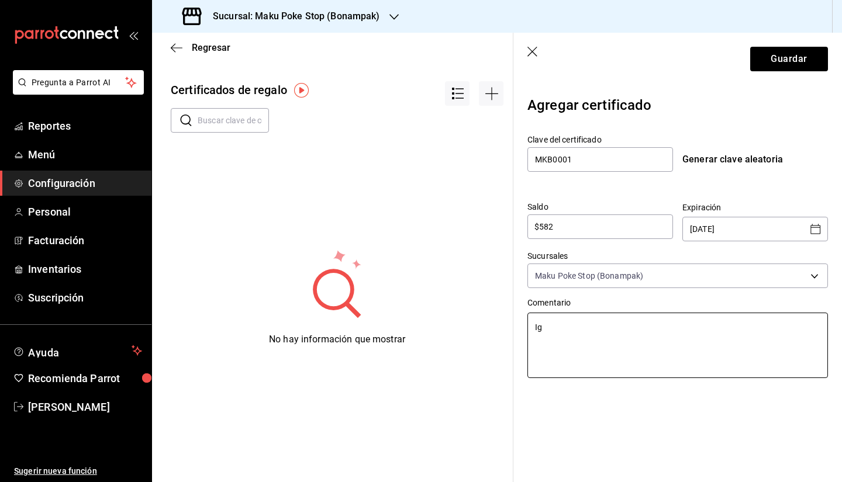
type textarea "Ign"
type textarea "x"
type textarea "Igna"
type textarea "x"
type textarea "Ignac"
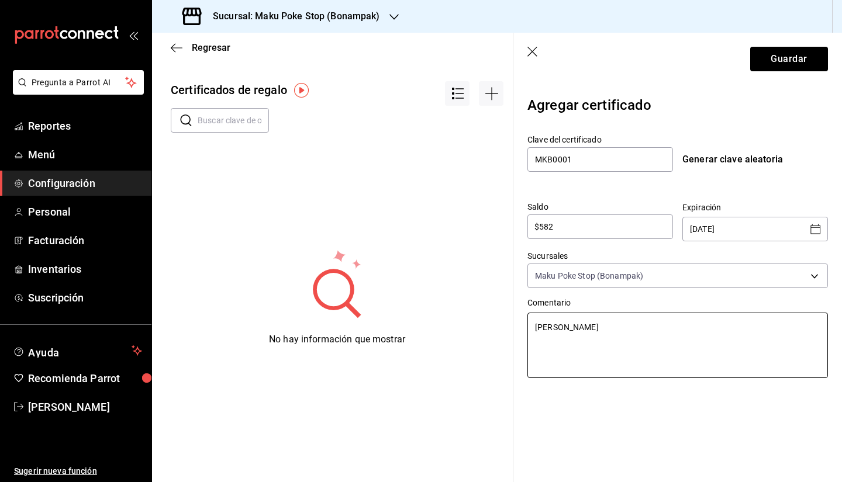
type textarea "x"
type textarea "Ignaci"
type textarea "x"
type textarea "Ignacio"
type textarea "x"
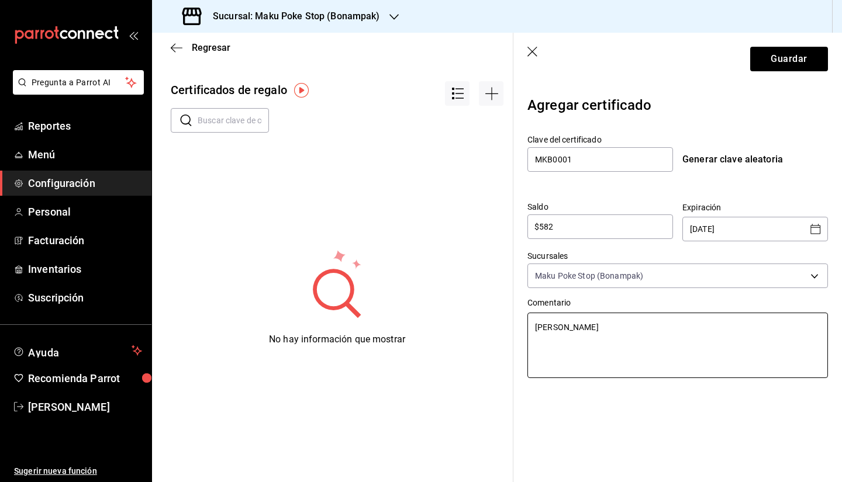
type textarea "Ignacio"
type textarea "x"
type textarea "Ignacio n"
type textarea "x"
type textarea "Ignacio na"
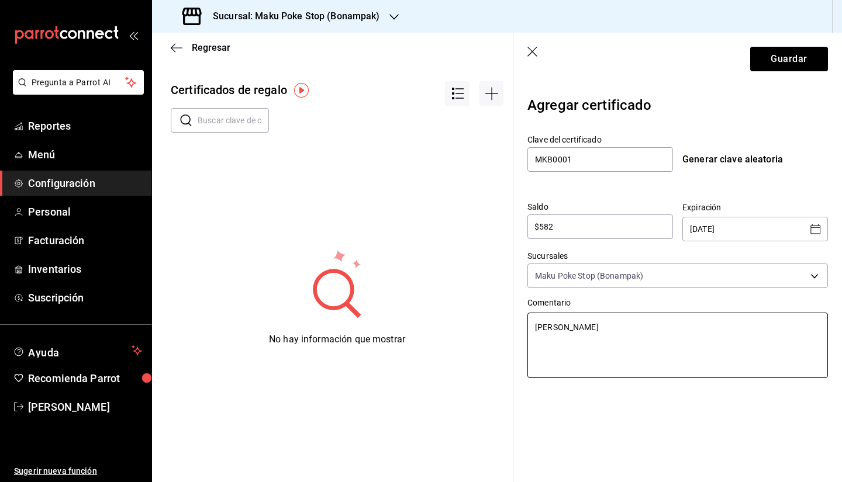
type textarea "x"
type textarea "Ignacio nav"
type textarea "x"
type textarea "Ignacio nava"
type textarea "x"
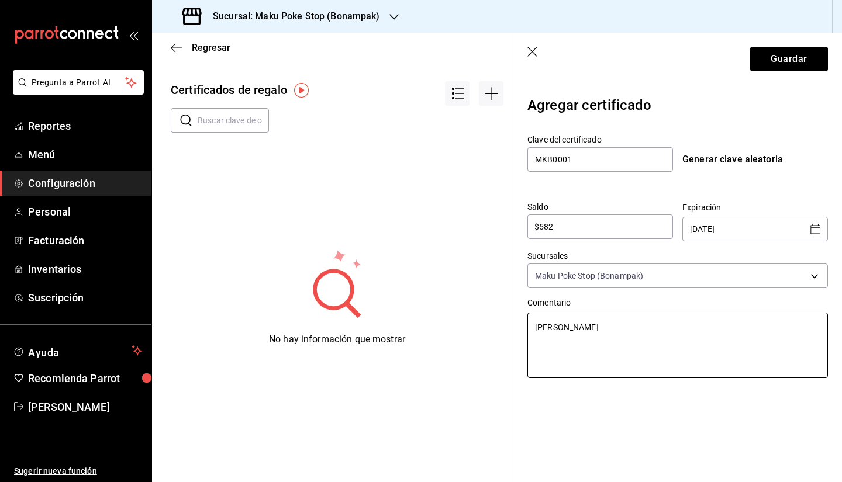
type textarea "Ignacio navar"
type textarea "x"
type textarea "Ignacio navarr"
type textarea "x"
type textarea "Ignacio navarro"
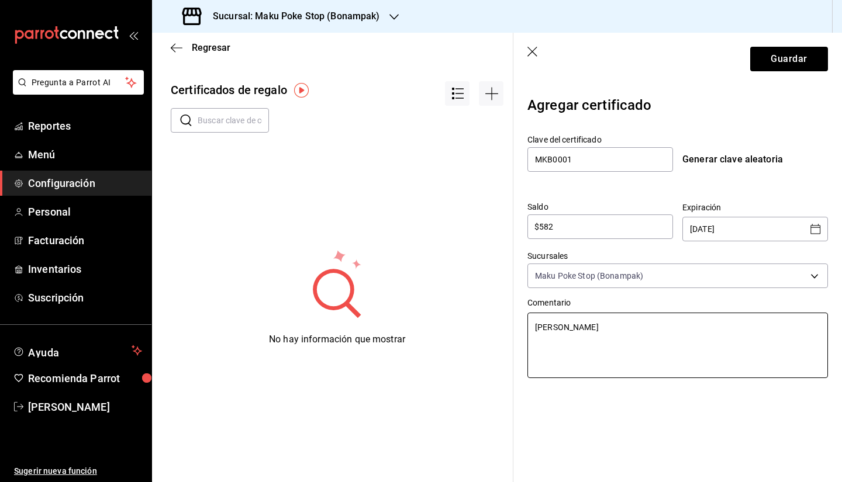
type textarea "x"
type textarea "Ignacio navarro"
click at [570, 332] on textarea "Ignacio navarro" at bounding box center [677, 345] width 301 height 65
type textarea "x"
type textarea "Ignacio avarro"
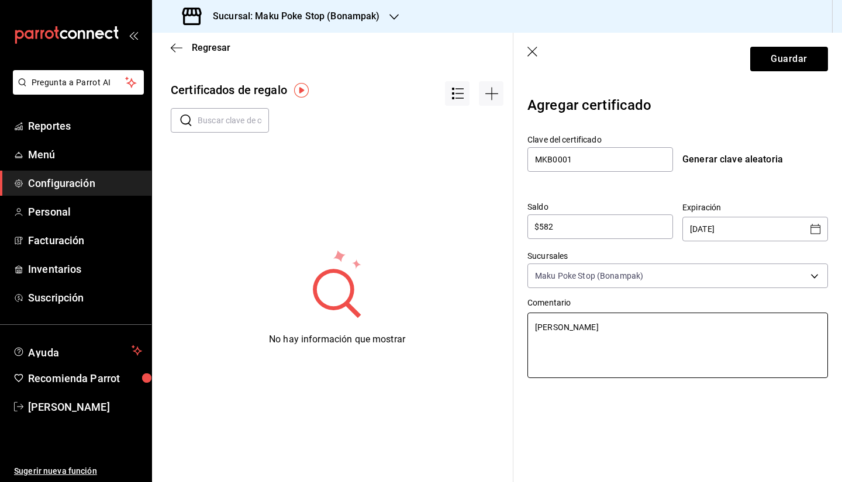
type textarea "x"
type textarea "Ignacio Navarro"
type textarea "x"
type textarea "Ignacio Navarro"
click at [634, 330] on textarea "Ignacio Navarro" at bounding box center [677, 345] width 301 height 65
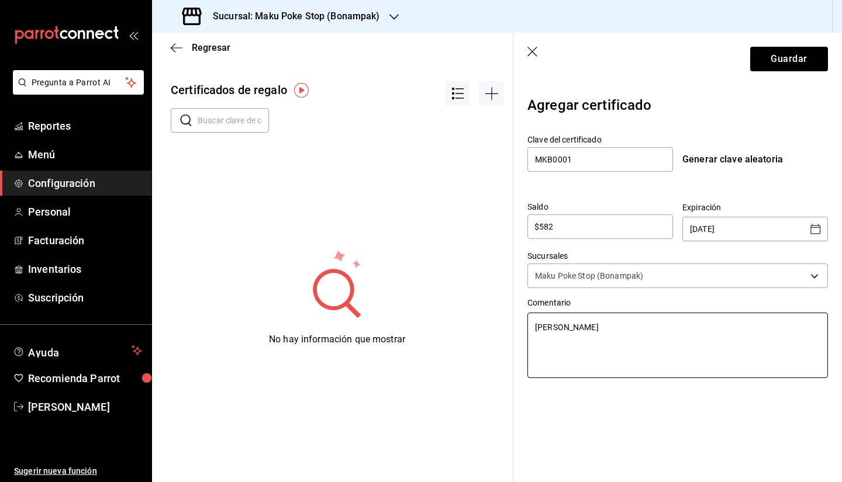
type textarea "x"
type textarea "Ignacio Navarro"
type textarea "x"
paste textarea "Pedido #25799258-03 de Ignacio Navarro Moreno"
type textarea "Ignacio Navarro Pedido #25799258-03 de Ignacio Navarro Moreno"
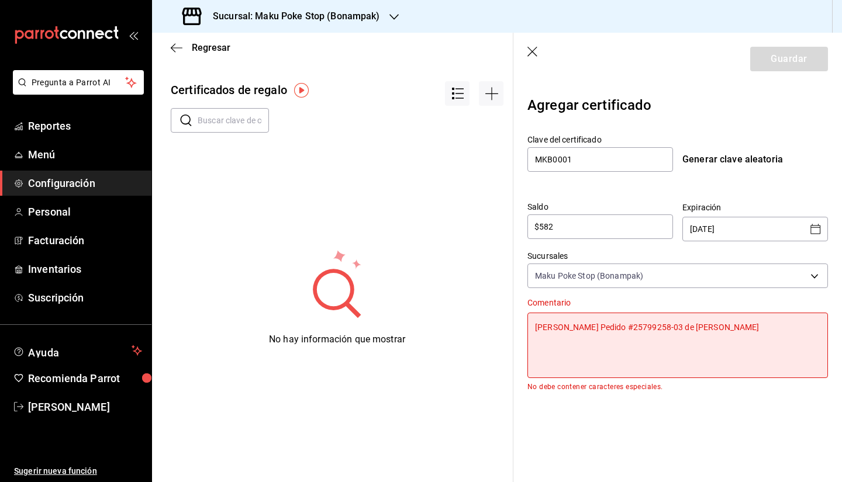
click at [629, 328] on textarea "Ignacio Navarro Pedido #25799258-03 de Ignacio Navarro Moreno" at bounding box center [677, 345] width 301 height 65
type textarea "x"
type textarea "Ignacio Navarro Pedido 25799258-03 de Ignacio Navarro Moreno"
drag, startPoint x: 596, startPoint y: 328, endPoint x: 468, endPoint y: 328, distance: 128.7
click at [468, 328] on div "Regresar Certificados de regalo ​ ​ No hay información que mostrar Guardar Agre…" at bounding box center [497, 258] width 690 height 450
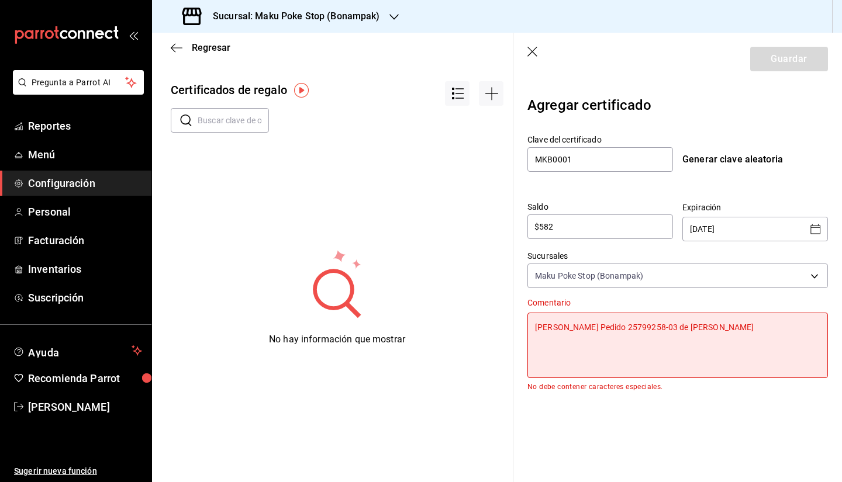
type textarea "x"
type textarea "Pedido 25799258-03 de Ignacio Navarro Moreno"
click at [603, 327] on textarea "Pedido 25799258-03 de Ignacio Navarro Moreno" at bounding box center [677, 345] width 301 height 65
type textarea "x"
type textarea "Pedido 2579925803 de Ignacio Navarro Moreno"
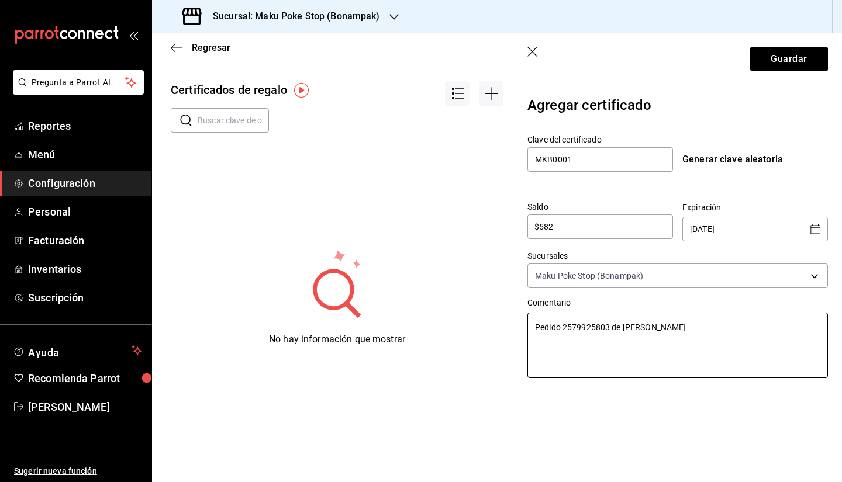
type textarea "x"
type textarea "Pedido 25799258 03 de Ignacio Navarro Moreno"
click at [765, 330] on textarea "Pedido 25799258 03 de Ignacio Navarro Moreno" at bounding box center [677, 345] width 301 height 65
type textarea "x"
type textarea "Pedido 25799258 03 de Ignacio Navarro Moreno"
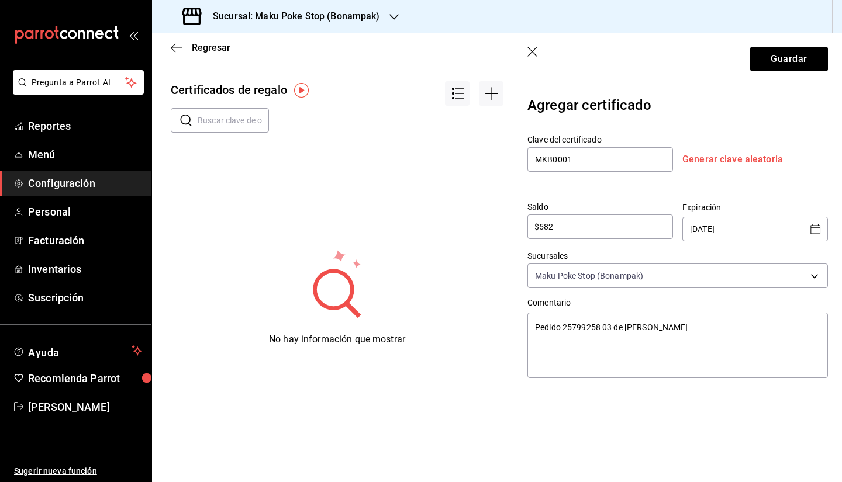
click at [731, 157] on div "Generar clave aleatoria" at bounding box center [755, 160] width 146 height 14
type textarea "x"
type input "E7PZ1SJ0TSYOJ69"
drag, startPoint x: 629, startPoint y: 161, endPoint x: 503, endPoint y: 157, distance: 126.4
click at [503, 157] on div "Regresar Certificados de regalo ​ ​ No hay información que mostrar Guardar Agre…" at bounding box center [497, 258] width 690 height 450
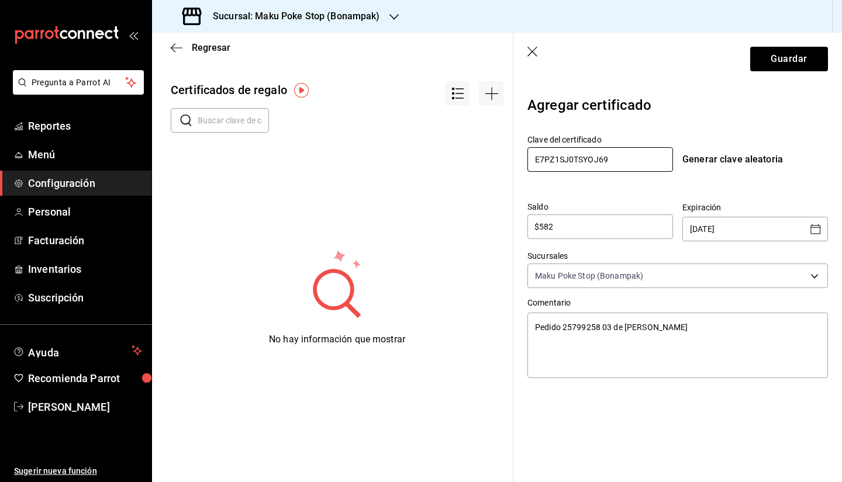
type textarea "x"
type input "M"
type textarea "x"
type input "MK"
type textarea "x"
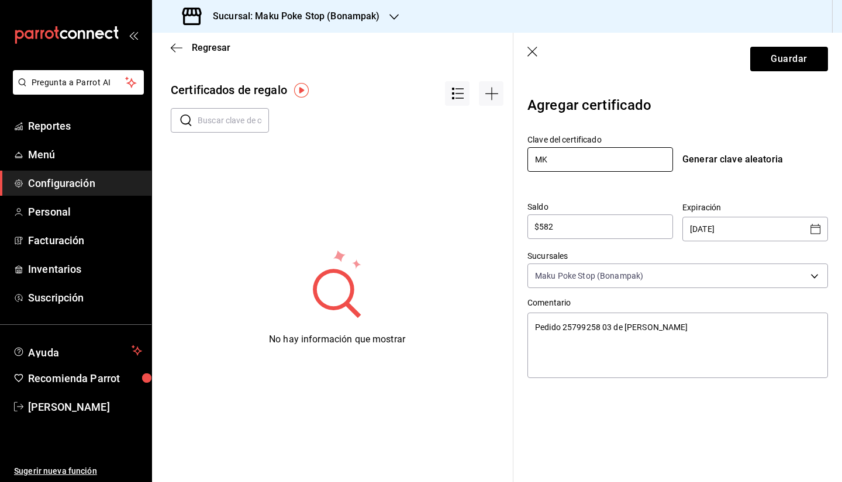
type input "MKB"
type textarea "x"
type input "MKB"
click at [715, 160] on div "Generar clave aleatoria" at bounding box center [755, 160] width 146 height 14
type textarea "x"
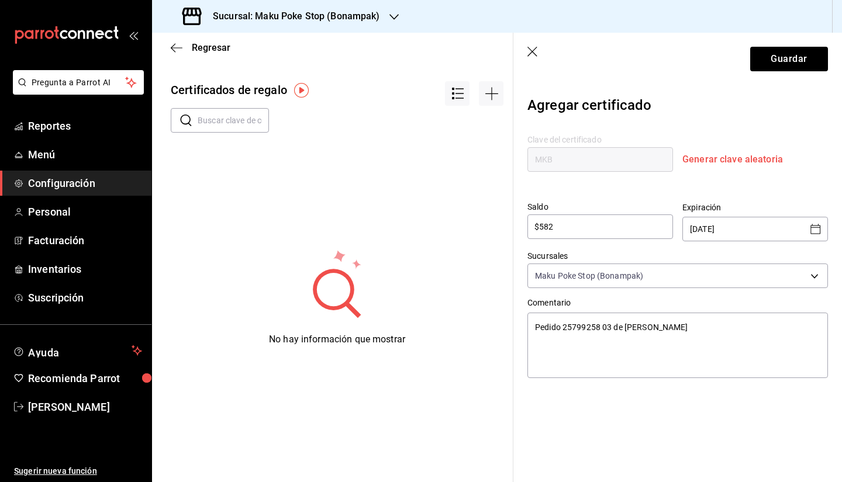
type input "U99DENTE2IZ5VJX"
click at [619, 163] on input "U99DENTE2IZ5VJX" at bounding box center [600, 159] width 146 height 25
drag, startPoint x: 619, startPoint y: 163, endPoint x: 487, endPoint y: 168, distance: 132.2
click at [487, 168] on div "Regresar Certificados de regalo ​ ​ No hay información que mostrar Guardar Agre…" at bounding box center [497, 258] width 690 height 450
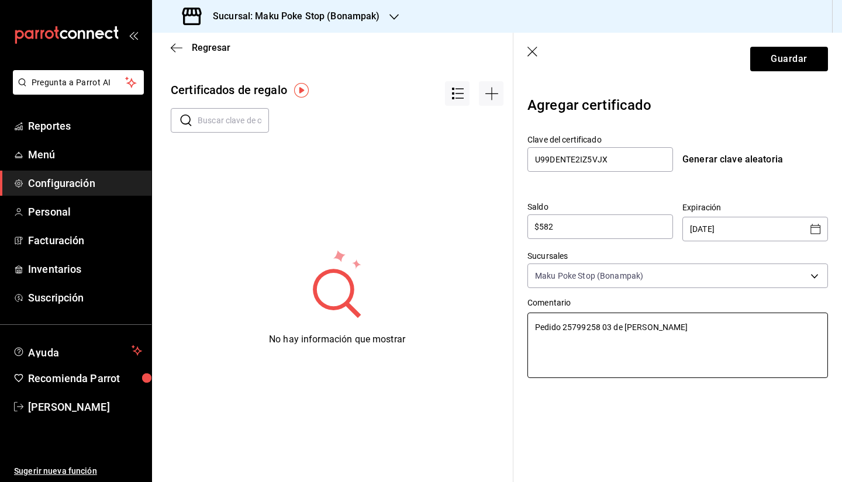
click at [601, 344] on textarea "Pedido 25799258 03 de Ignacio Navarro Moreno" at bounding box center [677, 345] width 301 height 65
click at [746, 331] on textarea "Pedido 25799258 03 de Ignacio Navarro Moreno" at bounding box center [677, 345] width 301 height 65
type textarea "x"
type textarea "Pedido 25799258 03 de Ignacio Navarro Moreno."
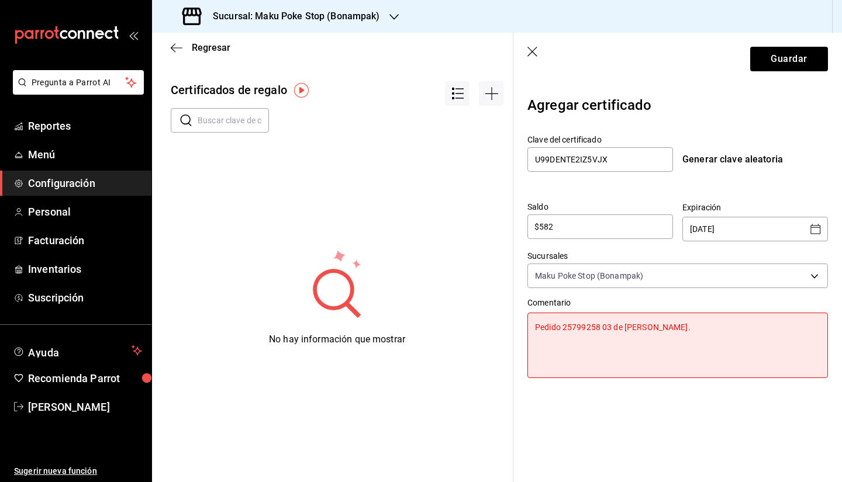
type textarea "x"
type textarea "Pedido 25799258 03 de Ignacio Navarro Moreno."
type textarea "x"
type textarea "Pedido 25799258 03 de Ignacio Navarro Moreno. D"
type textarea "x"
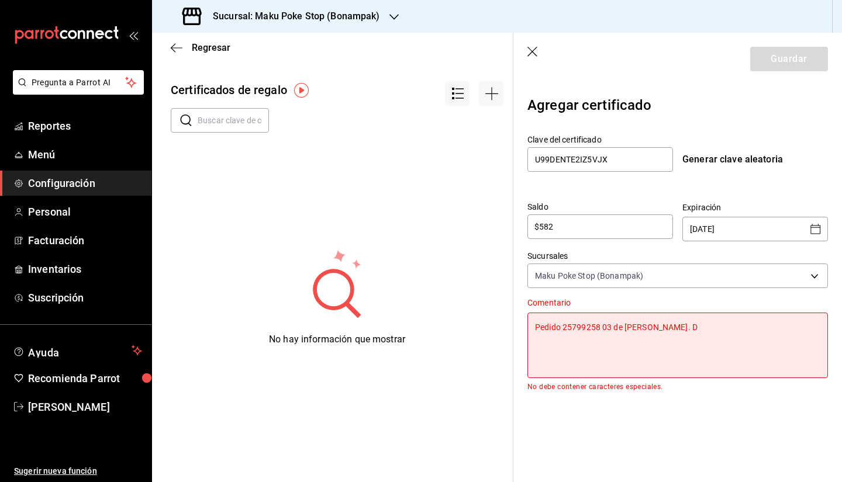
type textarea "Pedido 25799258 03 de Ignacio Navarro Moreno. Do"
type textarea "x"
type textarea "Pedido 25799258 03 de Ignacio Navarro Moreno. Dos"
type textarea "x"
type textarea "Pedido 25799258 03 de Ignacio Navarro Moreno. Dos"
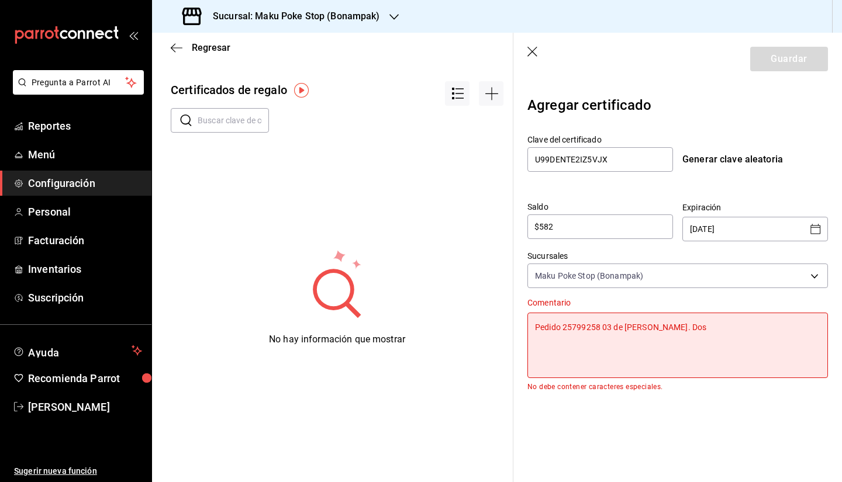
type textarea "x"
type textarea "Pedido 25799258 03 de Ignacio Navarro Moreno. Dos P"
type textarea "x"
type textarea "Pedido 25799258 03 de Ignacio Navarro Moreno. Dos Po"
type textarea "x"
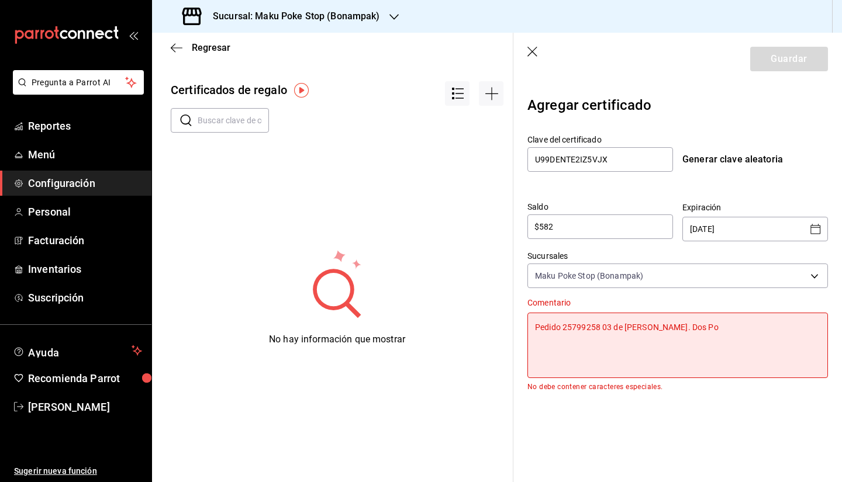
type textarea "Pedido 25799258 03 de Ignacio Navarro Moreno. Dos P"
type textarea "x"
type textarea "Pedido 25799258 03 de Ignacio Navarro Moreno. Dos"
type textarea "x"
type textarea "Pedido 25799258 03 de Ignacio Navarro Moreno. Dos"
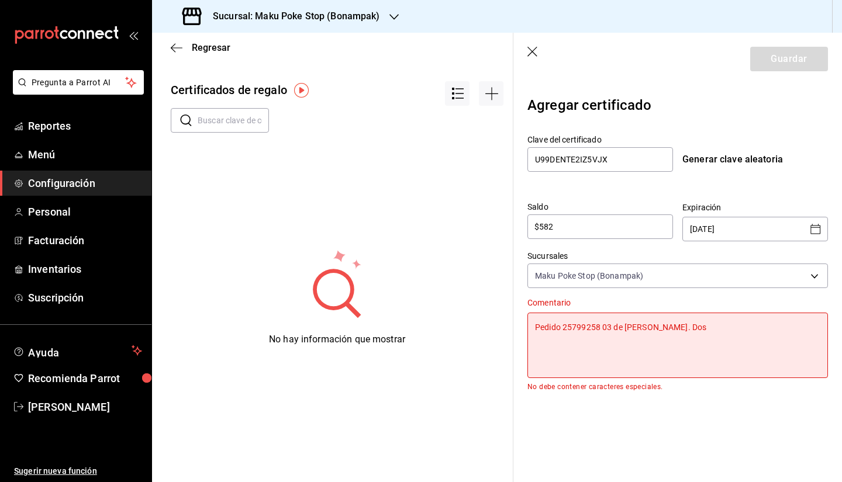
type textarea "x"
type textarea "Pedido 25799258 03 de Ignacio Navarro Moreno. Do"
type textarea "x"
type textarea "Pedido 25799258 03 de Ignacio Navarro Moreno. D"
type textarea "x"
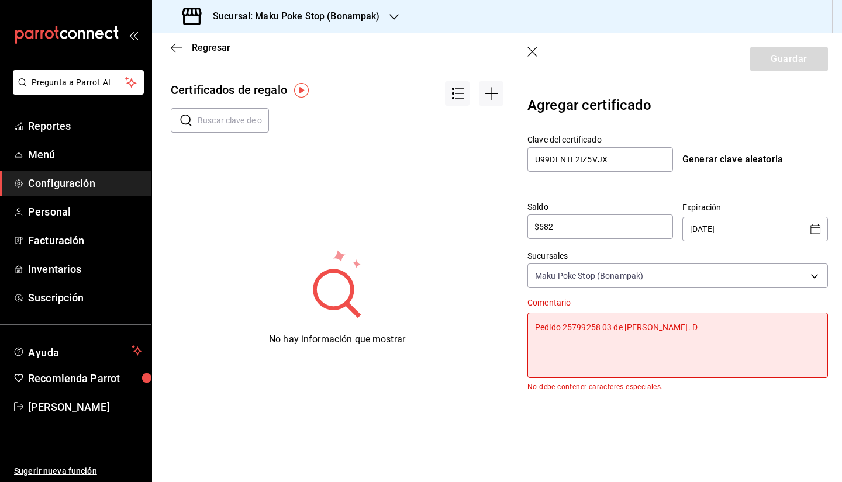
type textarea "Pedido 25799258 03 de Ignacio Navarro Moreno."
type textarea "x"
type textarea "Pedido 25799258 03 de Ignacio Navarro Moreno."
type textarea "x"
type textarea "Pedido 25799258 03 de Ignacio Navarro Moreno"
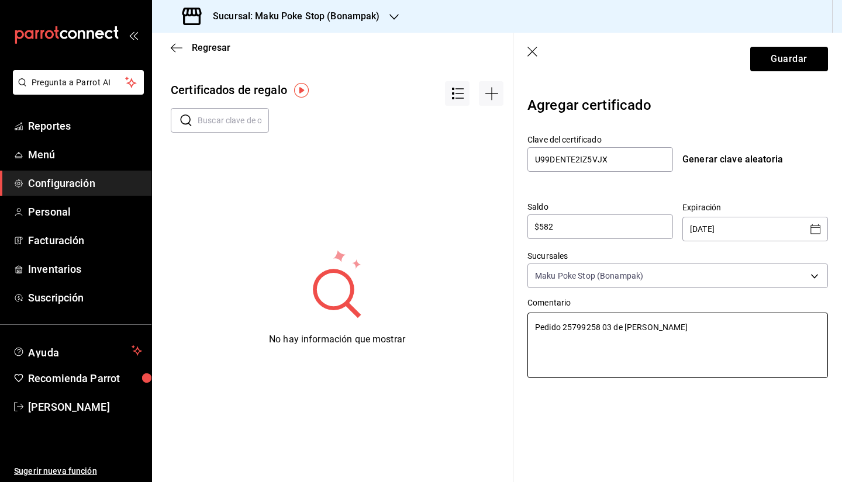
type textarea "x"
type textarea "Pedido 25799258 03 de Ignacio Navarro Moreno"
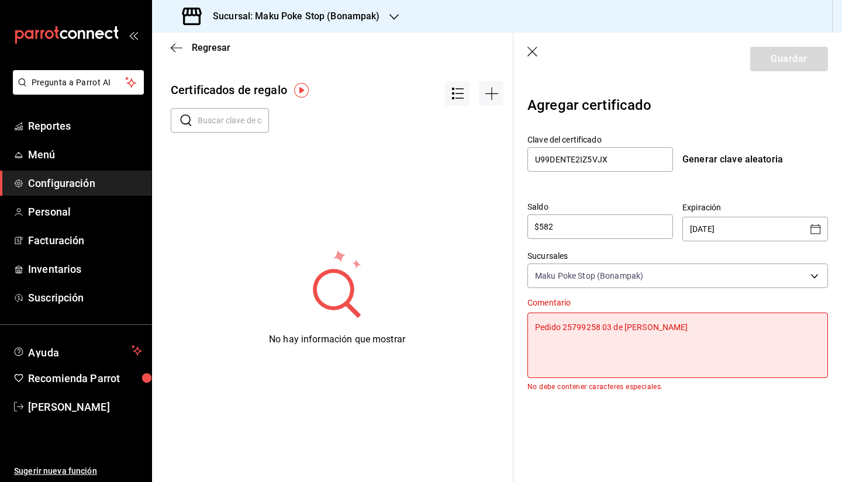
type textarea "x"
type textarea "Pedido 25799258 03 de Ignacio Navarro Moreno"
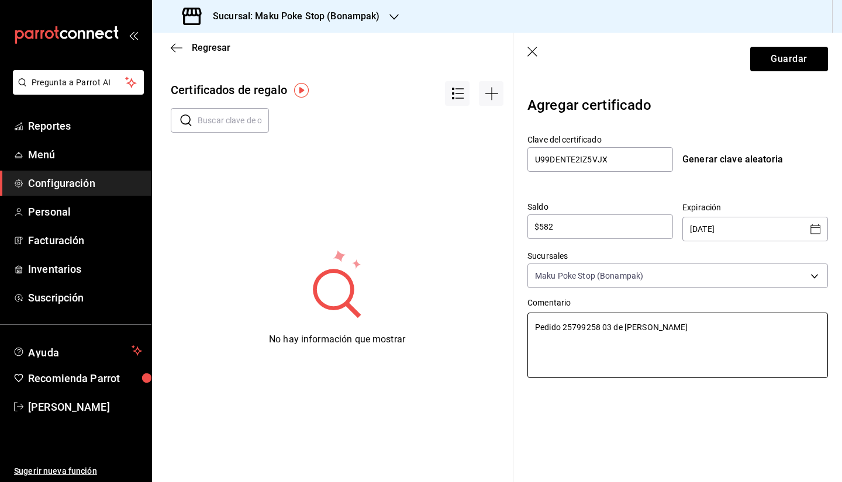
type textarea "x"
type textarea "Pedido 25799258 03 de Ignacio Navarro Moreno"
type textarea "x"
type textarea "Pedido 25799258 03 de Ignacio Navarro Moreno D"
type textarea "x"
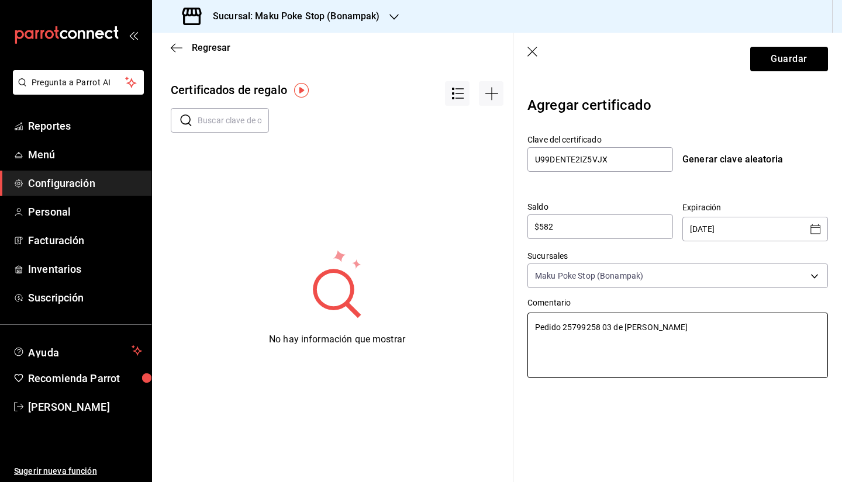
type textarea "Pedido 25799258 03 de Ignacio Navarro Moreno Do"
type textarea "x"
type textarea "Pedido 25799258 03 de Ignacio Navarro Moreno Dos"
type textarea "x"
type textarea "Pedido 25799258 03 de Ignacio Navarro Moreno Dos"
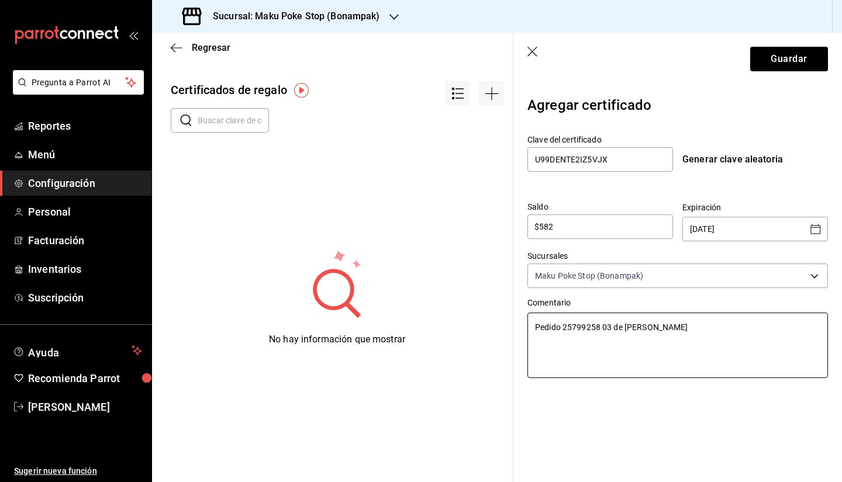
type textarea "x"
type textarea "Pedido 25799258 03 de Ignacio Navarro Moreno Dos P"
type textarea "x"
type textarea "Pedido 25799258 03 de Ignacio Navarro Moreno Dos Po"
type textarea "x"
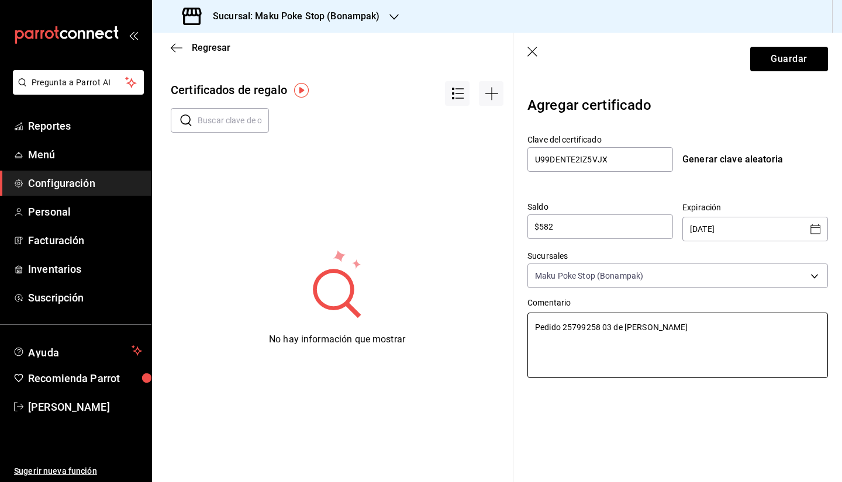
type textarea "Pedido 25799258 03 de Ignacio Navarro Moreno Dos Pok"
type textarea "x"
type textarea "Pedido 25799258 03 de Ignacio Navarro Moreno Dos Poke"
type textarea "x"
type textarea "Pedido 25799258 03 de Ignacio Navarro Moreno Dos Pokes"
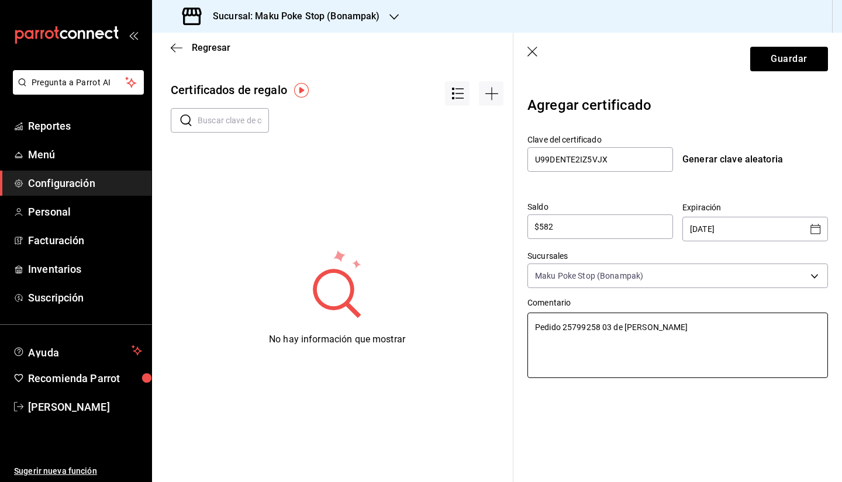
type textarea "x"
type textarea "Pedido 25799258 03 de Ignacio Navarro Moreno Dos Pokes"
type textarea "x"
type textarea "Pedido 25799258 03 de Ignacio Navarro Moreno Dos Pokes g"
type textarea "x"
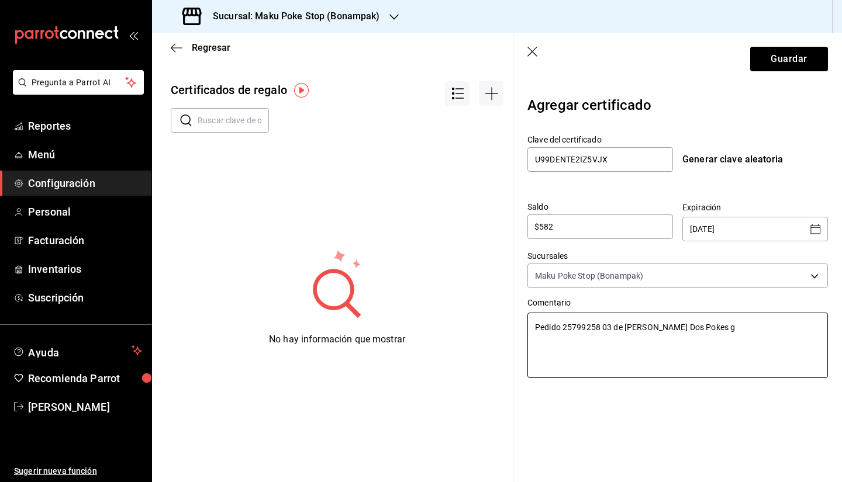
type textarea "Pedido 25799258 03 de Ignacio Navarro Moreno Dos Pokes gr"
type textarea "x"
type textarea "Pedido 25799258 03 de Ignacio Navarro Moreno Dos Pokes gra"
type textarea "x"
type textarea "Pedido 25799258 03 de Ignacio Navarro Moreno Dos Pokes grad"
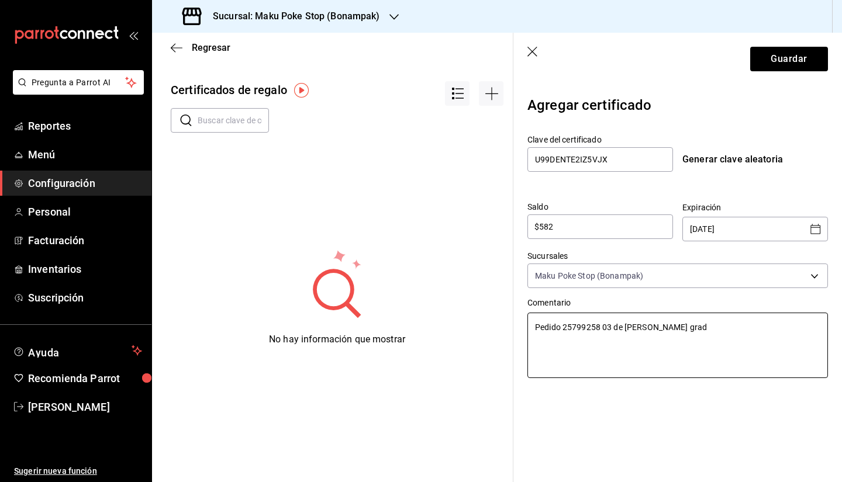
type textarea "x"
type textarea "Pedido 25799258 03 de Ignacio Navarro Moreno Dos Pokes grade"
type textarea "x"
type textarea "Pedido 25799258 03 de Ignacio Navarro Moreno Dos Pokes grad"
type textarea "x"
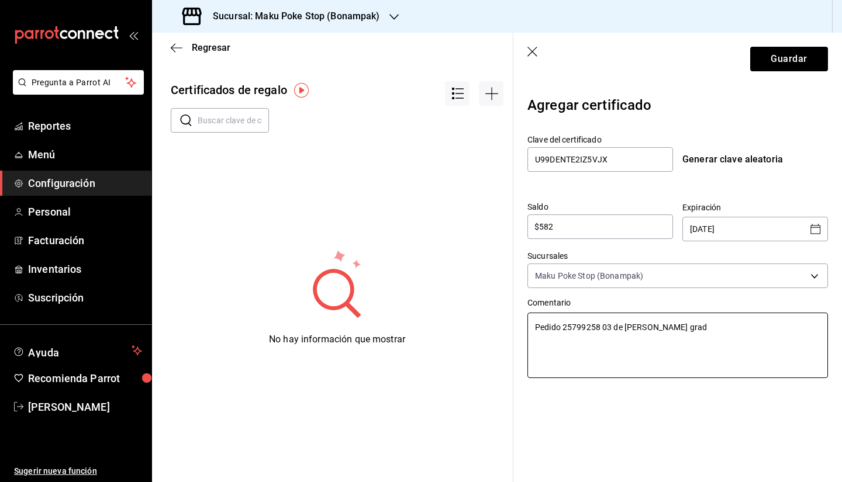
type textarea "Pedido 25799258 03 de Ignacio Navarro Moreno Dos Pokes gra"
type textarea "x"
type textarea "Pedido 25799258 03 de Ignacio Navarro Moreno Dos Pokes gran"
type textarea "x"
type textarea "Pedido 25799258 03 de Ignacio Navarro Moreno Dos Pokes grand"
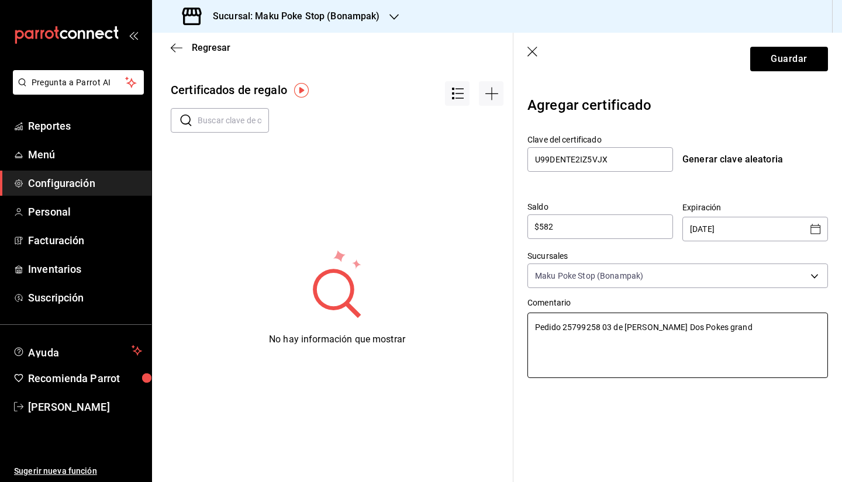
type textarea "x"
type textarea "Pedido 25799258 03 de Ignacio Navarro Moreno Dos Pokes grande"
type textarea "x"
type textarea "Pedido 25799258 03 de Ignacio Navarro Moreno Dos Pokes grandes"
click at [710, 329] on textarea "Pedido 25799258 03 de Ignacio Navarro Moreno Dos Pokes grandes" at bounding box center [677, 345] width 301 height 65
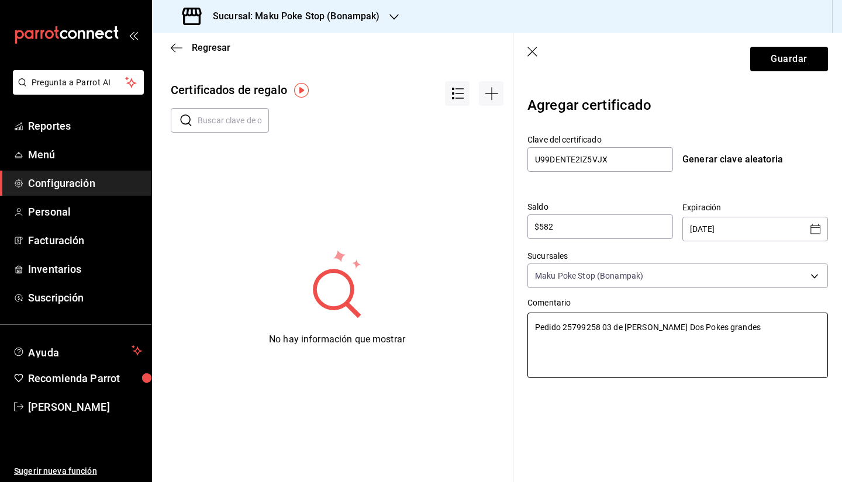
click at [716, 330] on textarea "Pedido 25799258 03 de Ignacio Navarro Moreno Dos Pokes grandes" at bounding box center [677, 345] width 301 height 65
type textarea "x"
type textarea "Pedido 25799258 03 de Ignacio Navarro Moreno Dos Pokes grandes"
drag, startPoint x: 630, startPoint y: 161, endPoint x: 495, endPoint y: 177, distance: 135.4
click at [495, 177] on div "Regresar Certificados de regalo ​ ​ No hay información que mostrar Guardar Agre…" at bounding box center [497, 258] width 690 height 450
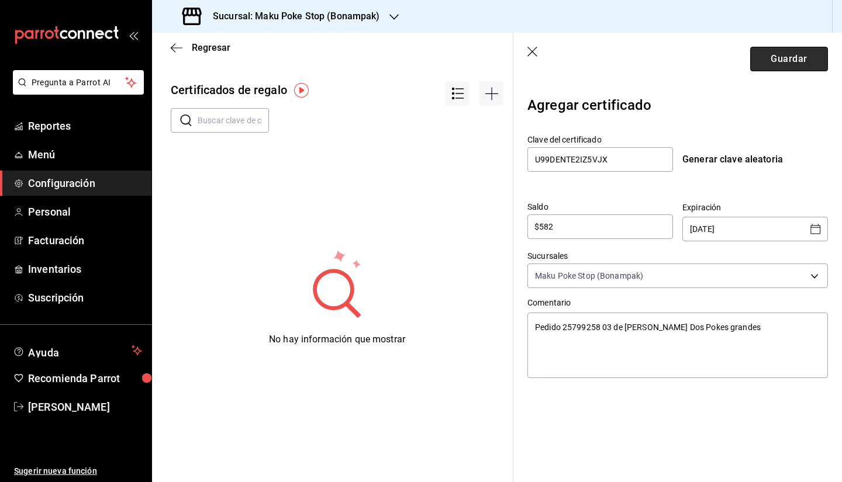
click at [789, 62] on button "Guardar" at bounding box center [789, 59] width 78 height 25
type textarea "x"
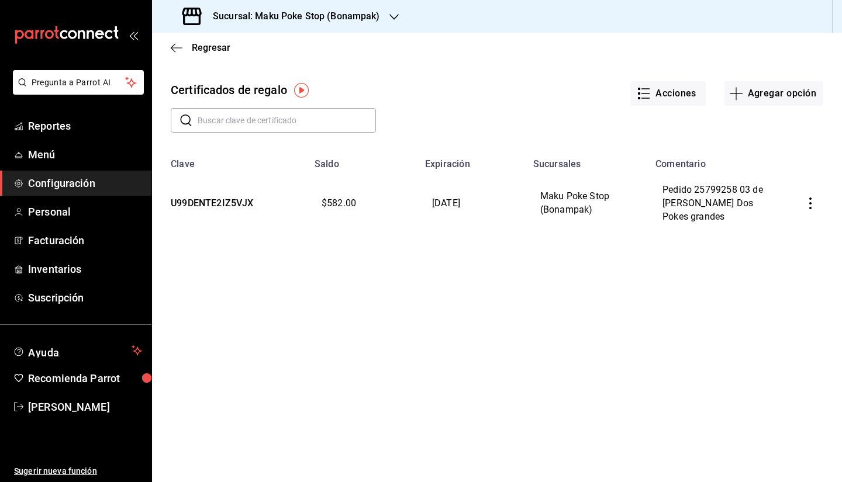
click at [809, 209] on icon "button" at bounding box center [811, 204] width 12 height 12
click at [609, 328] on div at bounding box center [421, 241] width 842 height 482
click at [812, 209] on icon "button" at bounding box center [811, 204] width 12 height 12
click at [637, 299] on div at bounding box center [421, 241] width 842 height 482
click at [816, 208] on button "button" at bounding box center [811, 204] width 26 height 26
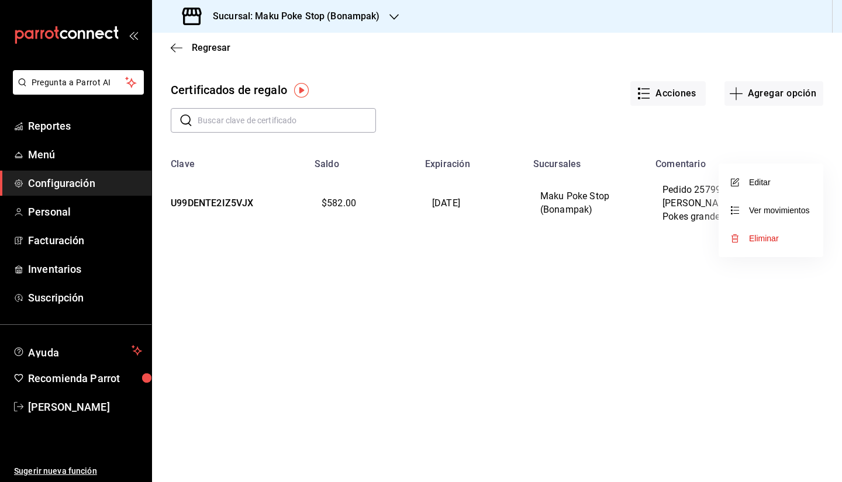
click at [794, 238] on li "Eliminar" at bounding box center [771, 239] width 105 height 28
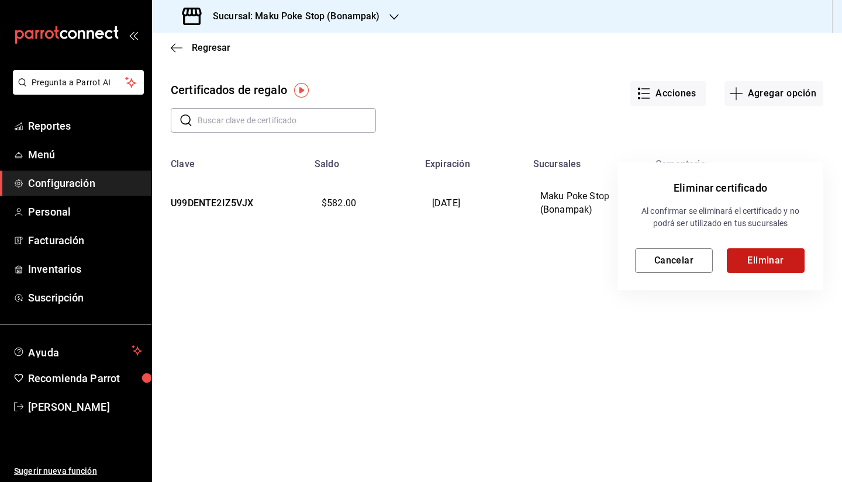
click at [760, 256] on button "Eliminar" at bounding box center [766, 261] width 78 height 25
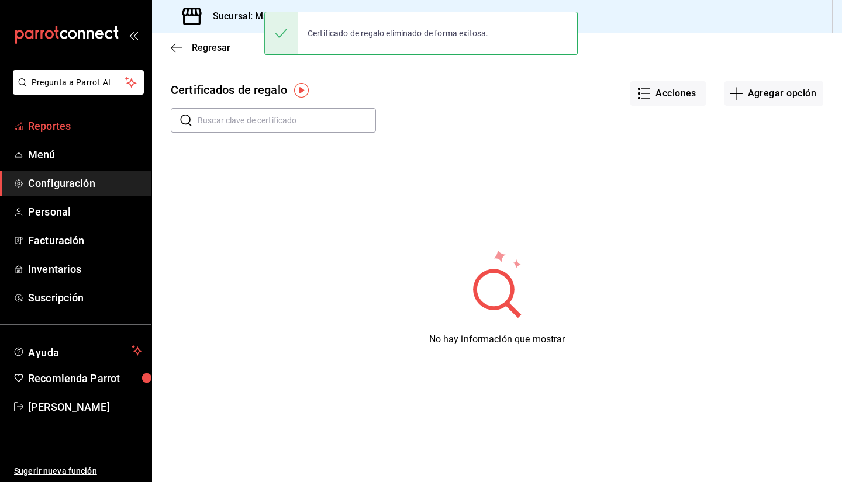
click at [72, 130] on span "Reportes" at bounding box center [85, 126] width 114 height 16
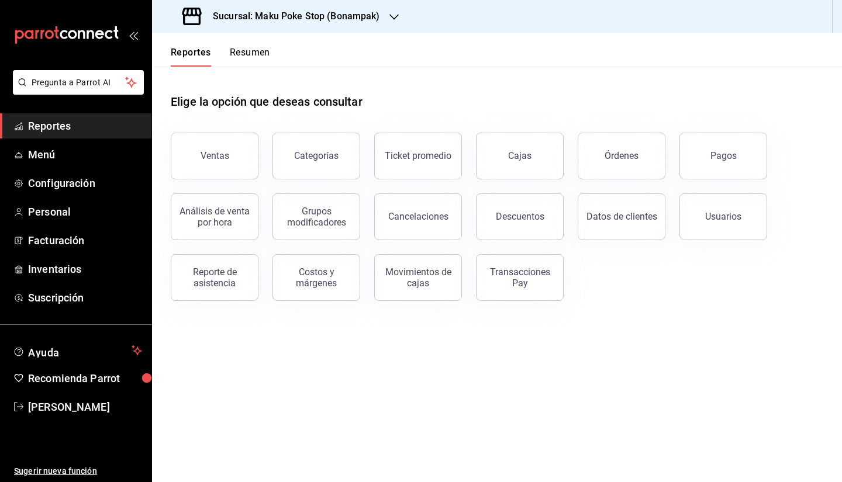
click at [249, 51] on button "Resumen" at bounding box center [250, 57] width 40 height 20
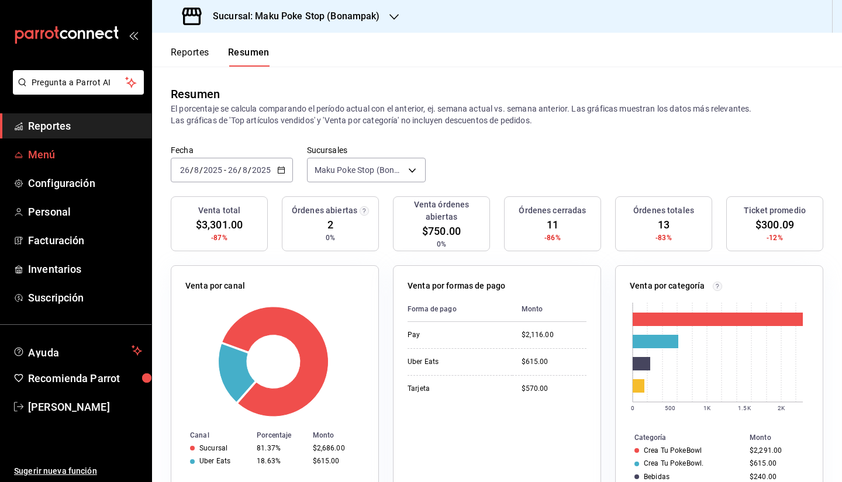
click at [65, 152] on span "Menú" at bounding box center [85, 155] width 114 height 16
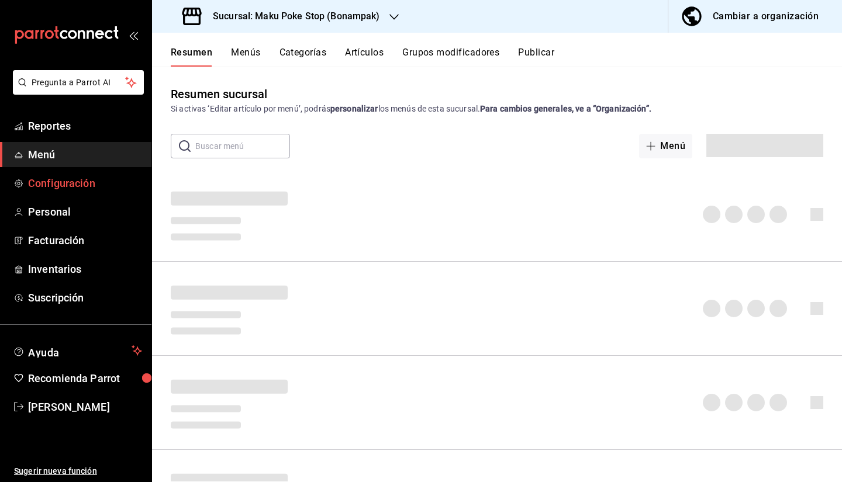
click at [103, 175] on span "Configuración" at bounding box center [85, 183] width 114 height 16
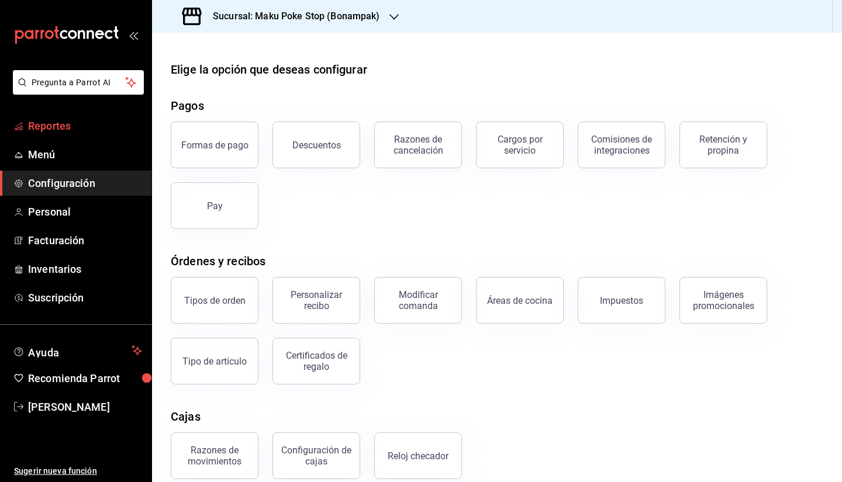
click at [47, 127] on span "Reportes" at bounding box center [85, 126] width 114 height 16
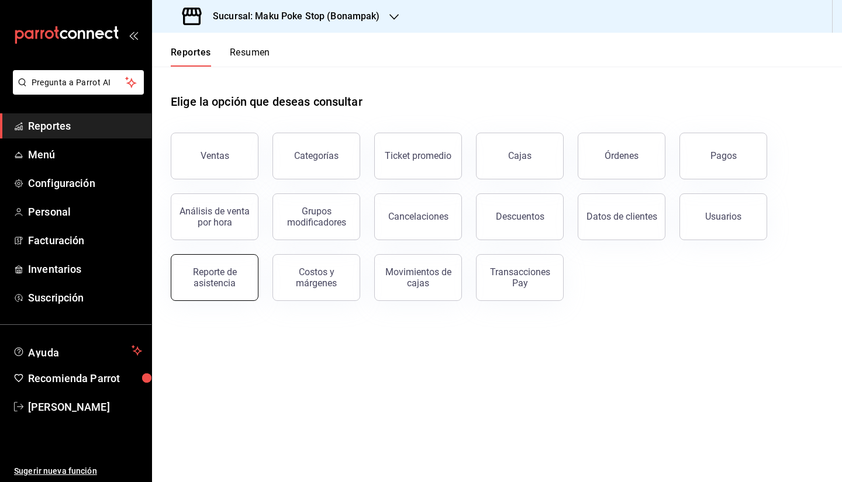
click at [215, 282] on div "Reporte de asistencia" at bounding box center [214, 278] width 73 height 22
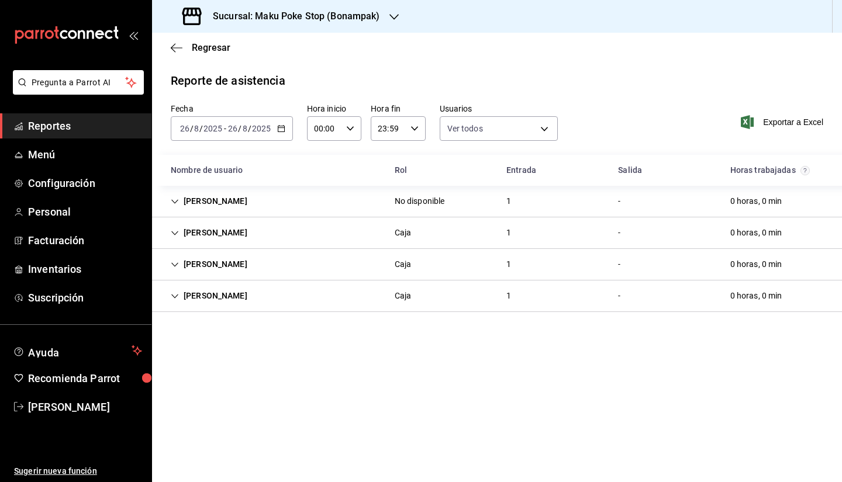
click at [183, 374] on main "Regresar Reporte de asistencia Fecha 2025-08-26 26 / 8 / 2025 - 2025-08-26 26 /…" at bounding box center [497, 258] width 690 height 450
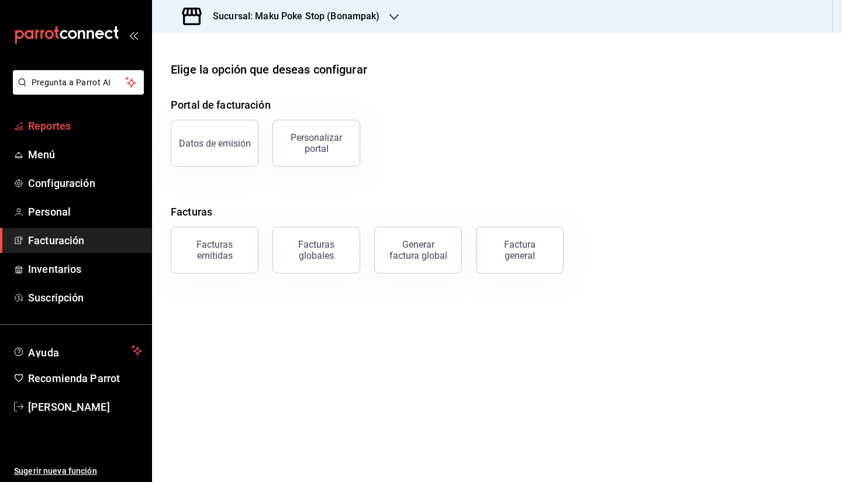
click at [72, 123] on span "Reportes" at bounding box center [85, 126] width 114 height 16
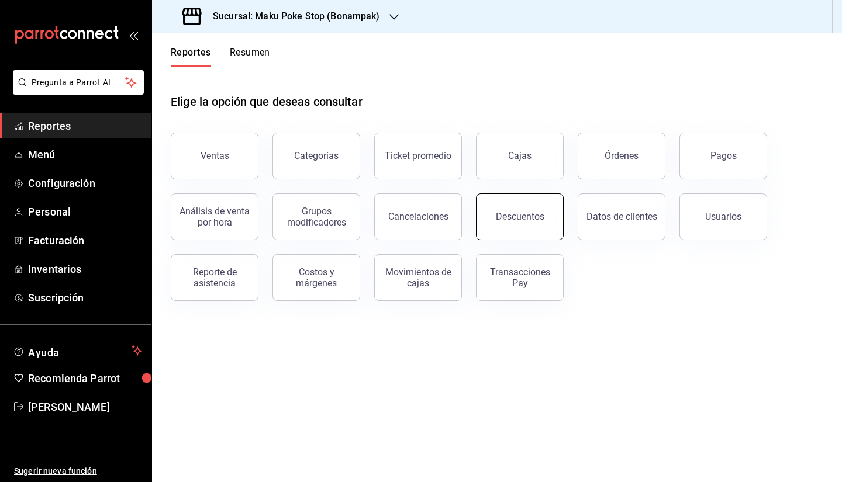
click at [535, 225] on button "Descuentos" at bounding box center [520, 217] width 88 height 47
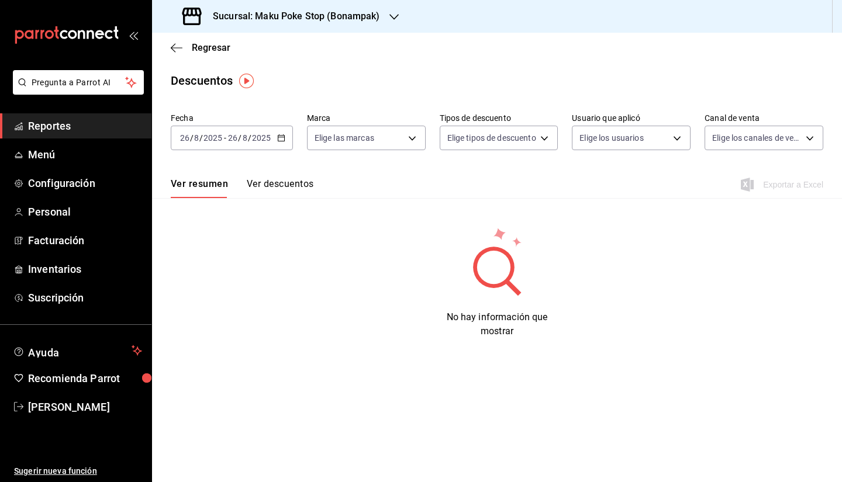
click at [268, 178] on div "Ver resumen Ver descuentos Exportar a Excel" at bounding box center [497, 181] width 690 height 34
click at [280, 192] on button "Ver descuentos" at bounding box center [280, 188] width 67 height 20
click at [69, 182] on span "Configuración" at bounding box center [85, 183] width 114 height 16
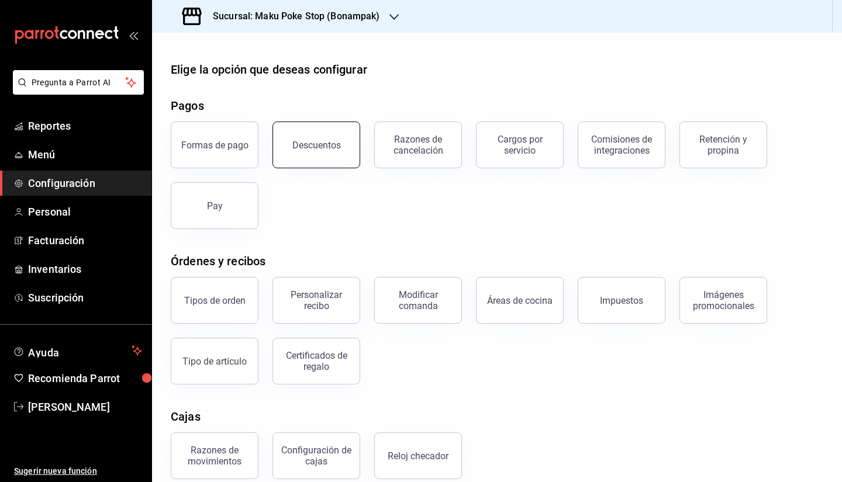
click at [326, 151] on button "Descuentos" at bounding box center [317, 145] width 88 height 47
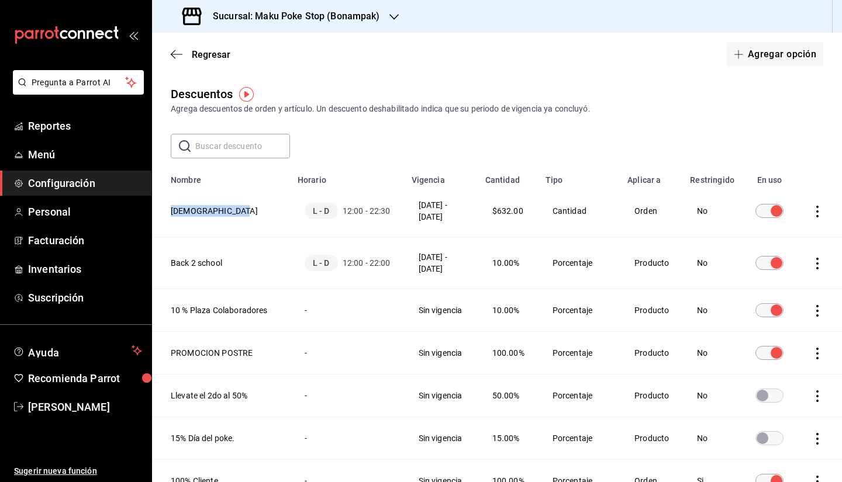
drag, startPoint x: 251, startPoint y: 213, endPoint x: 169, endPoint y: 212, distance: 82.5
click at [169, 212] on th "[DEMOGRAPHIC_DATA]" at bounding box center [221, 211] width 139 height 52
copy th "[DEMOGRAPHIC_DATA]"
click at [812, 218] on icon "actions" at bounding box center [818, 212] width 12 height 12
click at [516, 215] on div at bounding box center [421, 241] width 842 height 482
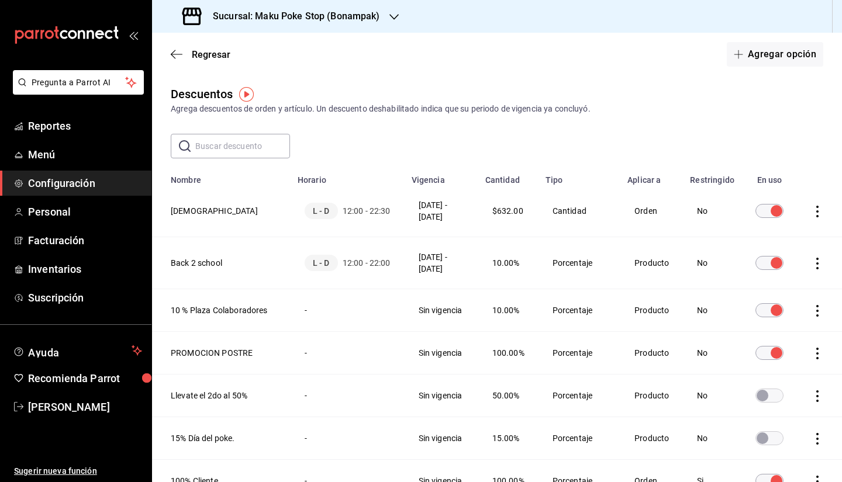
click at [241, 210] on th "[DEMOGRAPHIC_DATA]" at bounding box center [221, 211] width 139 height 52
click at [226, 210] on th "[DEMOGRAPHIC_DATA]" at bounding box center [221, 211] width 139 height 52
click at [581, 225] on td "Cantidad" at bounding box center [580, 211] width 82 height 52
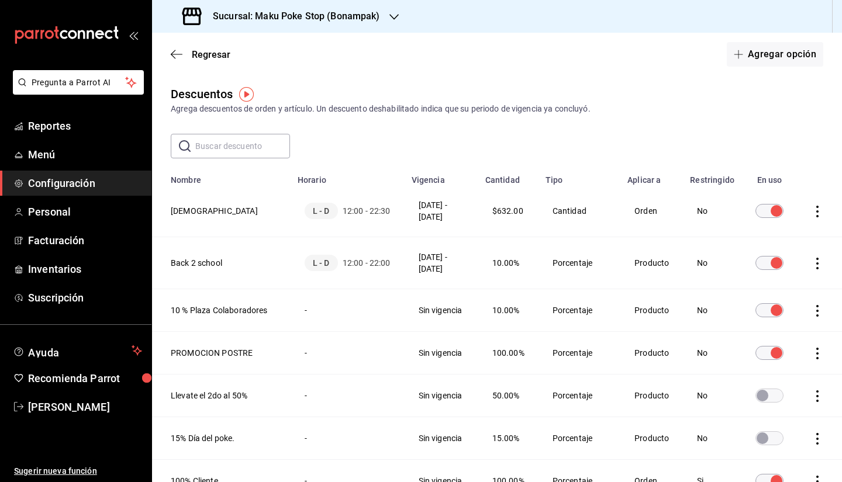
click at [758, 215] on input "discountsTable" at bounding box center [777, 211] width 42 height 14
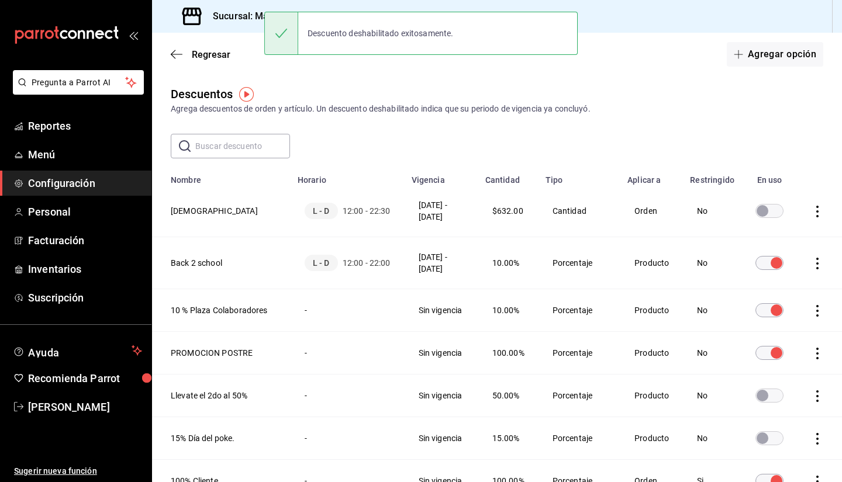
click at [812, 216] on icon "actions" at bounding box center [818, 212] width 12 height 12
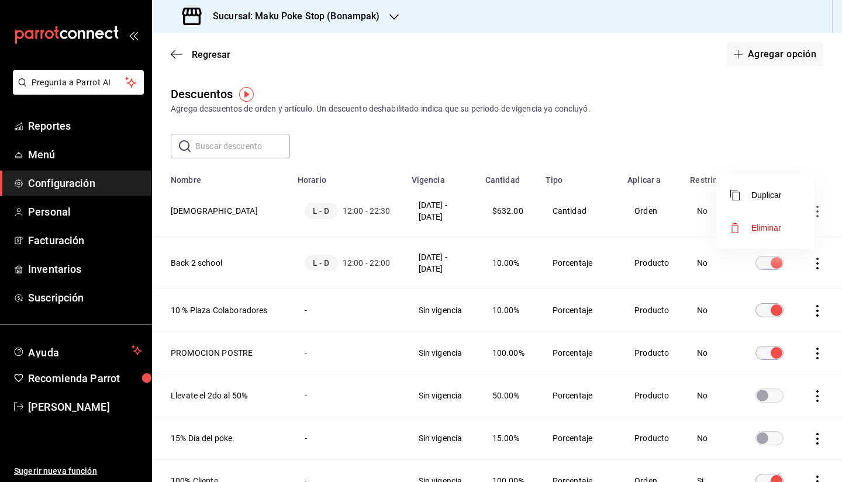
click at [197, 209] on div at bounding box center [421, 241] width 842 height 482
drag, startPoint x: 169, startPoint y: 212, endPoint x: 259, endPoint y: 211, distance: 90.1
click at [259, 211] on th "[DEMOGRAPHIC_DATA]" at bounding box center [221, 211] width 139 height 52
copy th "[DEMOGRAPHIC_DATA]"
click at [812, 214] on icon "actions" at bounding box center [818, 212] width 12 height 12
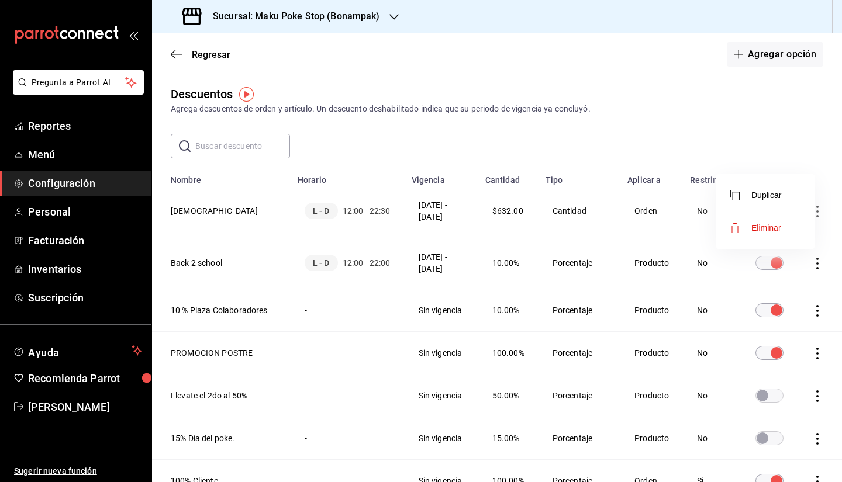
click at [700, 204] on div at bounding box center [421, 241] width 842 height 482
click at [685, 213] on td "No" at bounding box center [712, 211] width 58 height 52
click at [664, 215] on td "Orden" at bounding box center [651, 211] width 63 height 52
click at [620, 215] on td "Orden" at bounding box center [651, 211] width 63 height 52
click at [553, 211] on td "Cantidad" at bounding box center [580, 211] width 82 height 52
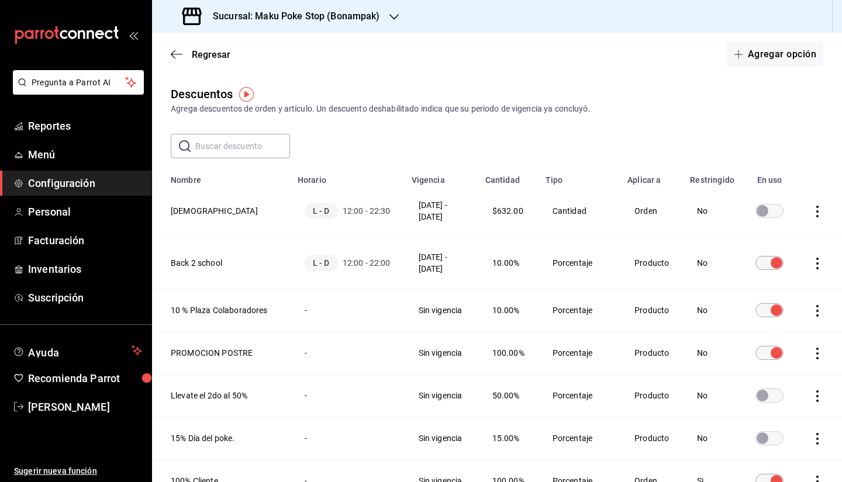
click at [498, 216] on span "$632.00" at bounding box center [507, 210] width 31 height 9
click at [418, 216] on td "[DATE] - [DATE]" at bounding box center [442, 211] width 74 height 52
click at [415, 216] on td "[DATE] - [DATE]" at bounding box center [442, 211] width 74 height 52
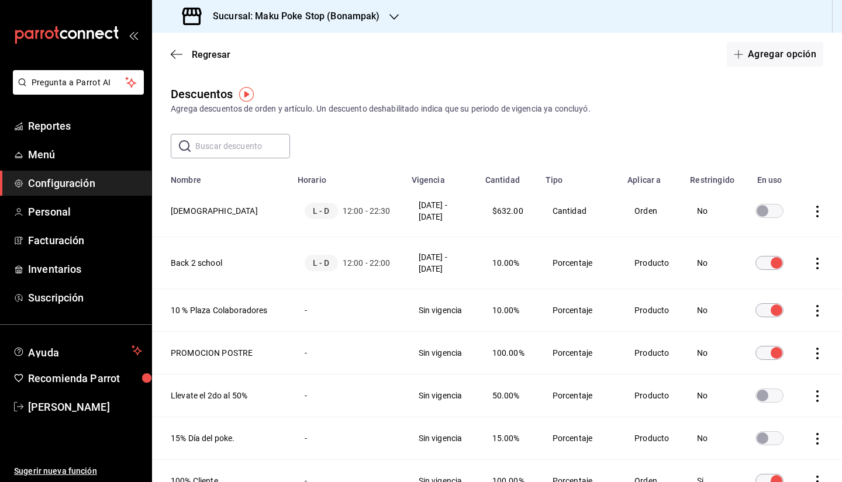
click at [237, 213] on th "[DEMOGRAPHIC_DATA]" at bounding box center [221, 211] width 139 height 52
click at [812, 209] on icon "actions" at bounding box center [818, 212] width 12 height 12
click at [768, 230] on span "Eliminar" at bounding box center [766, 227] width 30 height 9
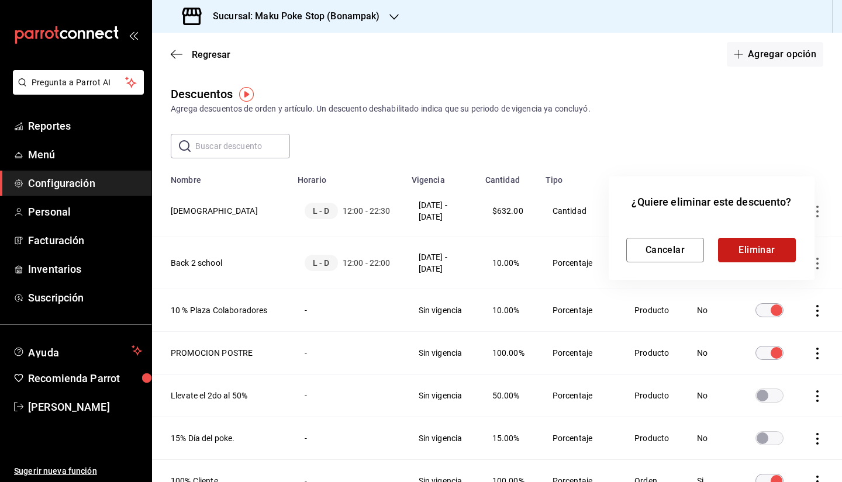
click at [774, 248] on button "Eliminar" at bounding box center [757, 250] width 78 height 25
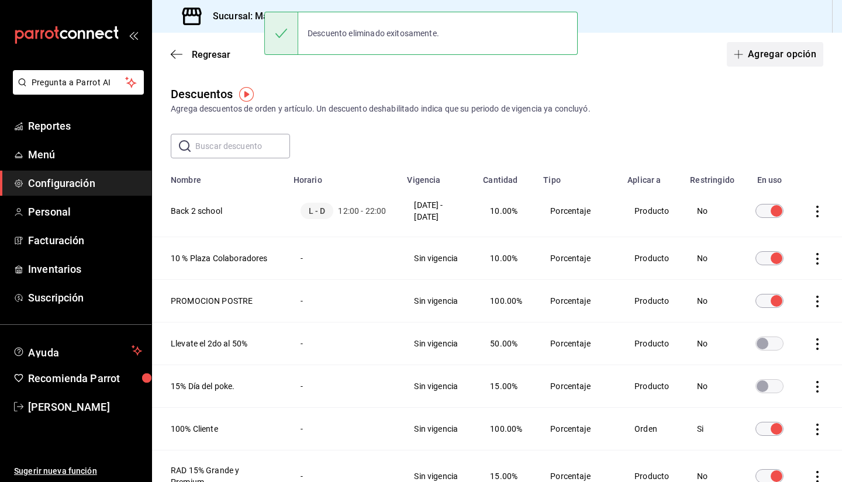
click at [750, 54] on button "Agregar opción" at bounding box center [775, 54] width 96 height 25
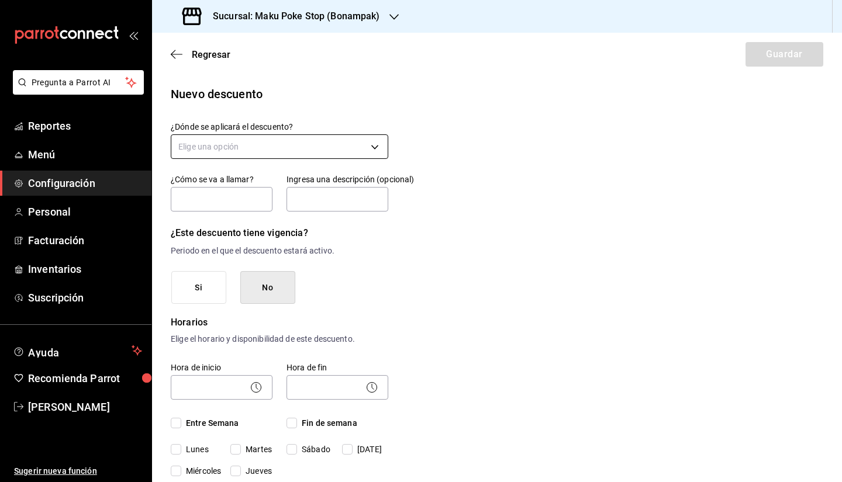
click at [289, 144] on body "Pregunta a Parrot AI Reportes Menú Configuración Personal Facturación Inventari…" at bounding box center [421, 241] width 842 height 482
click at [240, 206] on li "Orden completa" at bounding box center [277, 202] width 213 height 19
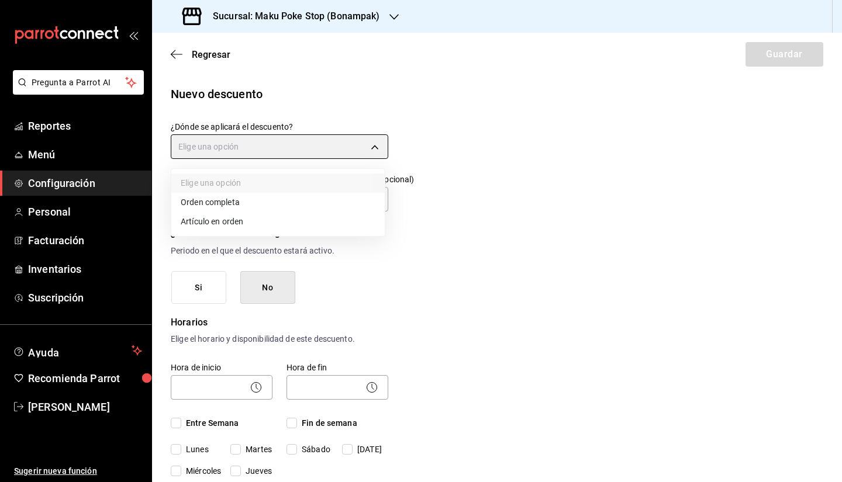
type input "ORDER"
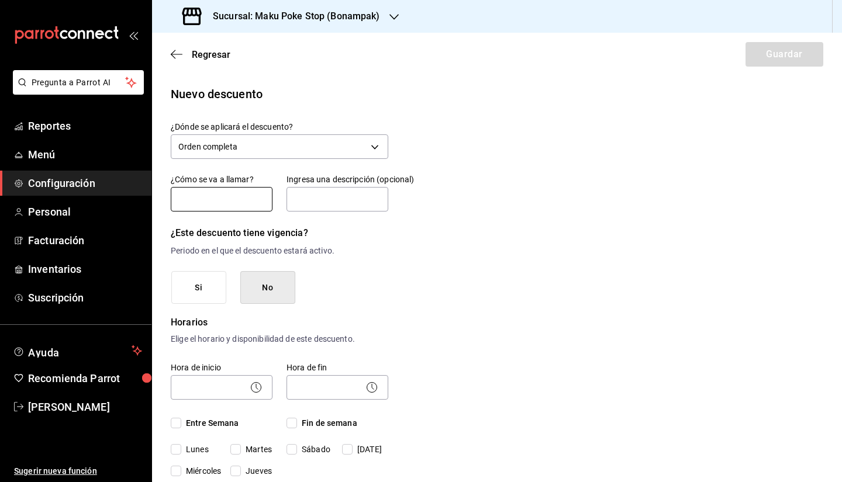
click at [237, 192] on input "text" at bounding box center [222, 199] width 102 height 25
paste input "[DEMOGRAPHIC_DATA]"
type input "[DEMOGRAPHIC_DATA]"
click at [336, 205] on input "text" at bounding box center [338, 199] width 102 height 25
type input "DOS POKES GRANDES"
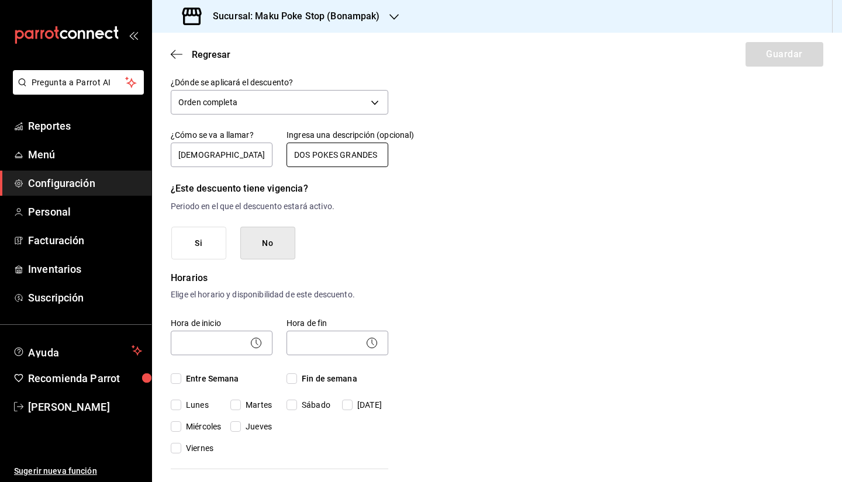
scroll to position [117, 0]
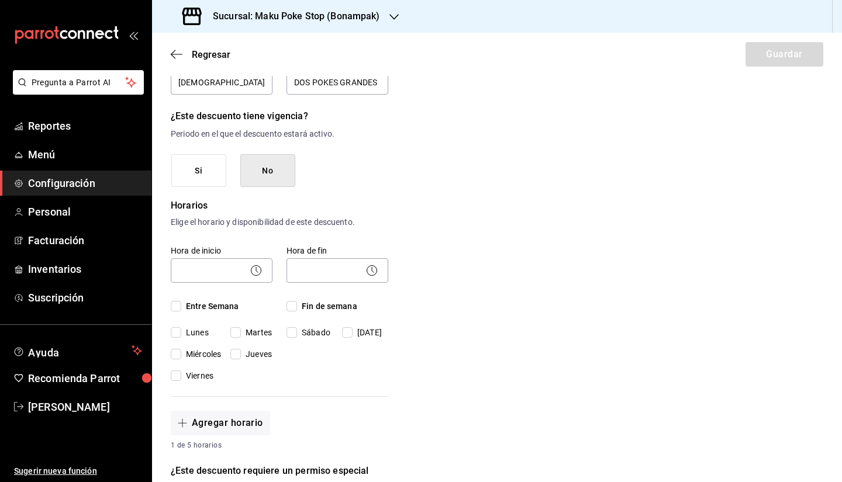
click at [182, 180] on button "Si" at bounding box center [198, 170] width 55 height 33
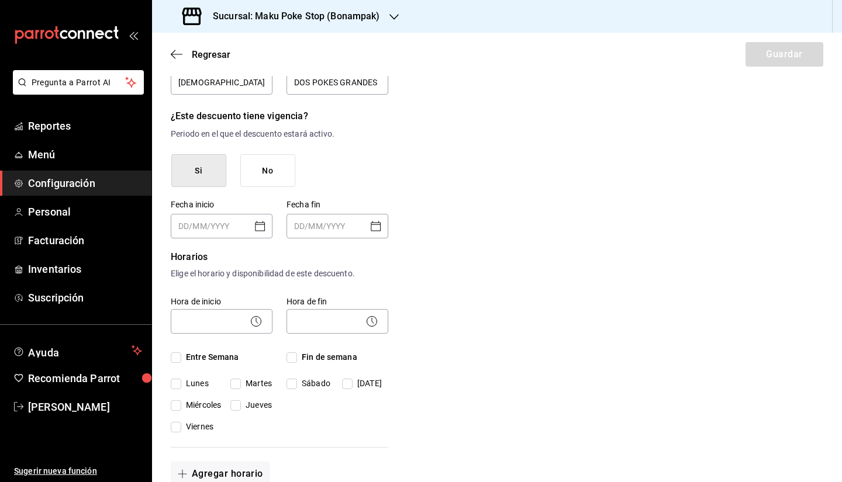
click at [264, 227] on icon "Open calendar" at bounding box center [260, 226] width 14 height 14
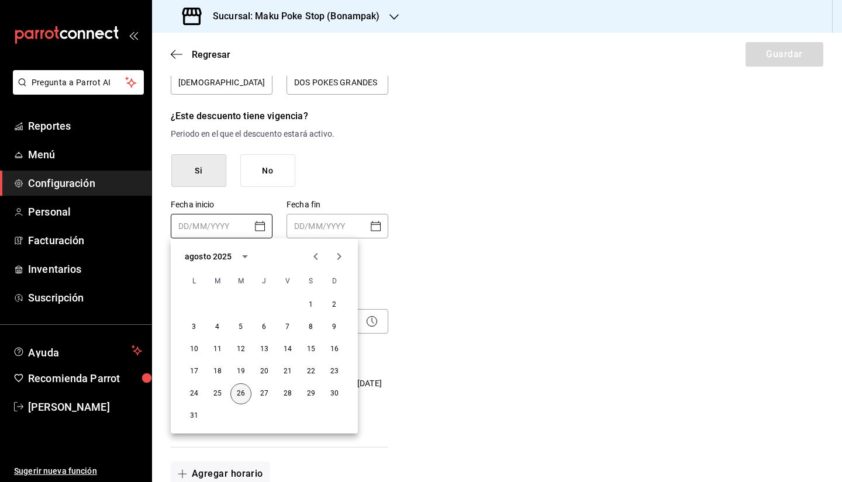
click at [243, 394] on button "26" at bounding box center [240, 394] width 21 height 21
type input "[DATE]"
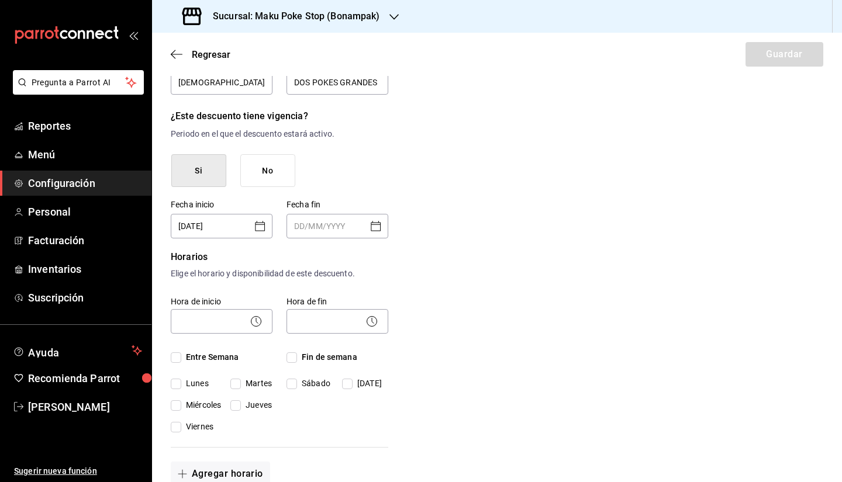
click at [375, 224] on icon "Open calendar" at bounding box center [376, 226] width 14 height 14
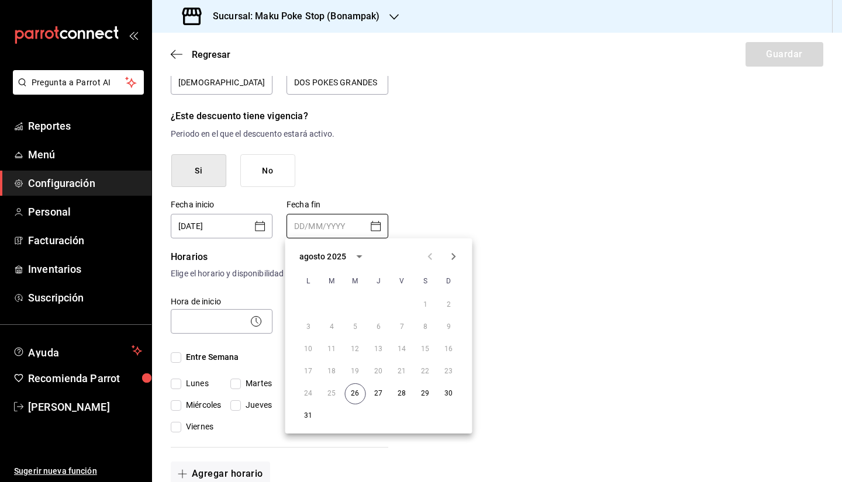
click at [450, 251] on icon "Next month" at bounding box center [454, 257] width 14 height 14
click at [357, 391] on button "30" at bounding box center [355, 394] width 21 height 21
type input "[DATE]"
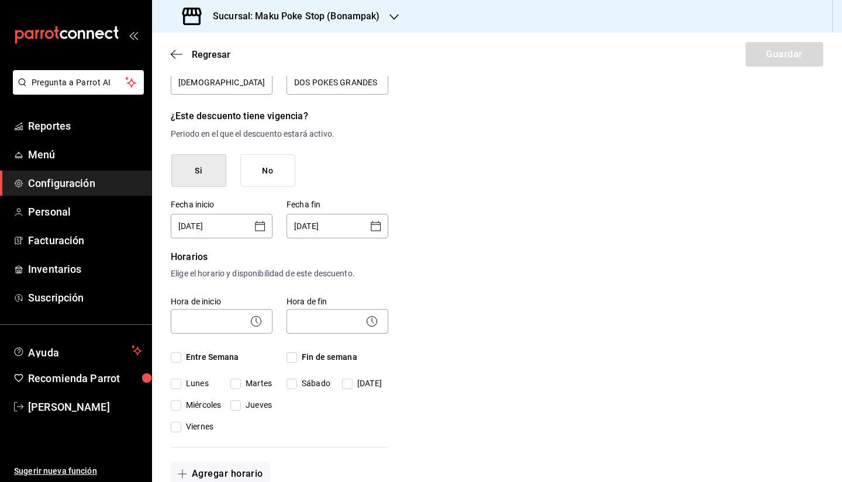
click at [543, 256] on div "Nuevo descuento ¿Dónde se aplicará el descuento? Orden completa ORDER ¿Cómo se …" at bounding box center [497, 437] width 690 height 938
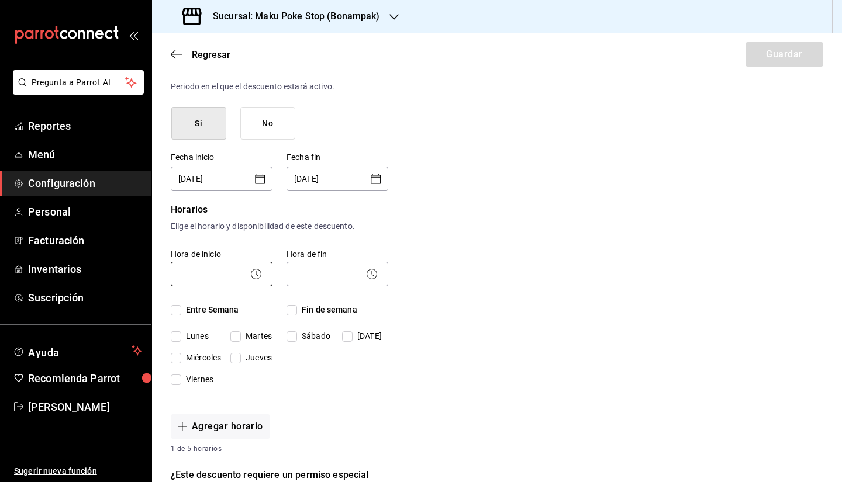
scroll to position [175, 0]
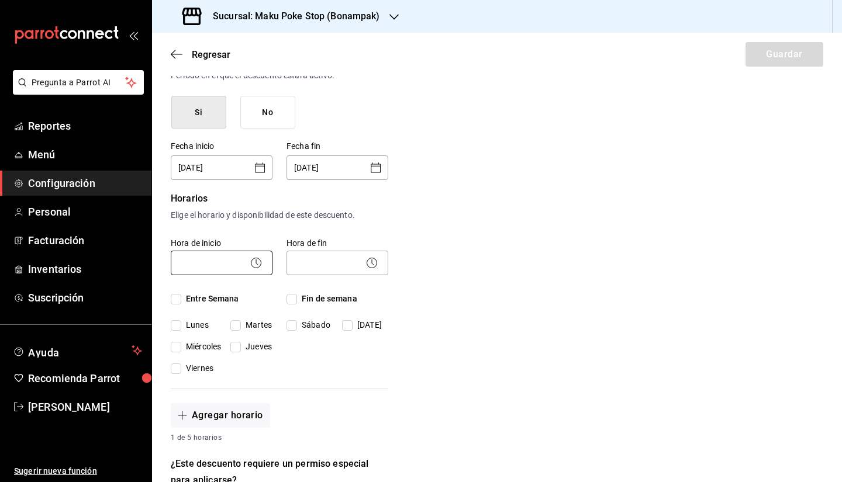
click at [218, 261] on body "Pregunta a Parrot AI Reportes Menú Configuración Personal Facturación Inventari…" at bounding box center [421, 241] width 842 height 482
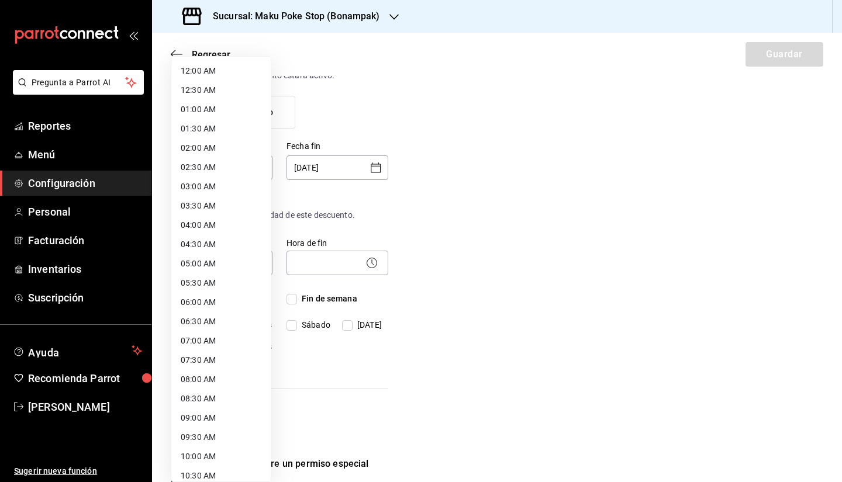
click at [216, 76] on li "12:00 AM" at bounding box center [220, 70] width 99 height 19
type input "00:00"
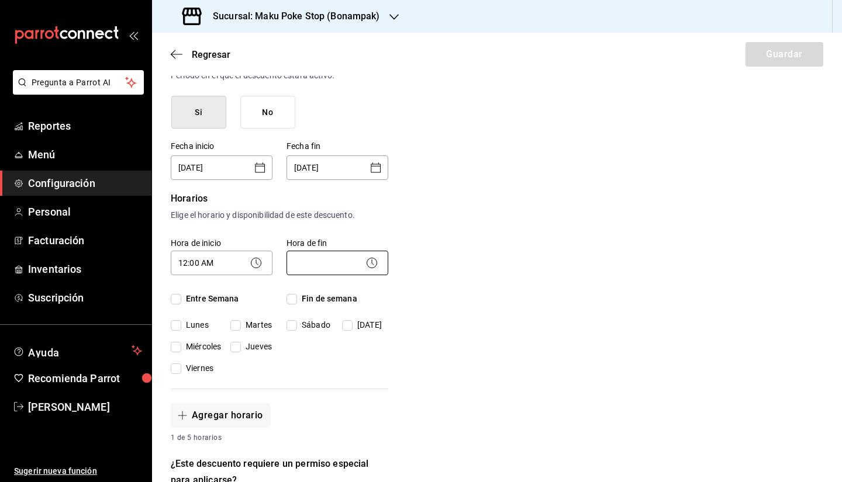
click at [327, 266] on body "Pregunta a Parrot AI Reportes Menú Configuración Personal Facturación Inventari…" at bounding box center [421, 241] width 842 height 482
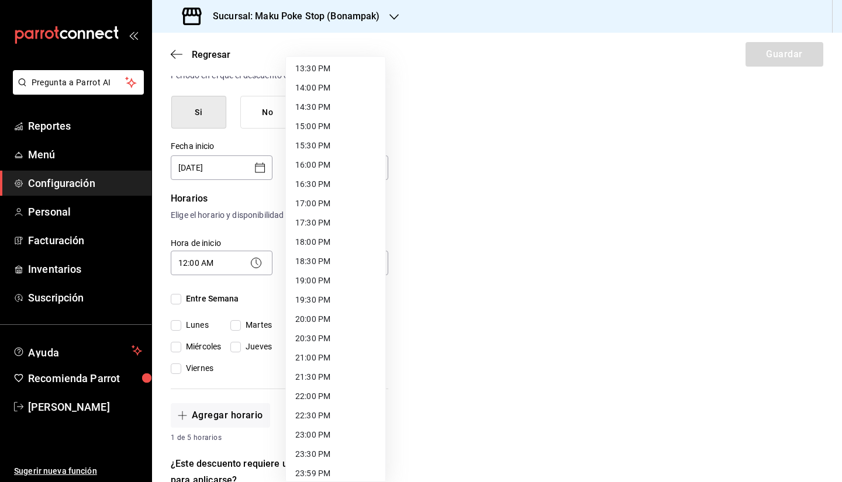
scroll to position [530, 0]
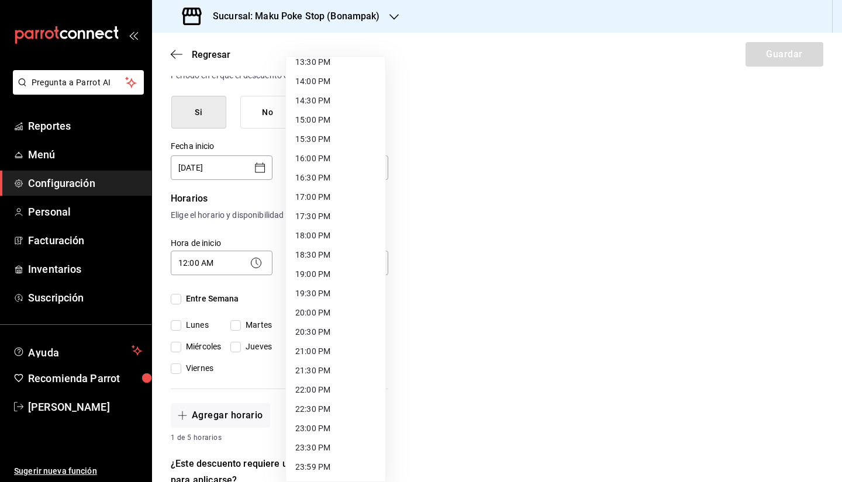
click at [322, 375] on li "21:30 PM" at bounding box center [335, 370] width 99 height 19
type input "21:30"
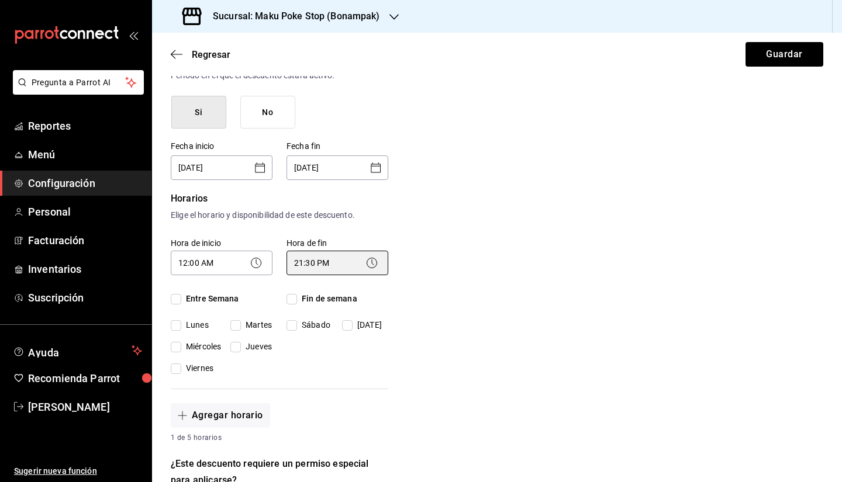
scroll to position [234, 0]
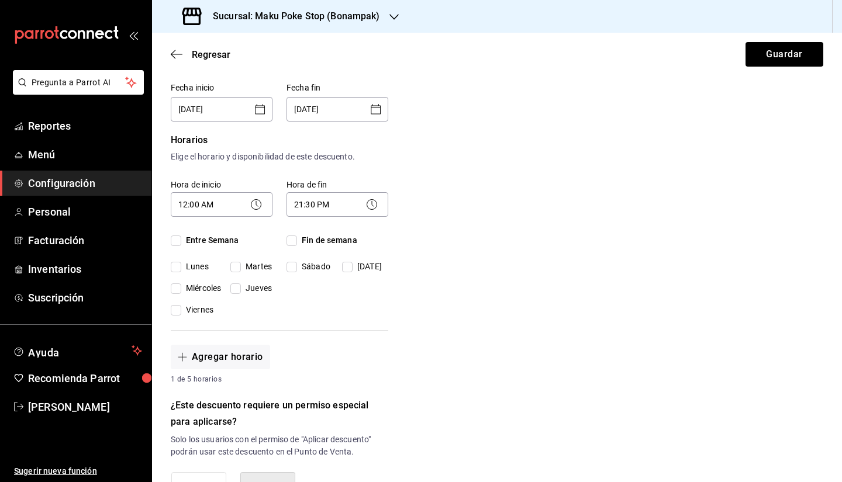
drag, startPoint x: 177, startPoint y: 242, endPoint x: 183, endPoint y: 246, distance: 7.1
click at [177, 242] on input "Entre Semana" at bounding box center [176, 241] width 11 height 11
checkbox input "true"
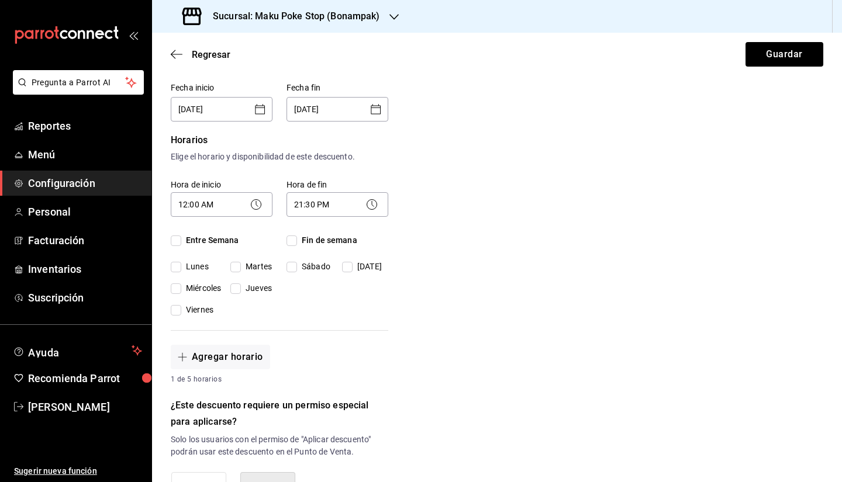
checkbox input "true"
click at [291, 243] on input "Fin de semana" at bounding box center [292, 241] width 11 height 11
checkbox input "true"
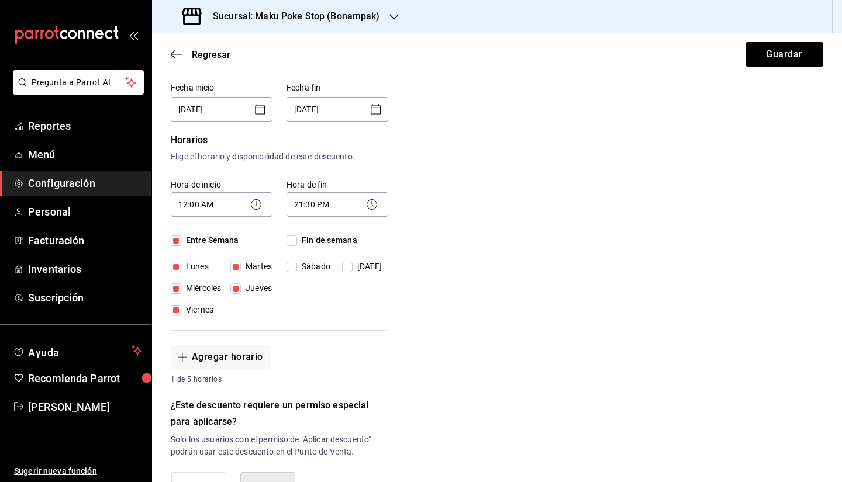
checkbox input "true"
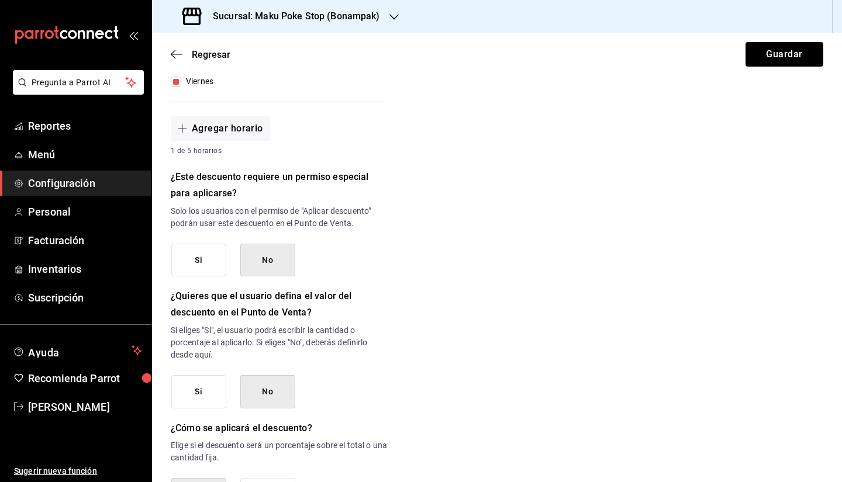
scroll to position [468, 0]
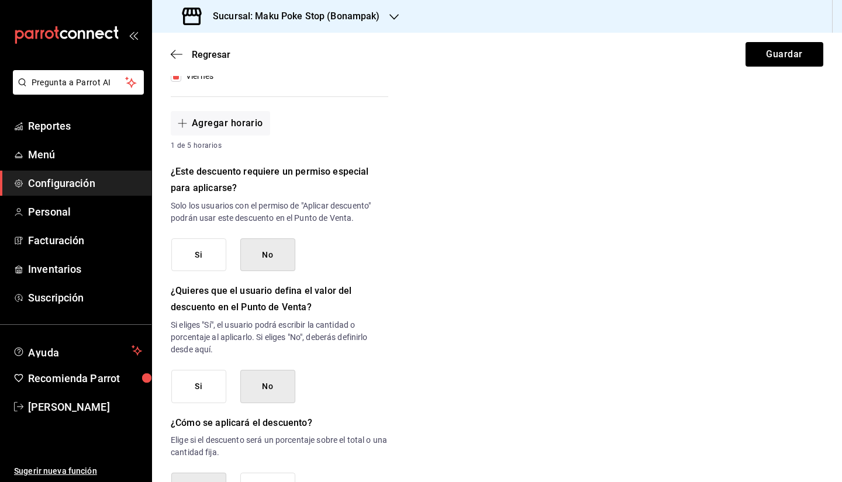
click at [258, 258] on button "No" at bounding box center [267, 255] width 55 height 33
click at [274, 255] on button "No" at bounding box center [267, 255] width 55 height 33
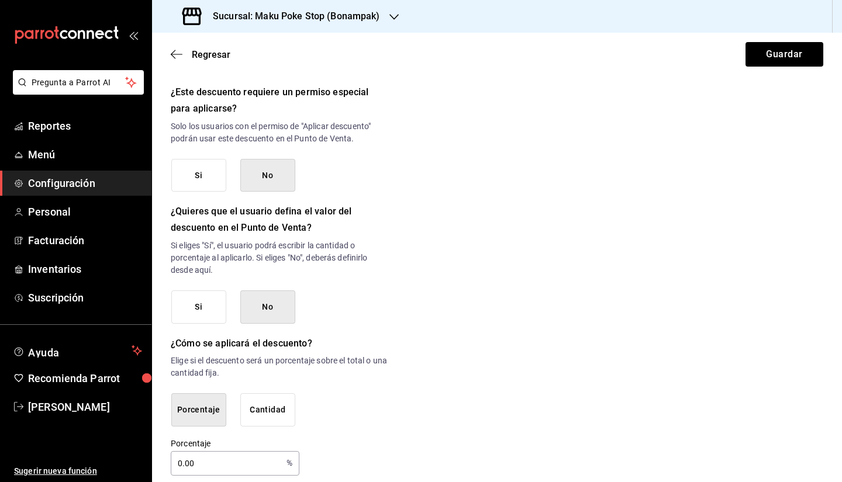
scroll to position [559, 0]
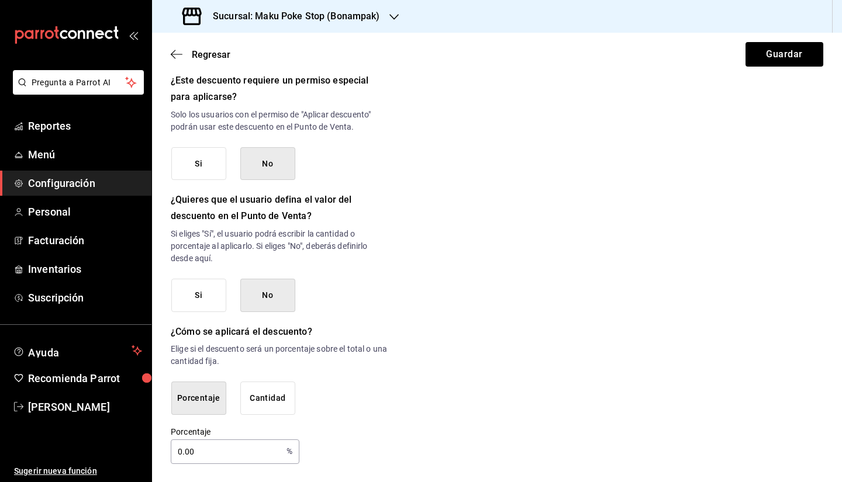
click at [200, 301] on button "Si" at bounding box center [198, 295] width 55 height 33
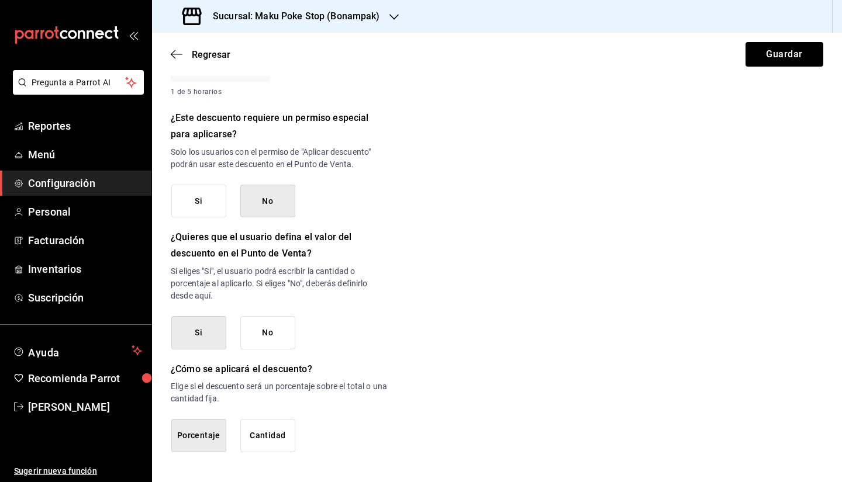
click at [273, 328] on button "No" at bounding box center [267, 332] width 55 height 33
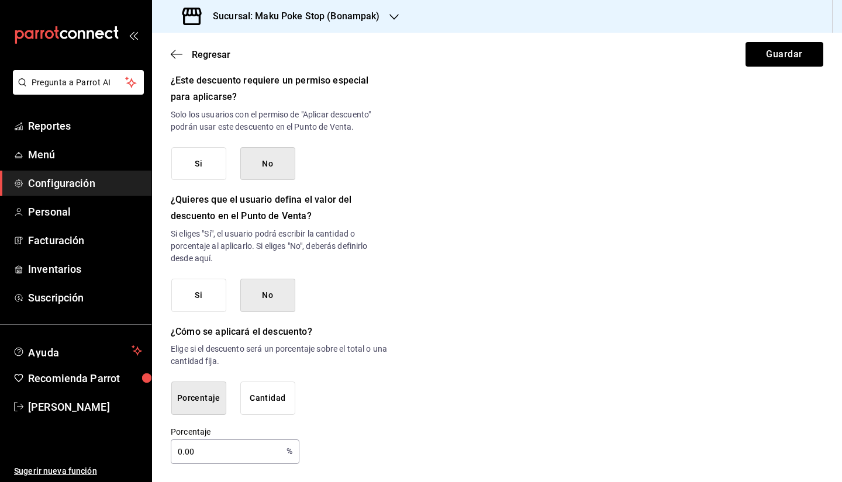
click at [267, 395] on button "Cantidad" at bounding box center [267, 398] width 55 height 33
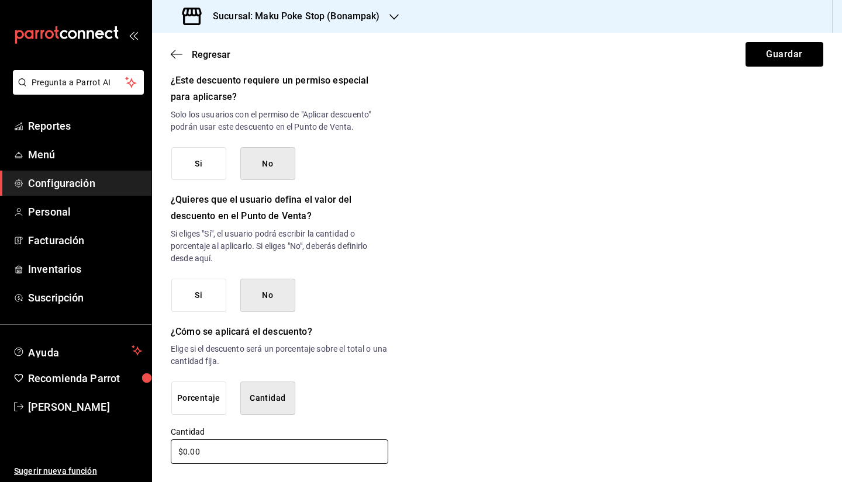
click at [222, 453] on input "$0.00" at bounding box center [280, 452] width 218 height 25
drag, startPoint x: 226, startPoint y: 451, endPoint x: 183, endPoint y: 449, distance: 42.8
click at [183, 449] on input "$0.00" at bounding box center [280, 452] width 218 height 25
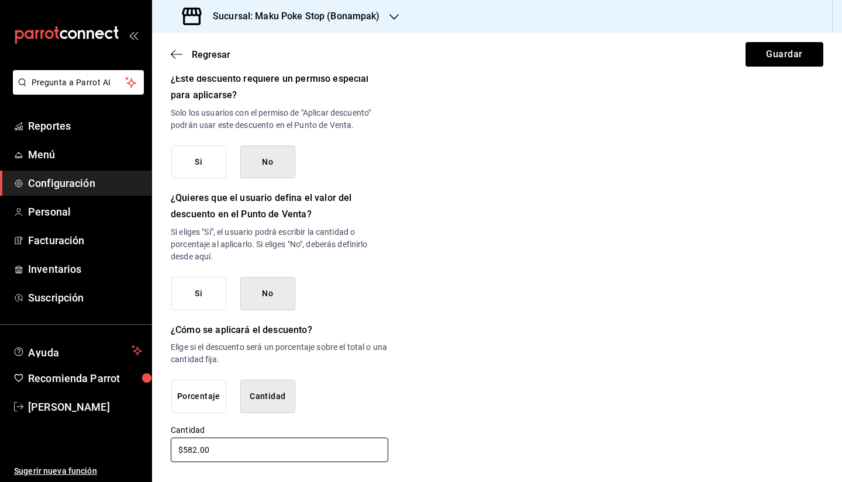
scroll to position [561, 0]
type input "$582.00"
click at [774, 63] on button "Guardar" at bounding box center [785, 54] width 78 height 25
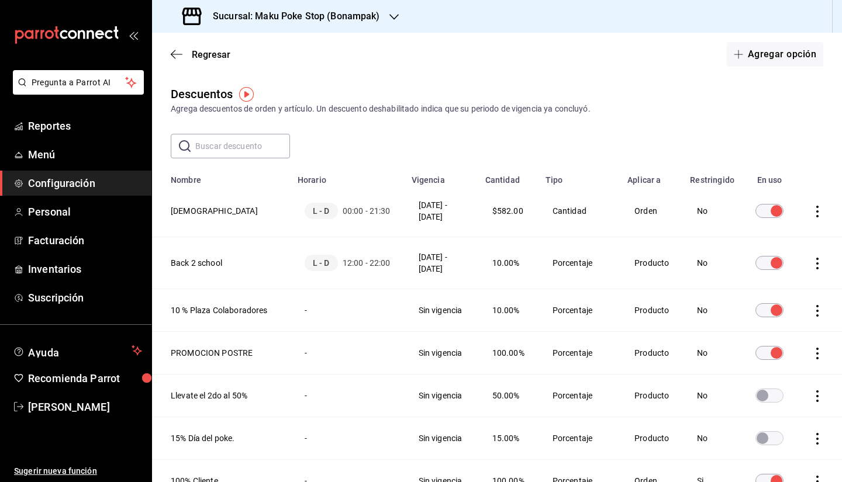
click at [756, 213] on input "discountsTable" at bounding box center [777, 211] width 42 height 14
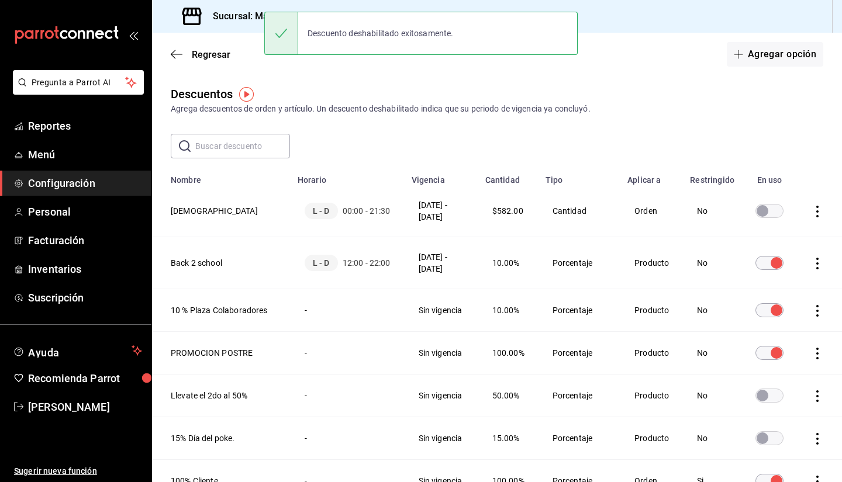
click at [770, 215] on input "discountsTable" at bounding box center [762, 211] width 42 height 14
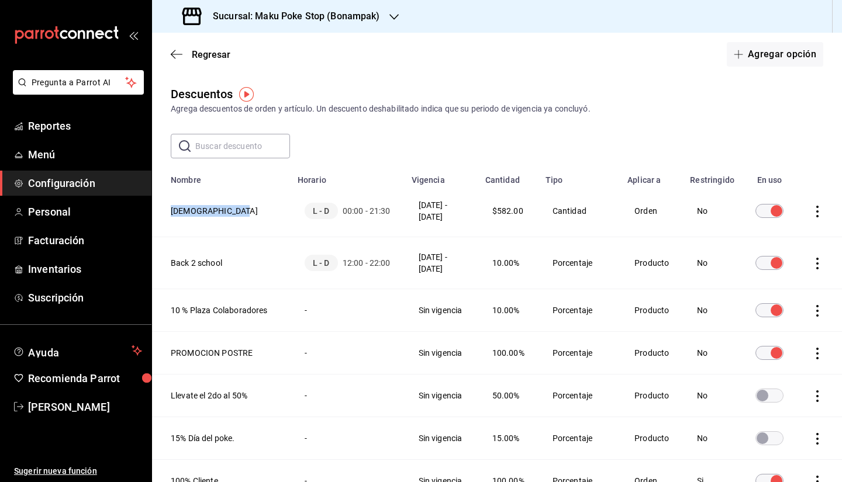
drag, startPoint x: 230, startPoint y: 216, endPoint x: 170, endPoint y: 215, distance: 60.2
click at [170, 215] on th "[DEMOGRAPHIC_DATA]" at bounding box center [221, 211] width 139 height 52
click at [346, 153] on div "​ ​" at bounding box center [497, 146] width 690 height 25
